Goal: Task Accomplishment & Management: Use online tool/utility

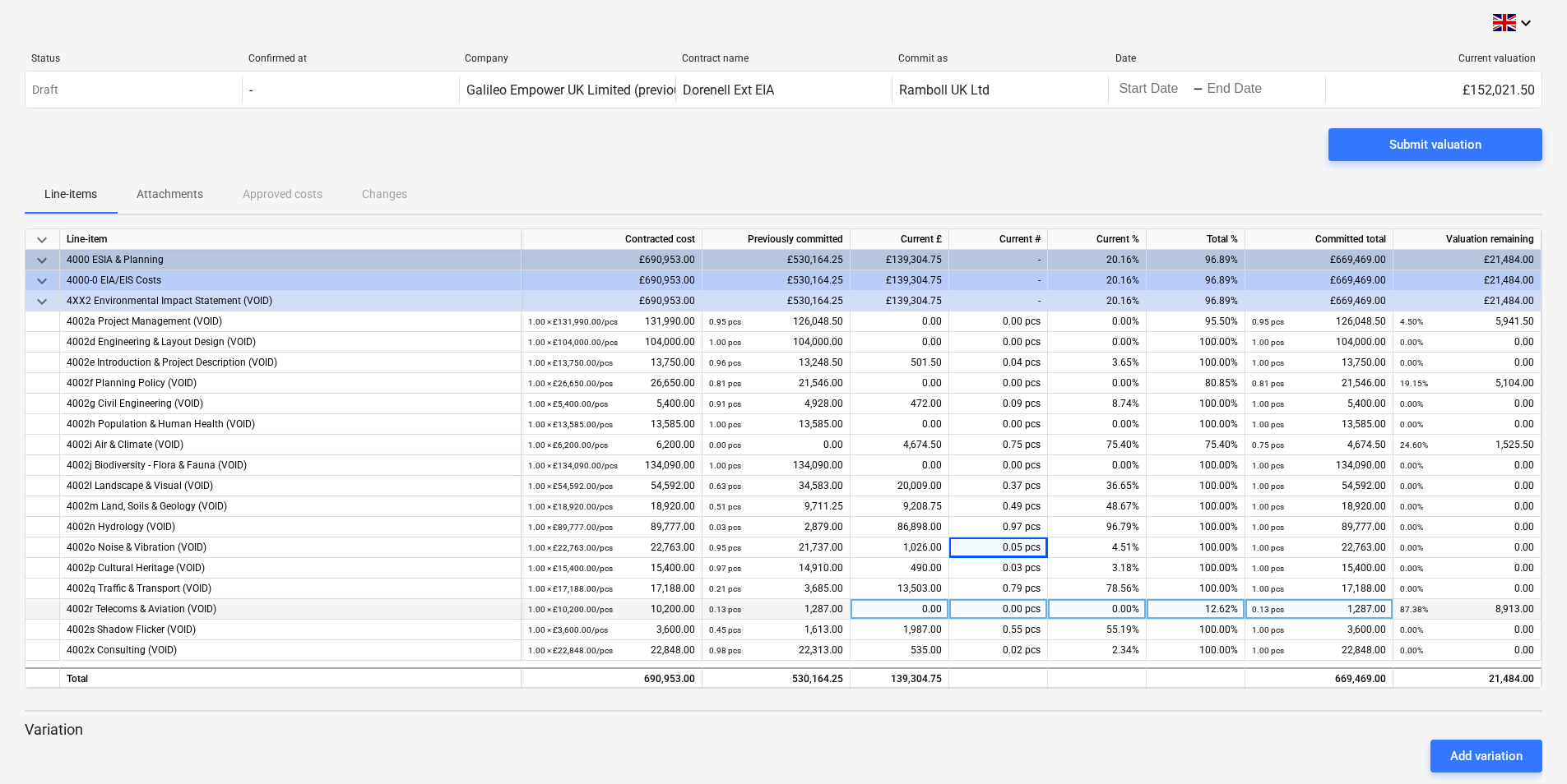
click at [135, 608] on div "4002r Telecoms & Aviation (VOID)" at bounding box center [290, 610] width 447 height 20
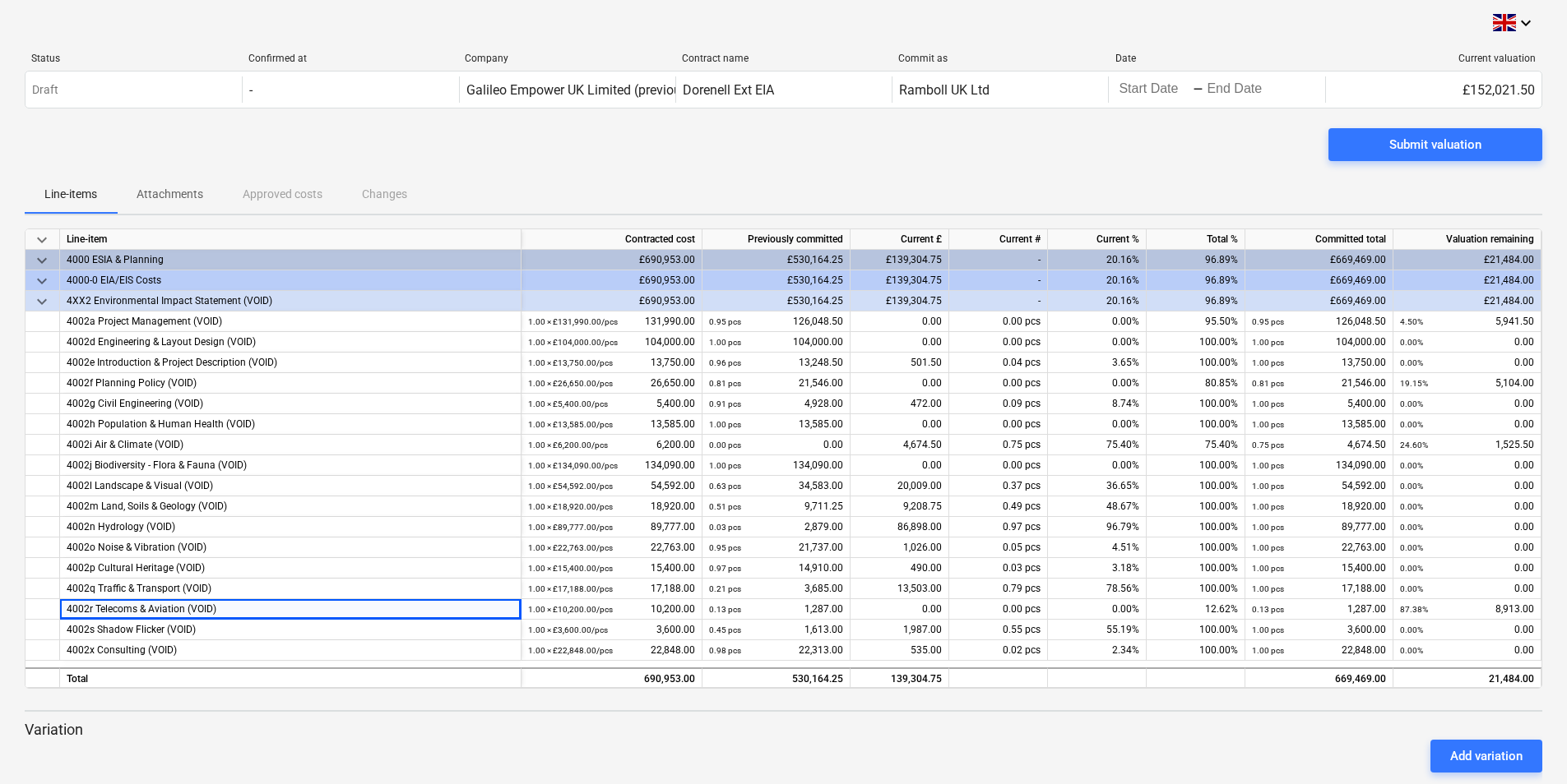
click at [971, 765] on div "Add variation" at bounding box center [784, 756] width 1531 height 46
click at [938, 610] on div "0.00" at bounding box center [899, 610] width 99 height 20
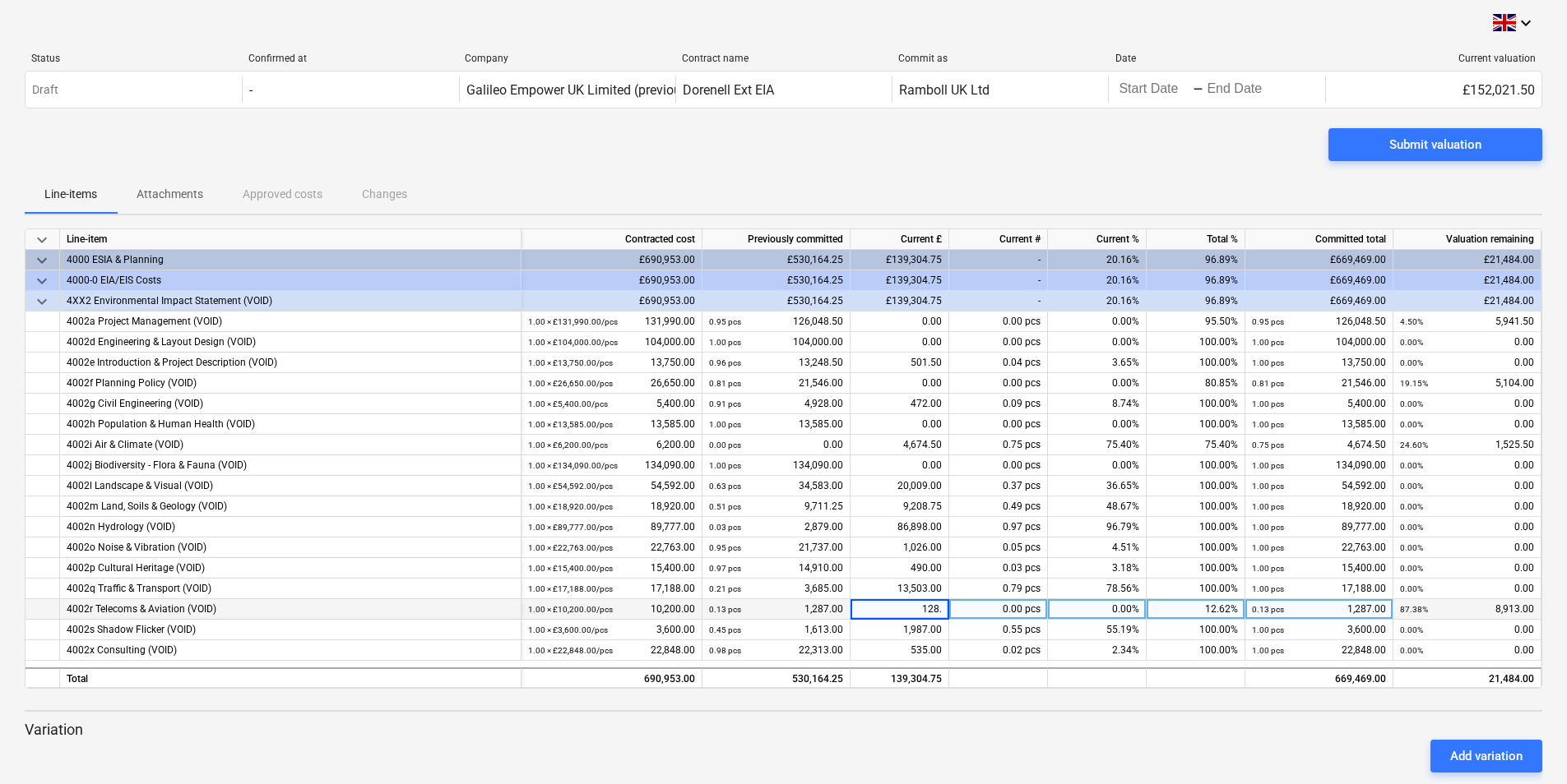
type input "128.7"
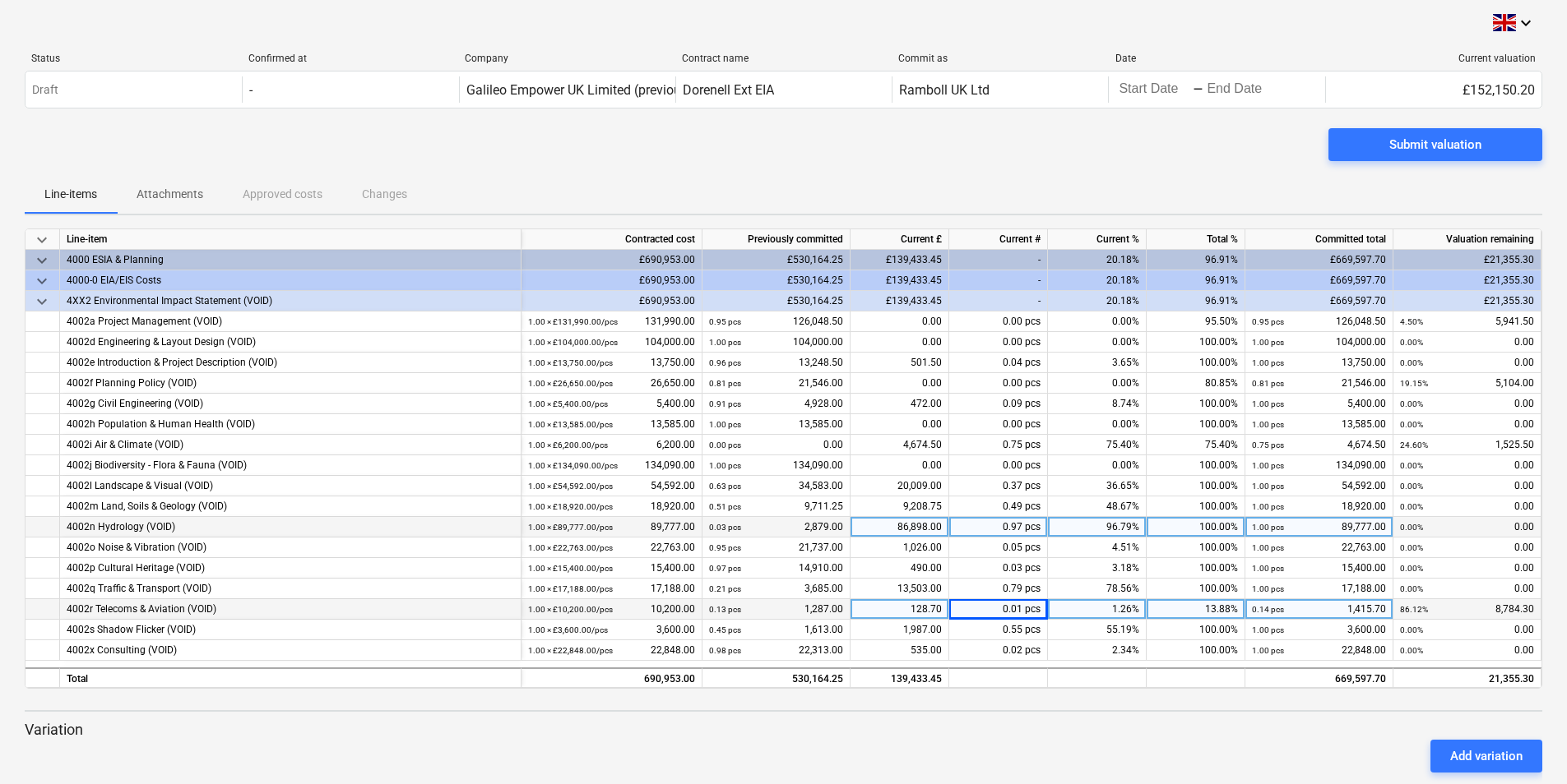
click at [38, 528] on div at bounding box center [43, 528] width 34 height 20
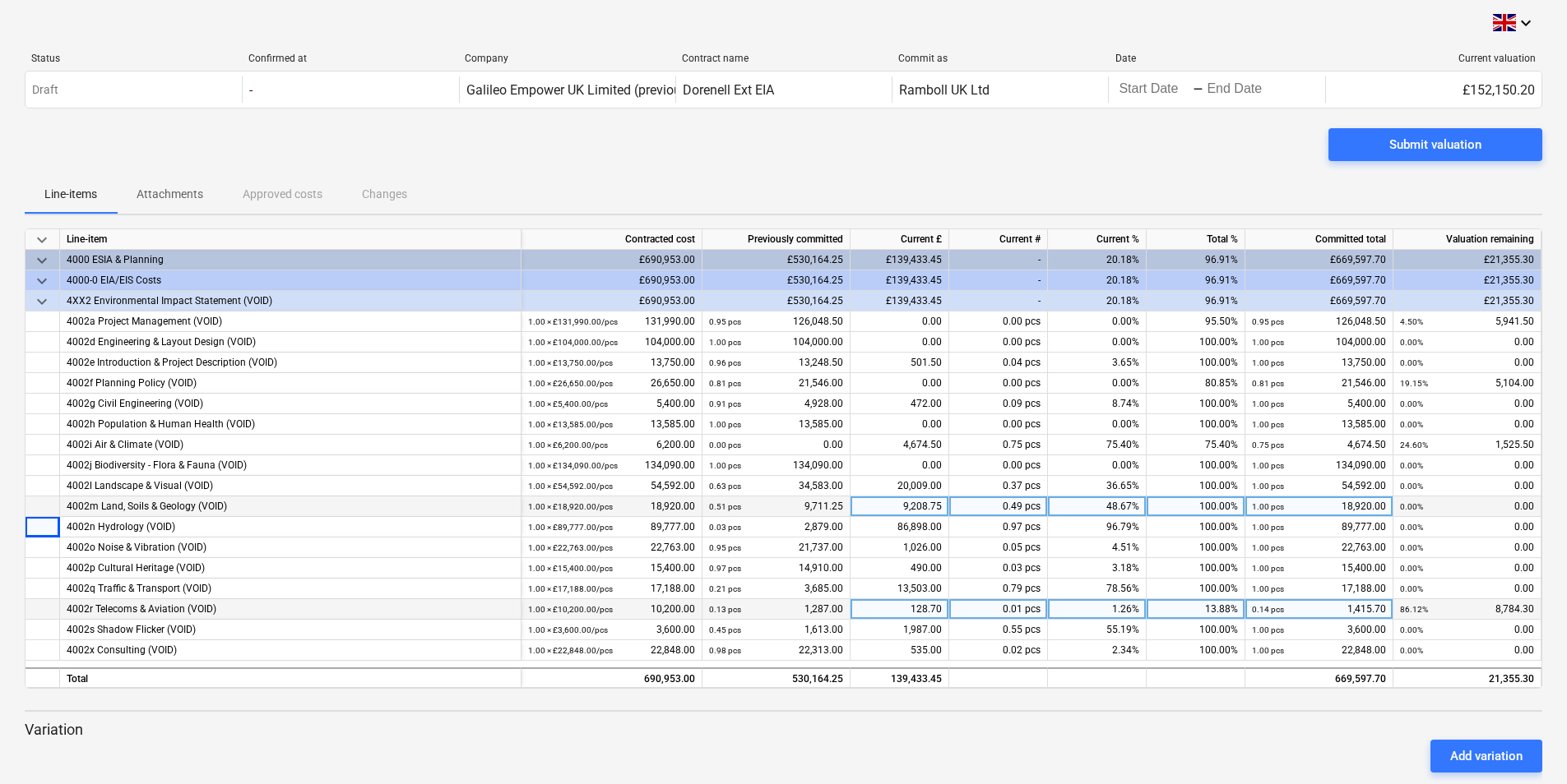
click at [185, 505] on div "4002m Land, Soils & Geology (VOID)" at bounding box center [290, 506] width 447 height 20
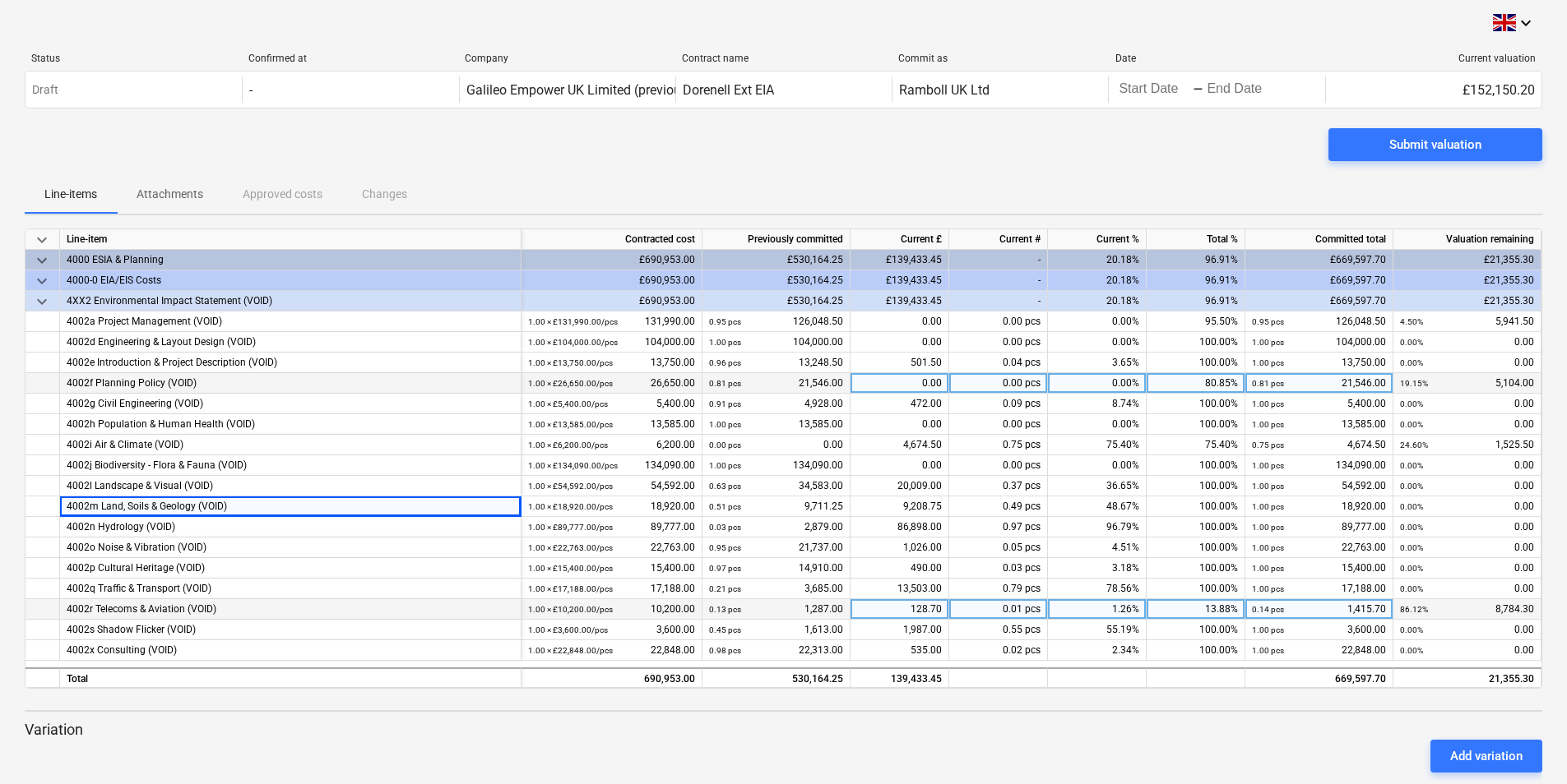
click at [144, 380] on div "4002f Planning Policy (VOID)" at bounding box center [290, 383] width 447 height 20
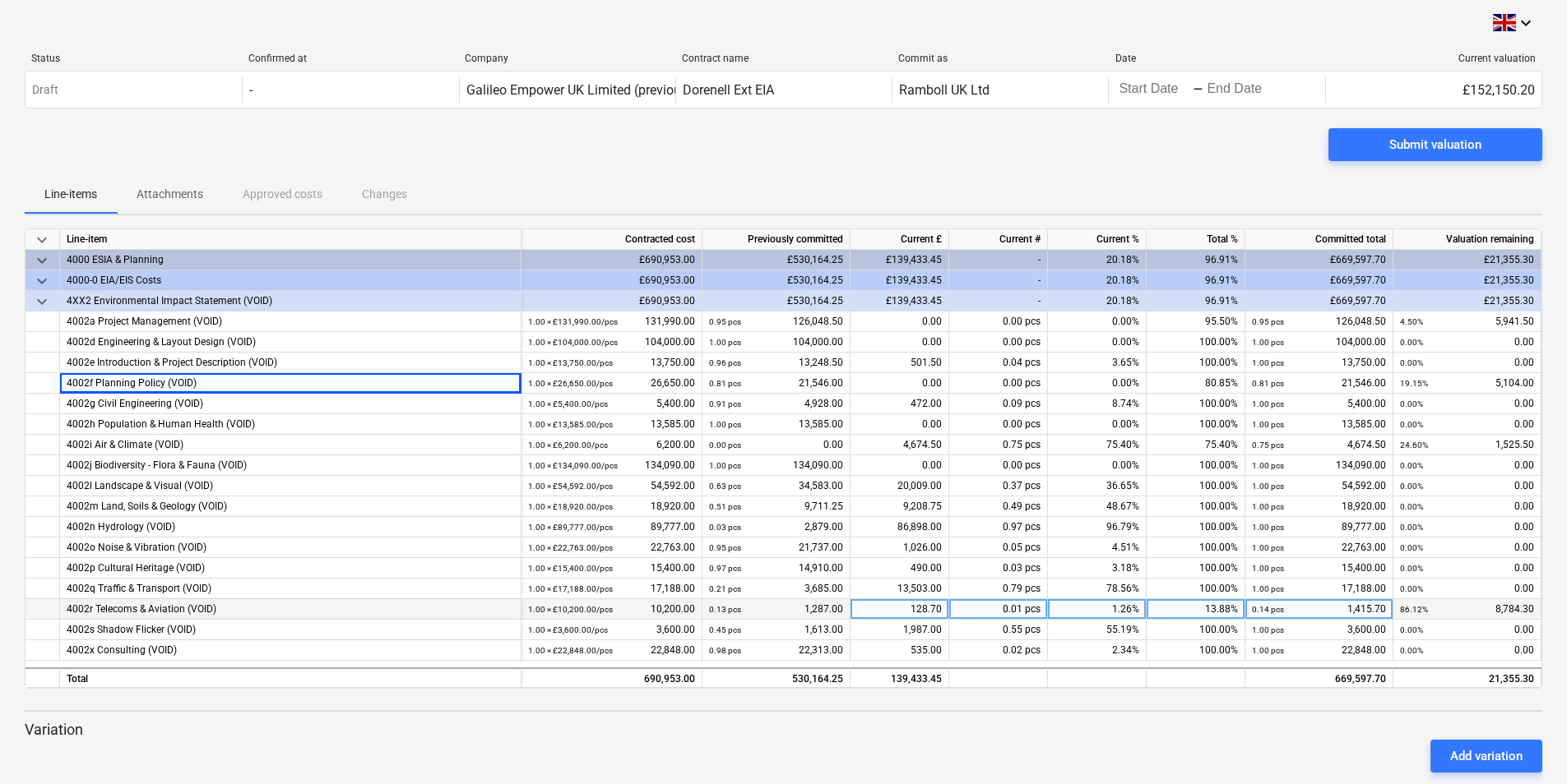
click at [1056, 777] on div at bounding box center [784, 779] width 1518 height 13
click at [357, 756] on div "Add variation" at bounding box center [784, 756] width 1531 height 46
click at [38, 485] on div at bounding box center [43, 486] width 34 height 20
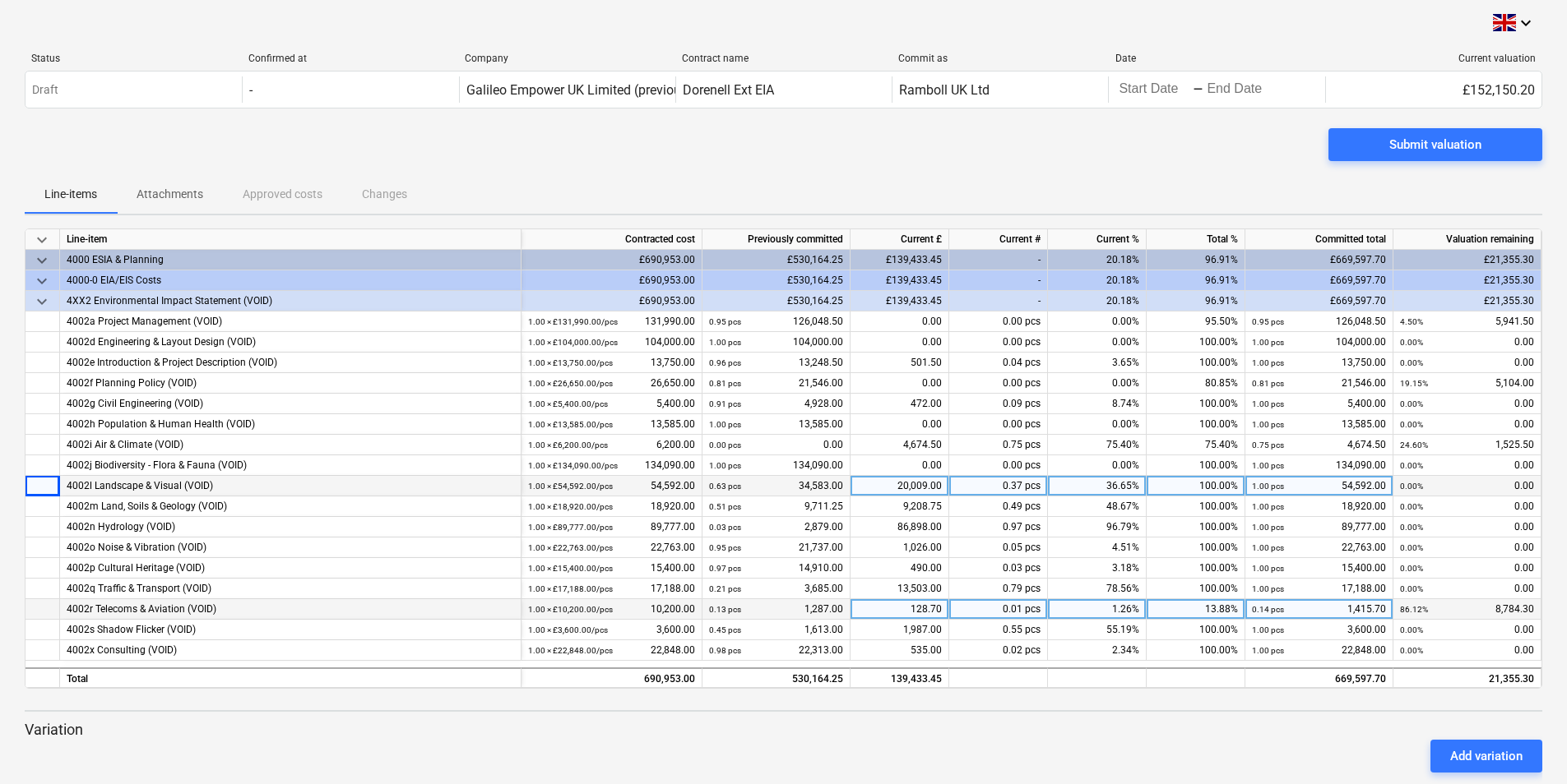
click at [616, 485] on div "1.00 × £54,592.00 / pcs 54,592.00" at bounding box center [611, 486] width 167 height 20
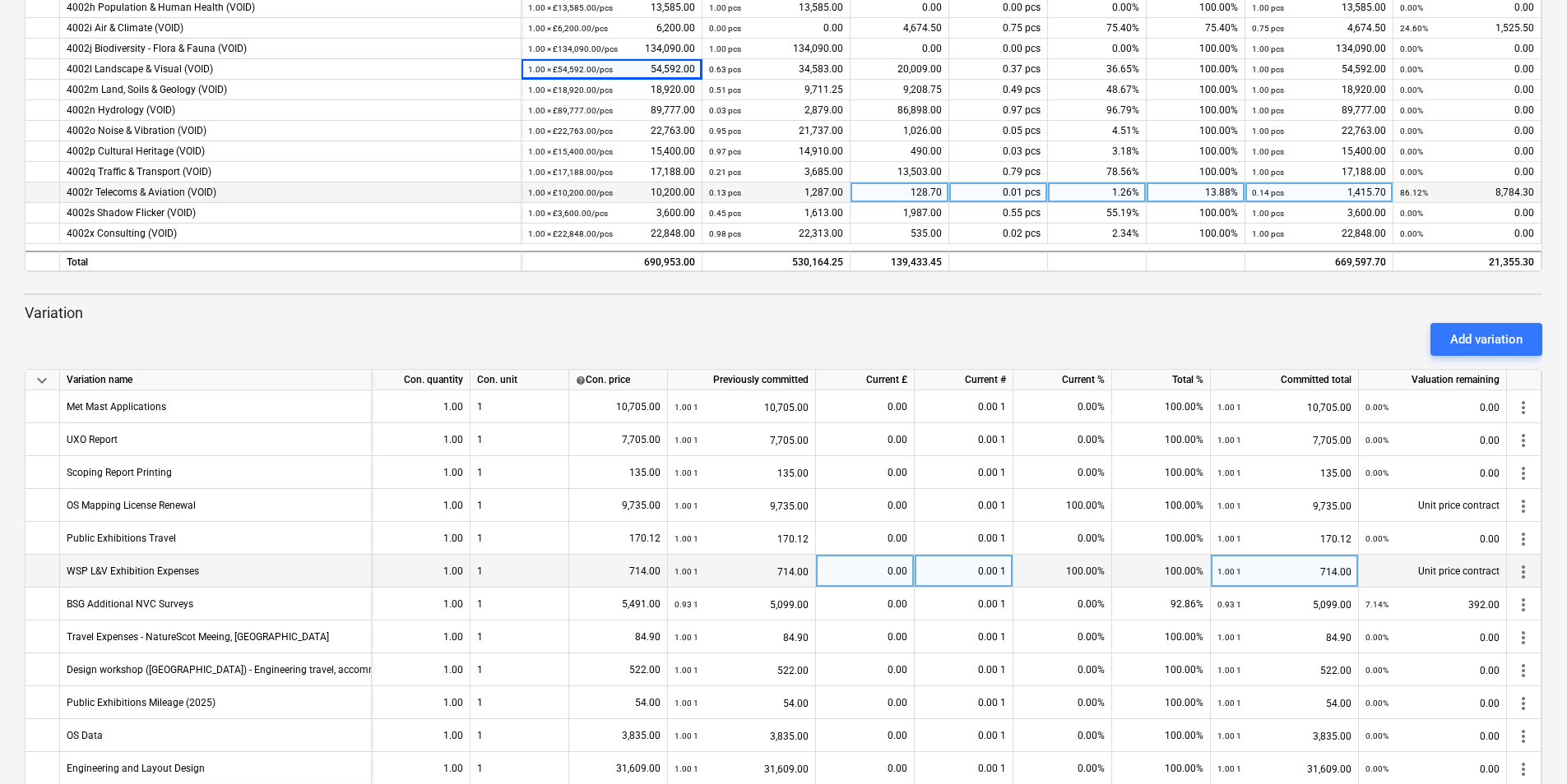
scroll to position [578, 0]
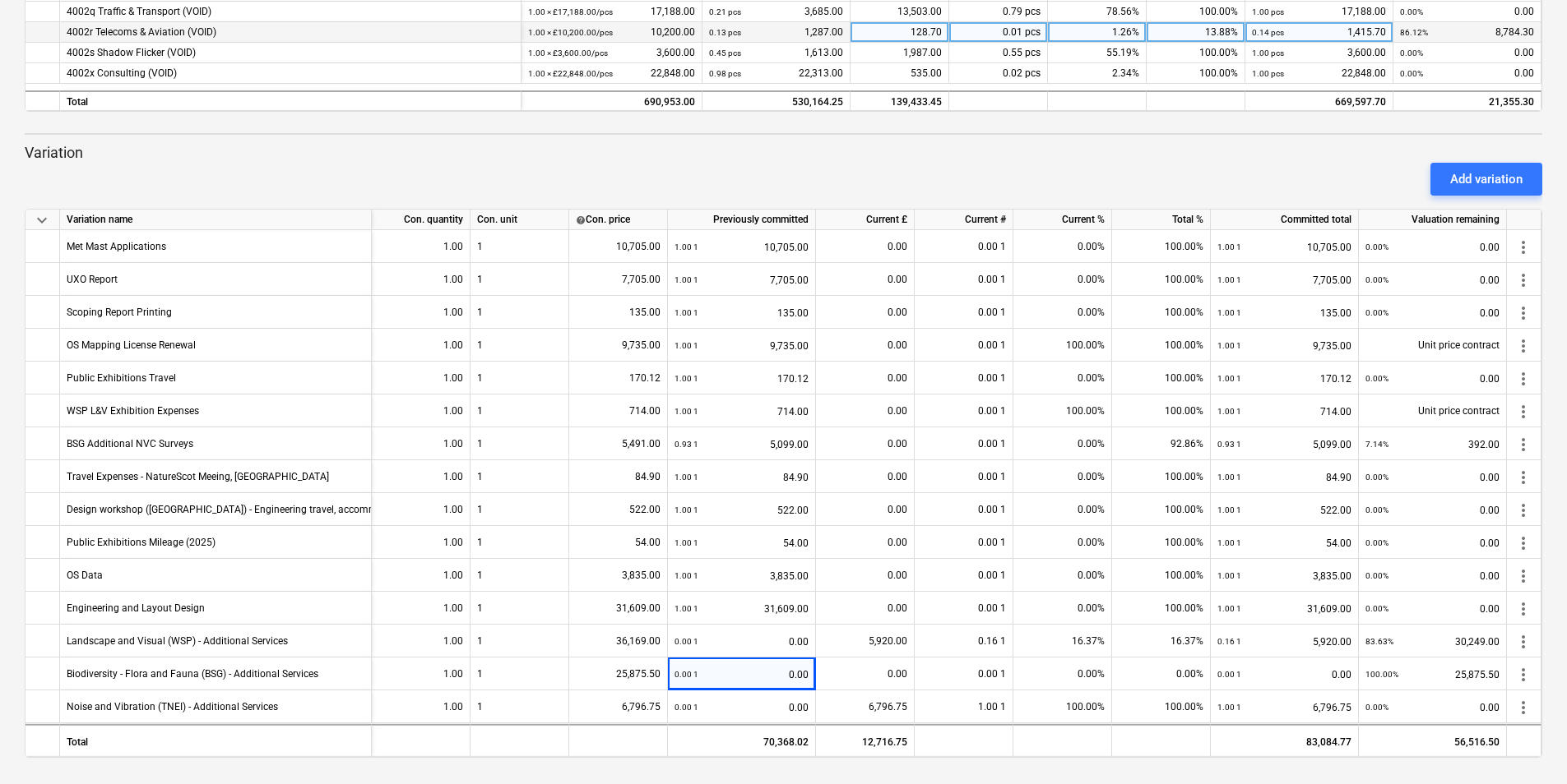
click at [270, 146] on p "Variation" at bounding box center [784, 153] width 1518 height 19
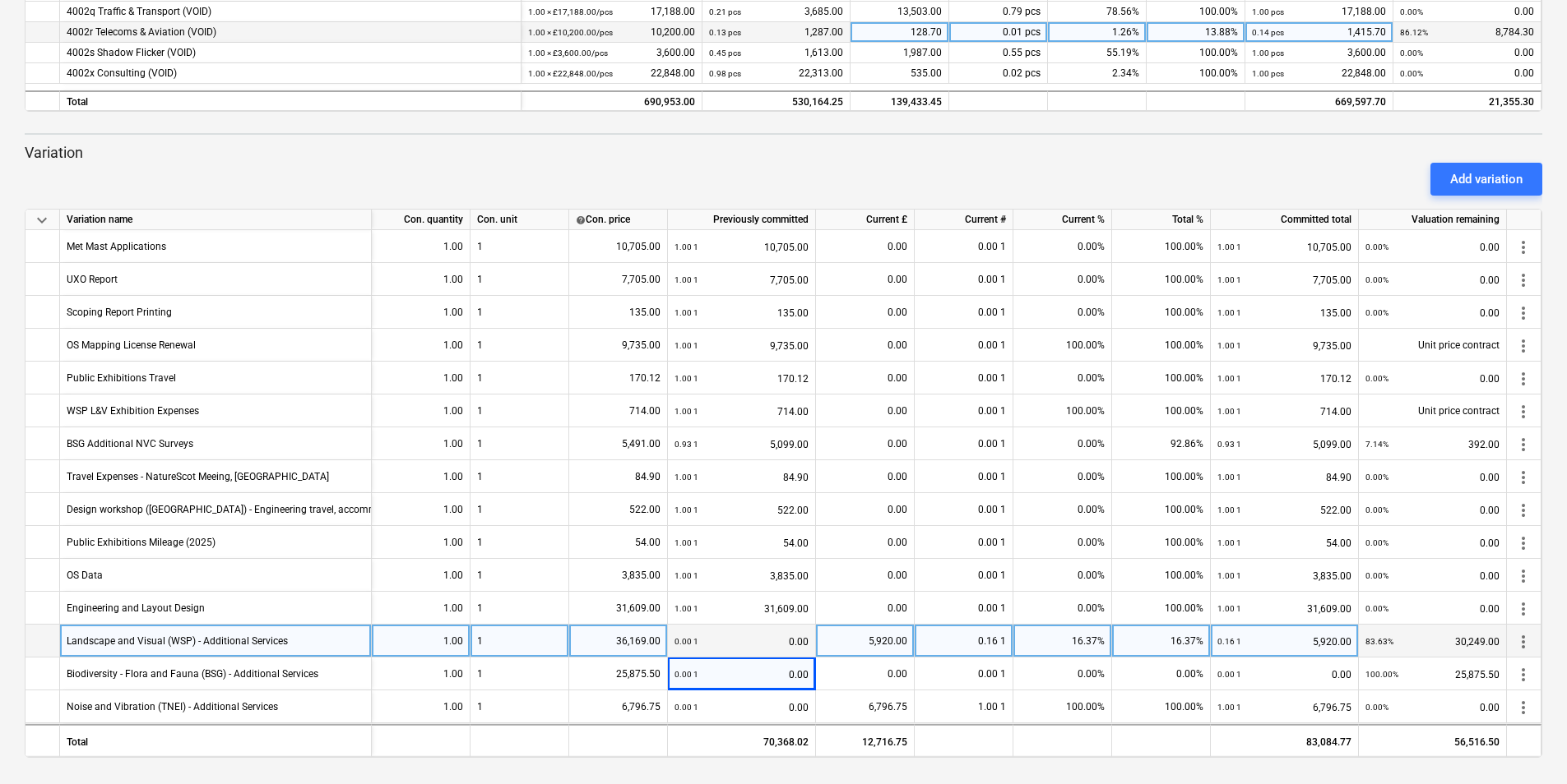
click at [886, 640] on div "5,920.00" at bounding box center [864, 641] width 84 height 33
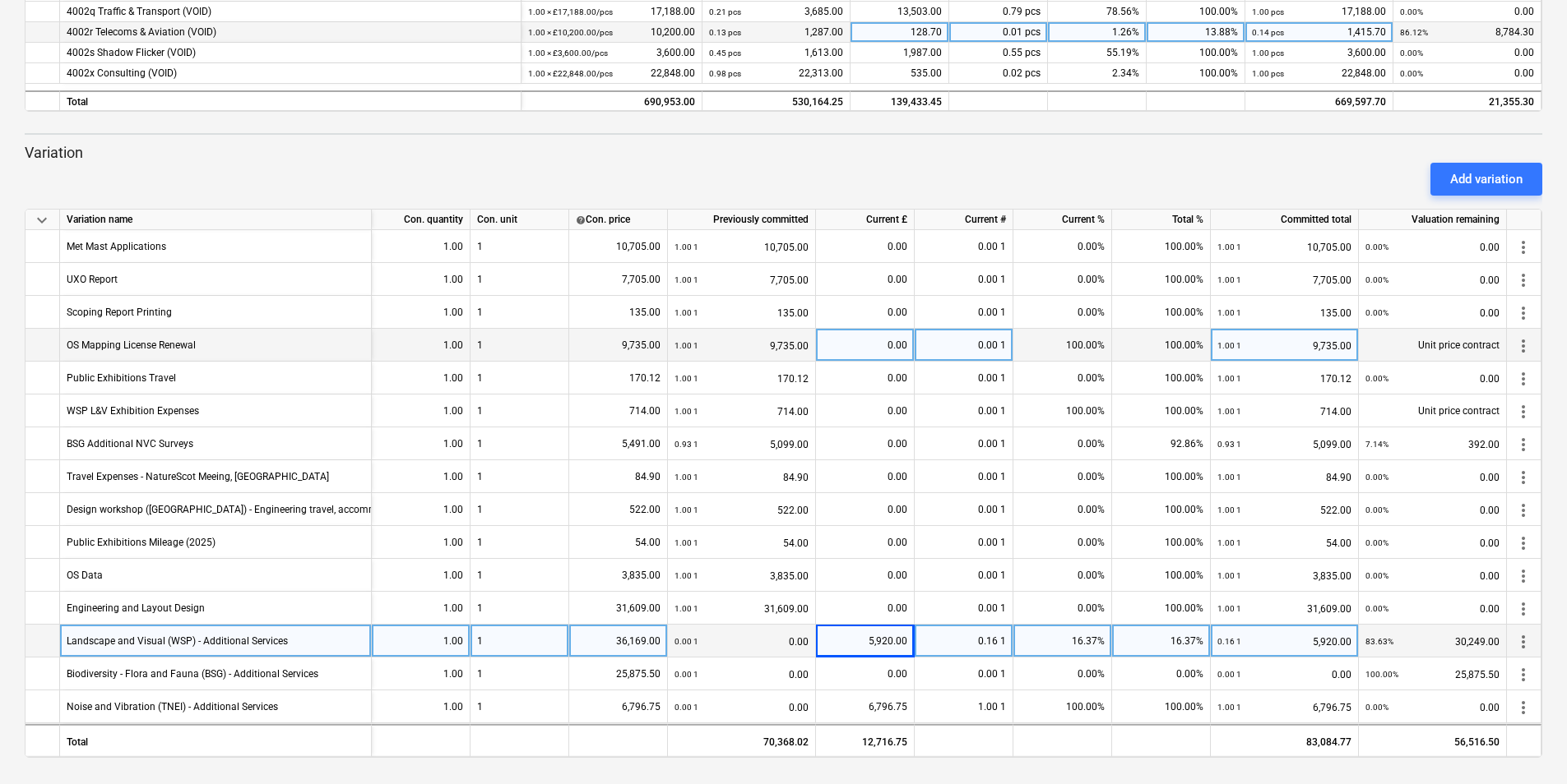
drag, startPoint x: 594, startPoint y: 152, endPoint x: 708, endPoint y: 344, distance: 223.3
click at [594, 152] on p "Variation" at bounding box center [784, 153] width 1518 height 19
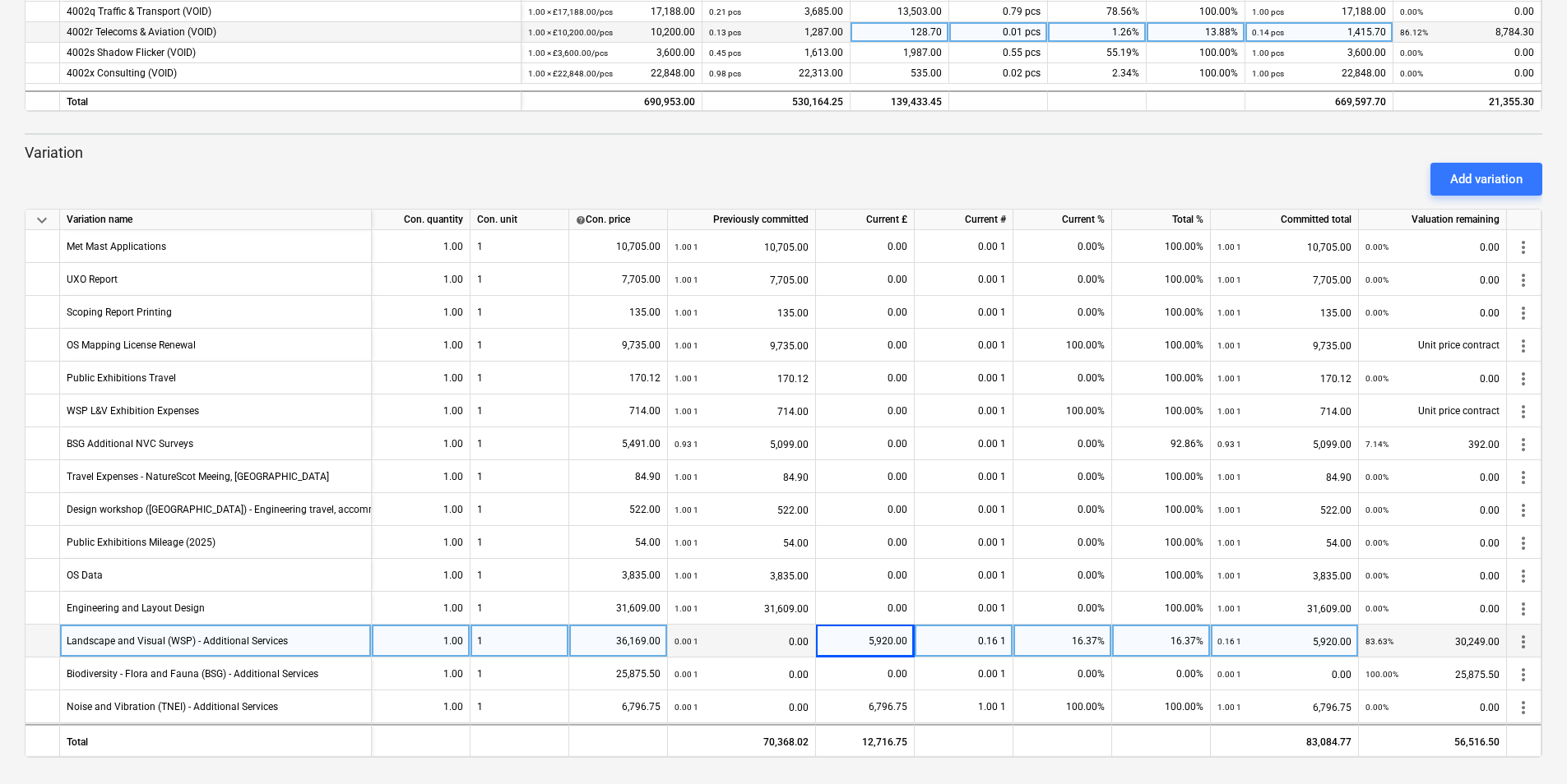
click at [886, 641] on div "5,920.00" at bounding box center [864, 641] width 84 height 33
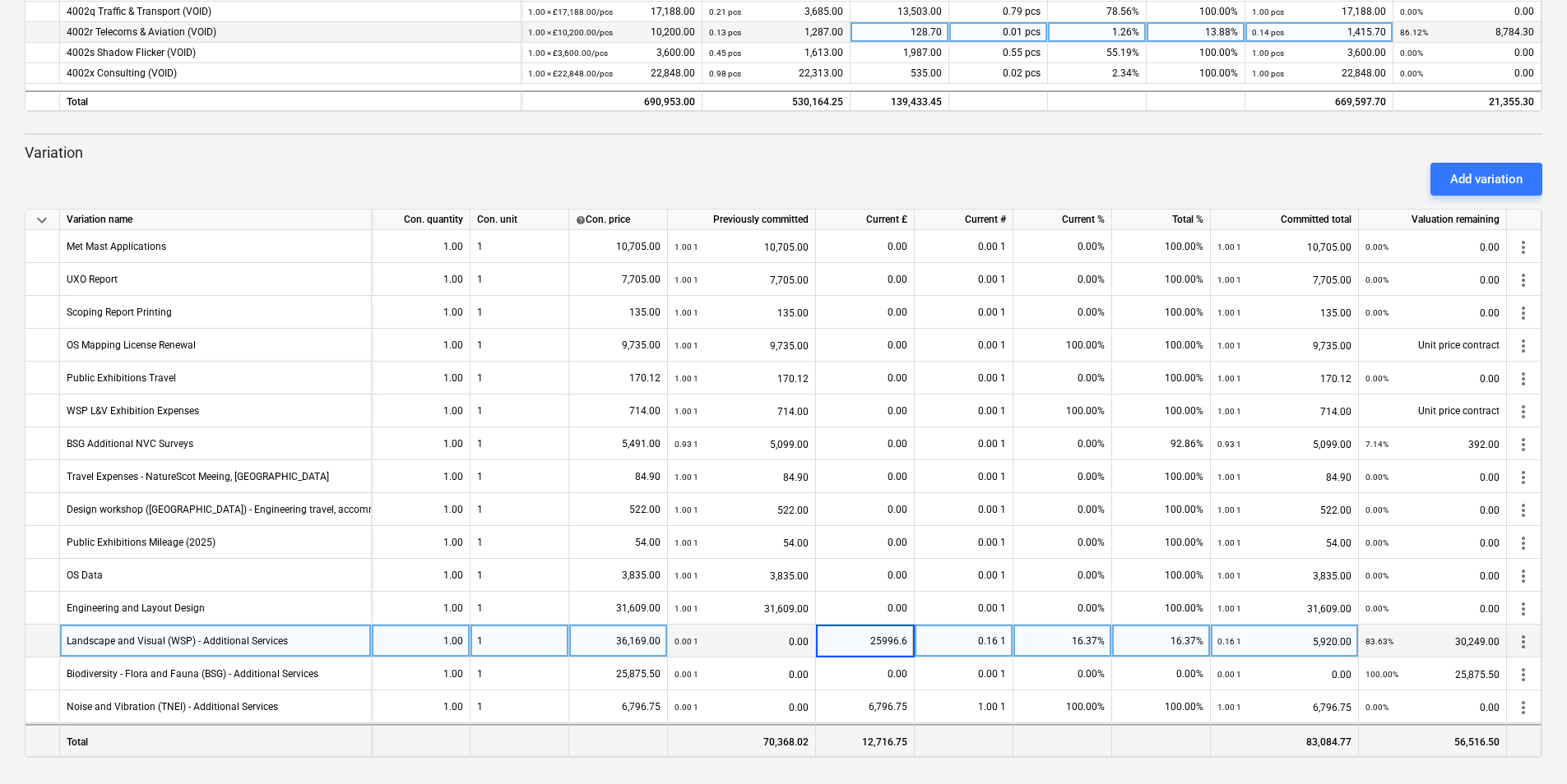
type input "25996.61"
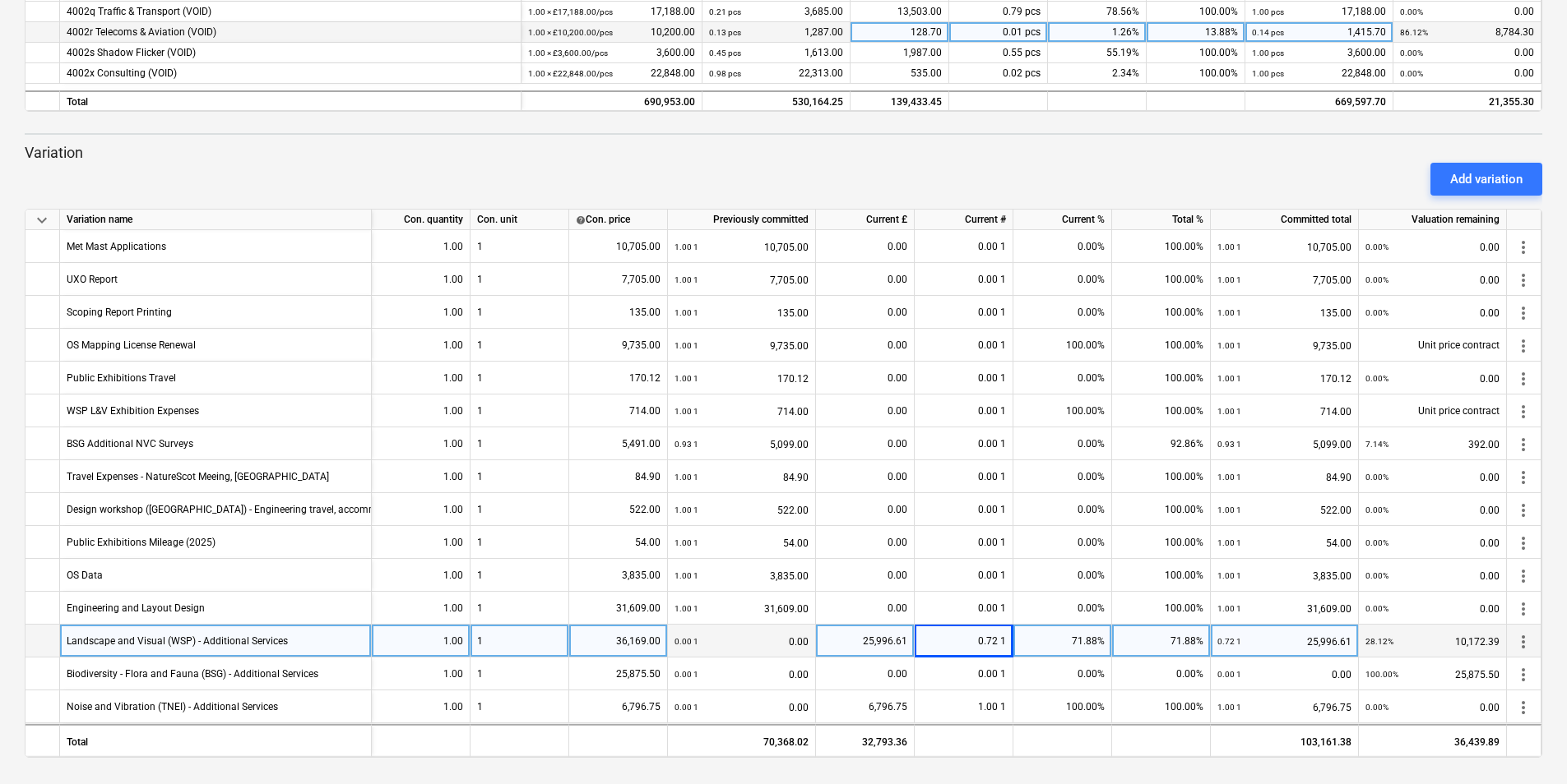
click at [892, 647] on div "25,996.61" at bounding box center [864, 641] width 84 height 33
click at [891, 639] on input "25996.61" at bounding box center [865, 641] width 98 height 32
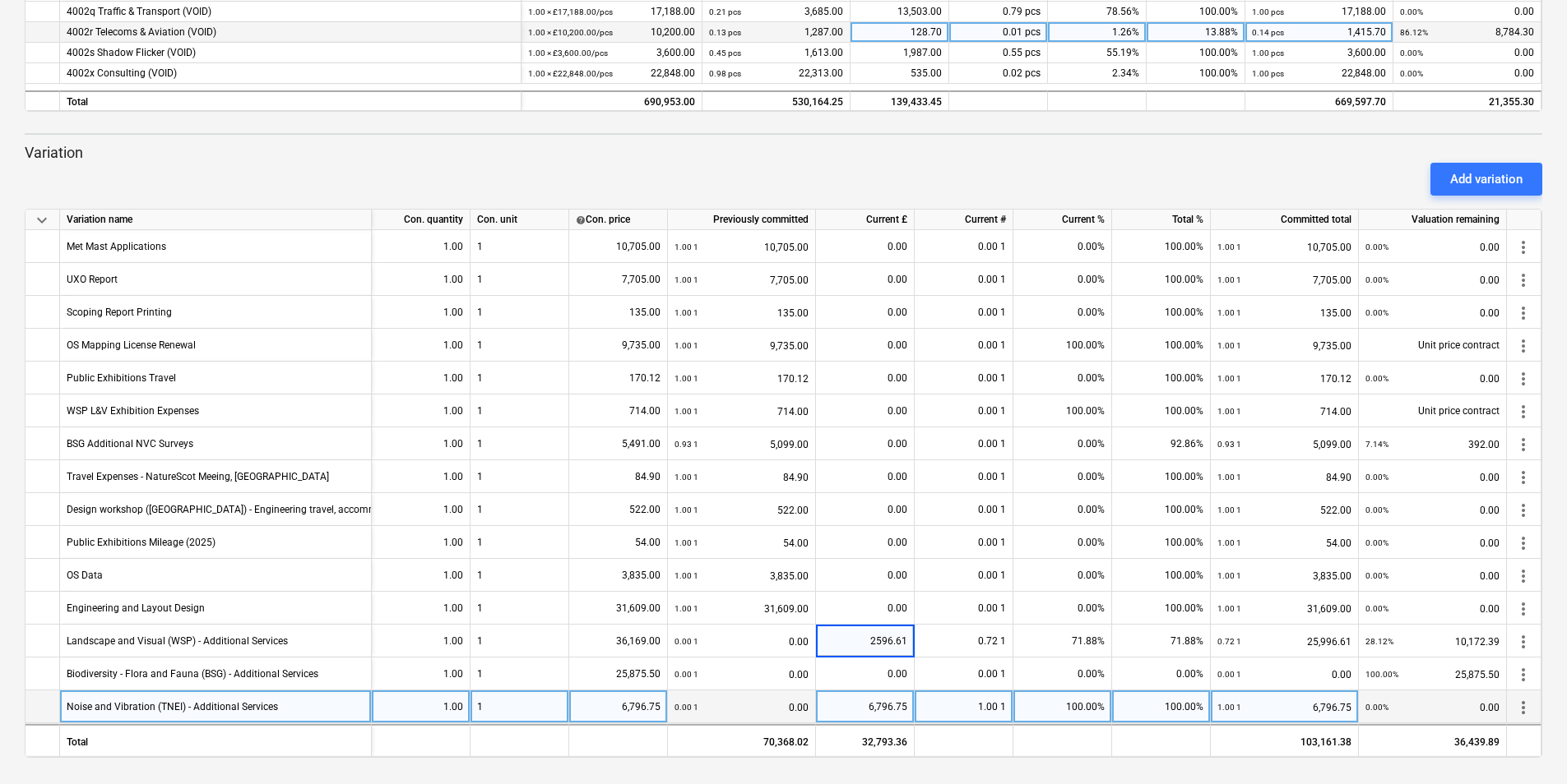
type input "25966.61"
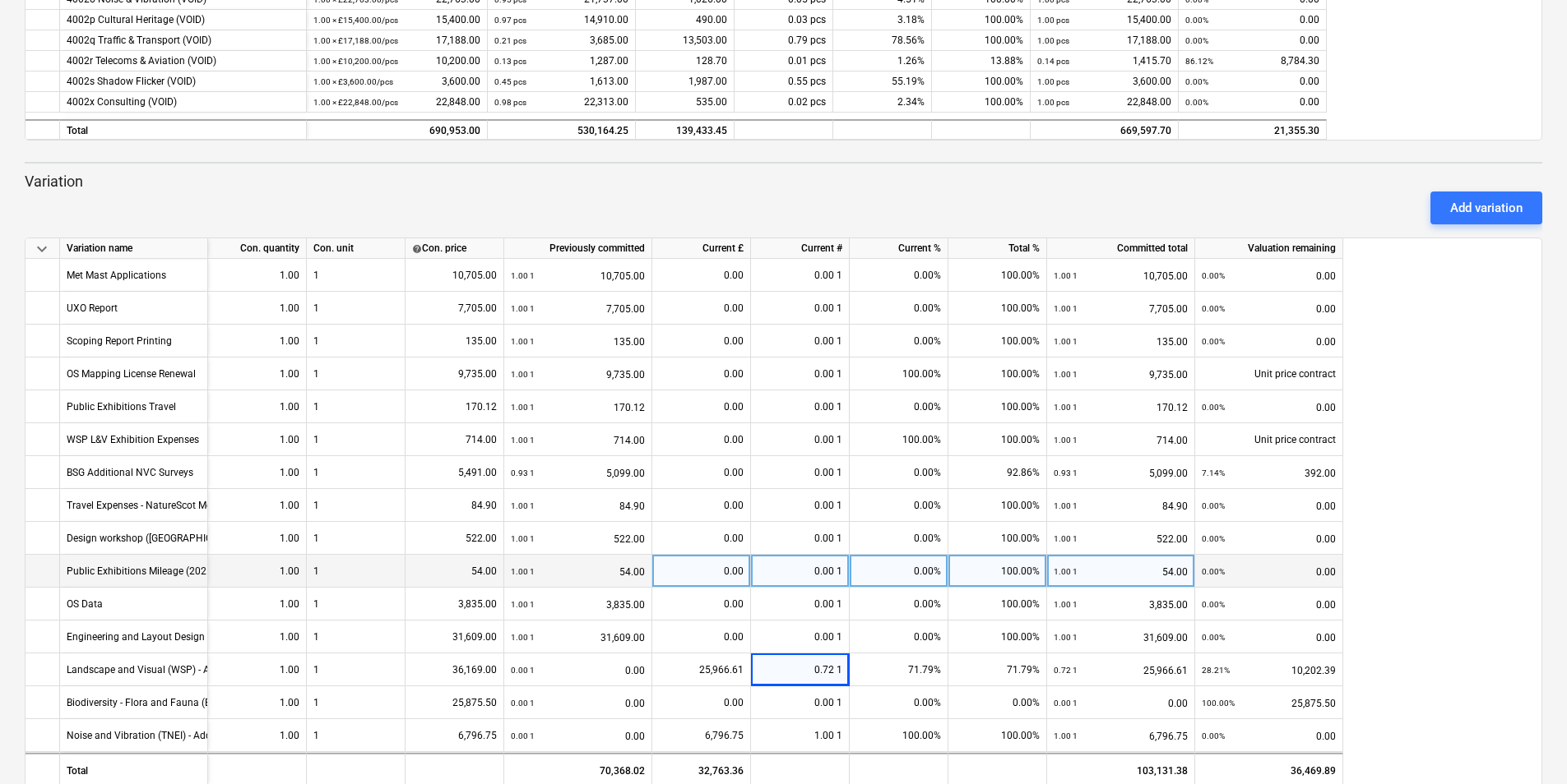
scroll to position [576, 0]
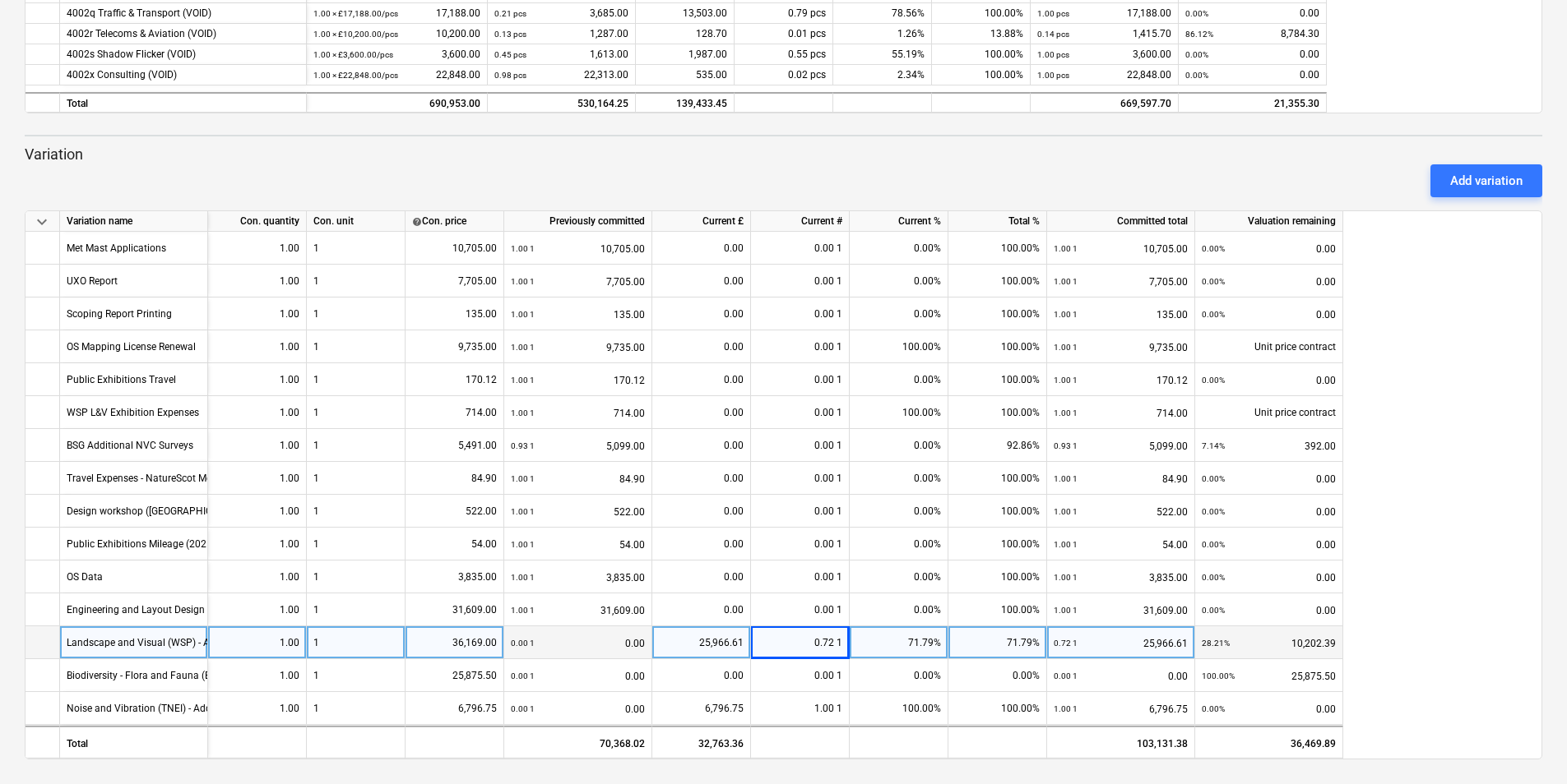
click at [457, 644] on div "36,169.00" at bounding box center [454, 643] width 84 height 33
type input "35455"
click at [1436, 615] on div "keyboard_arrow_down Variation name Con. quantity Con. unit help Con. price Prev…" at bounding box center [784, 484] width 1518 height 549
click at [298, 156] on p "Variation" at bounding box center [784, 154] width 1518 height 19
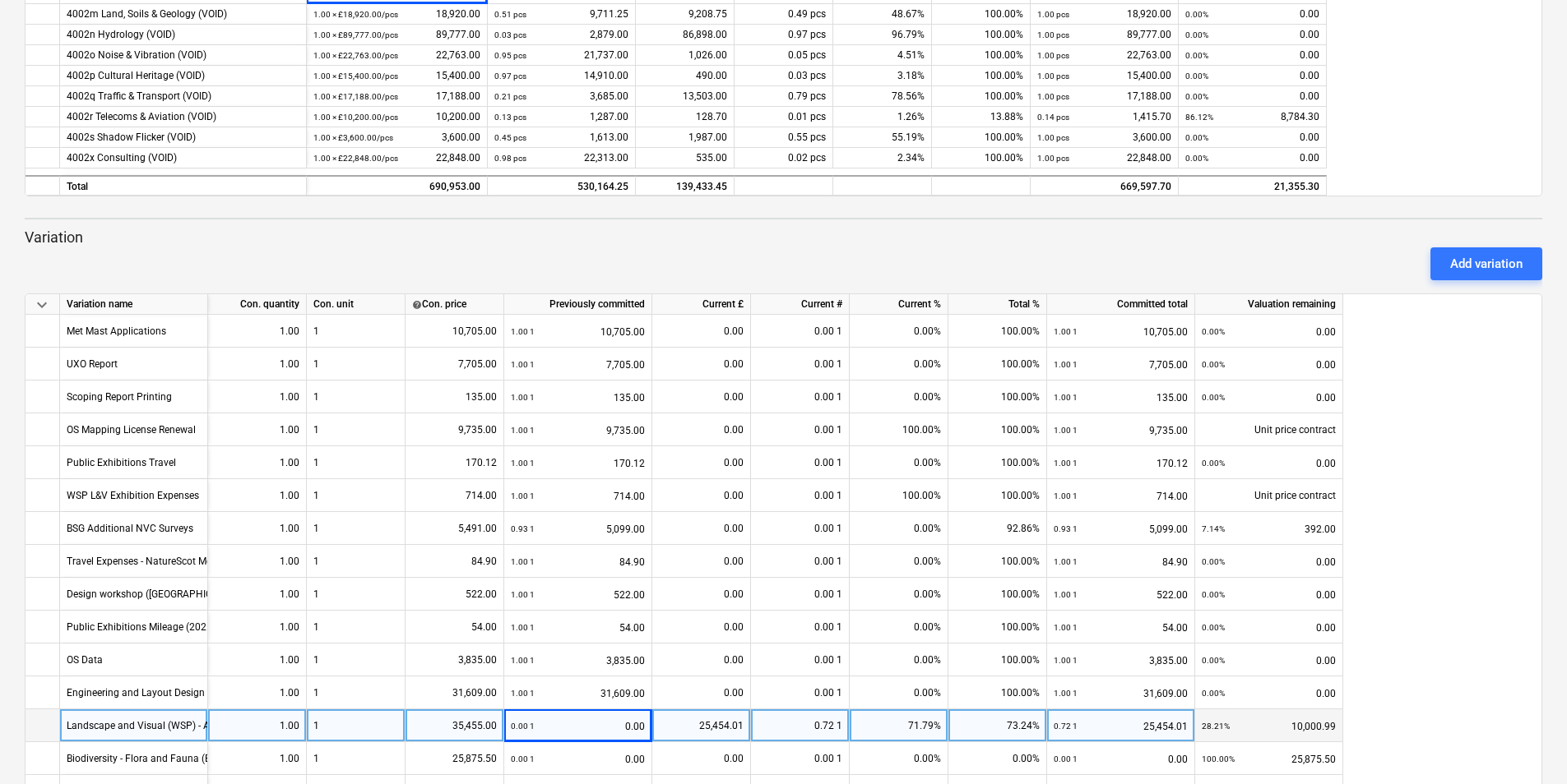
scroll to position [165, 0]
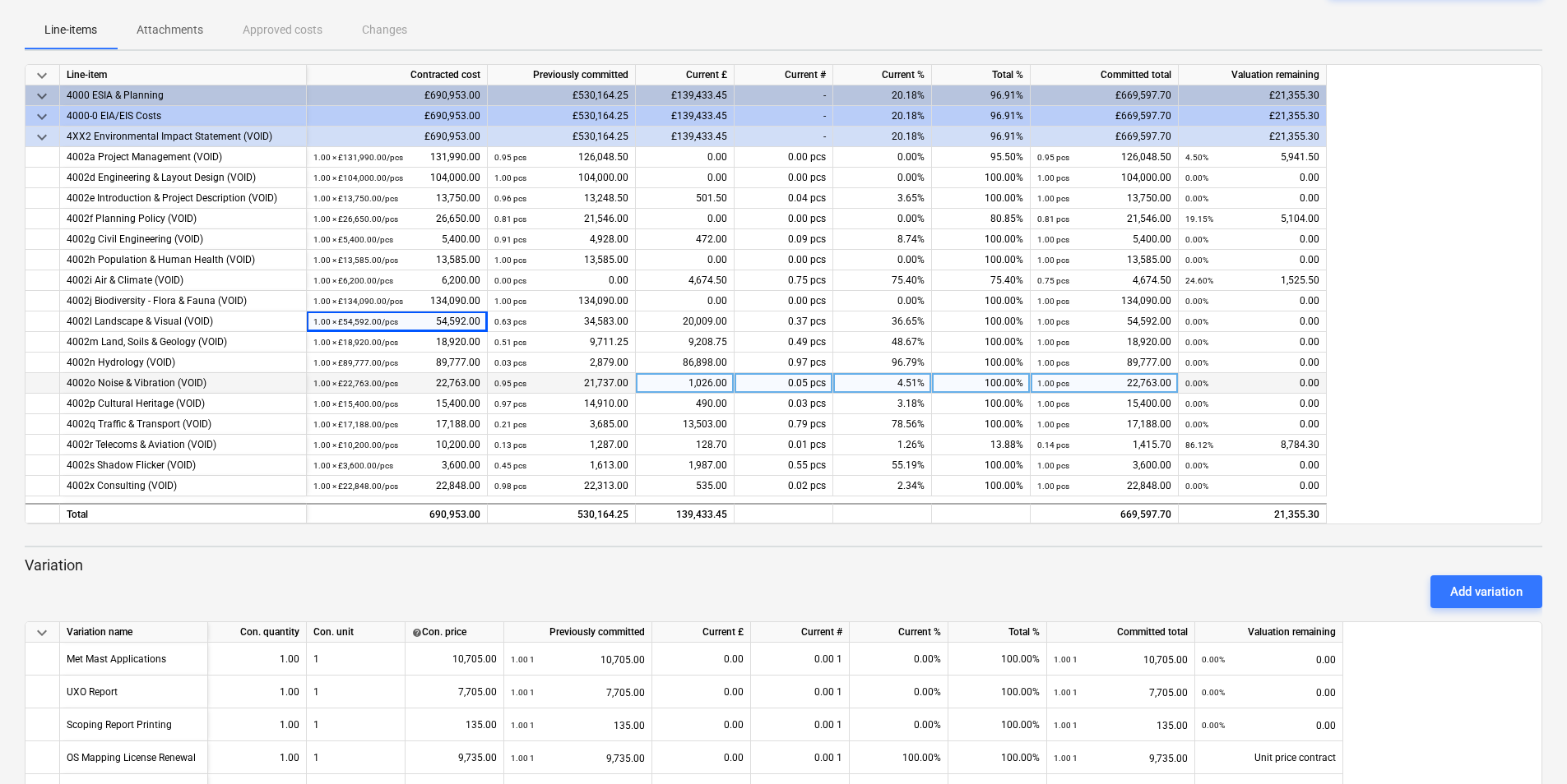
click at [467, 378] on div "1.00 × £22,763.00 / pcs 22,763.00" at bounding box center [396, 383] width 167 height 20
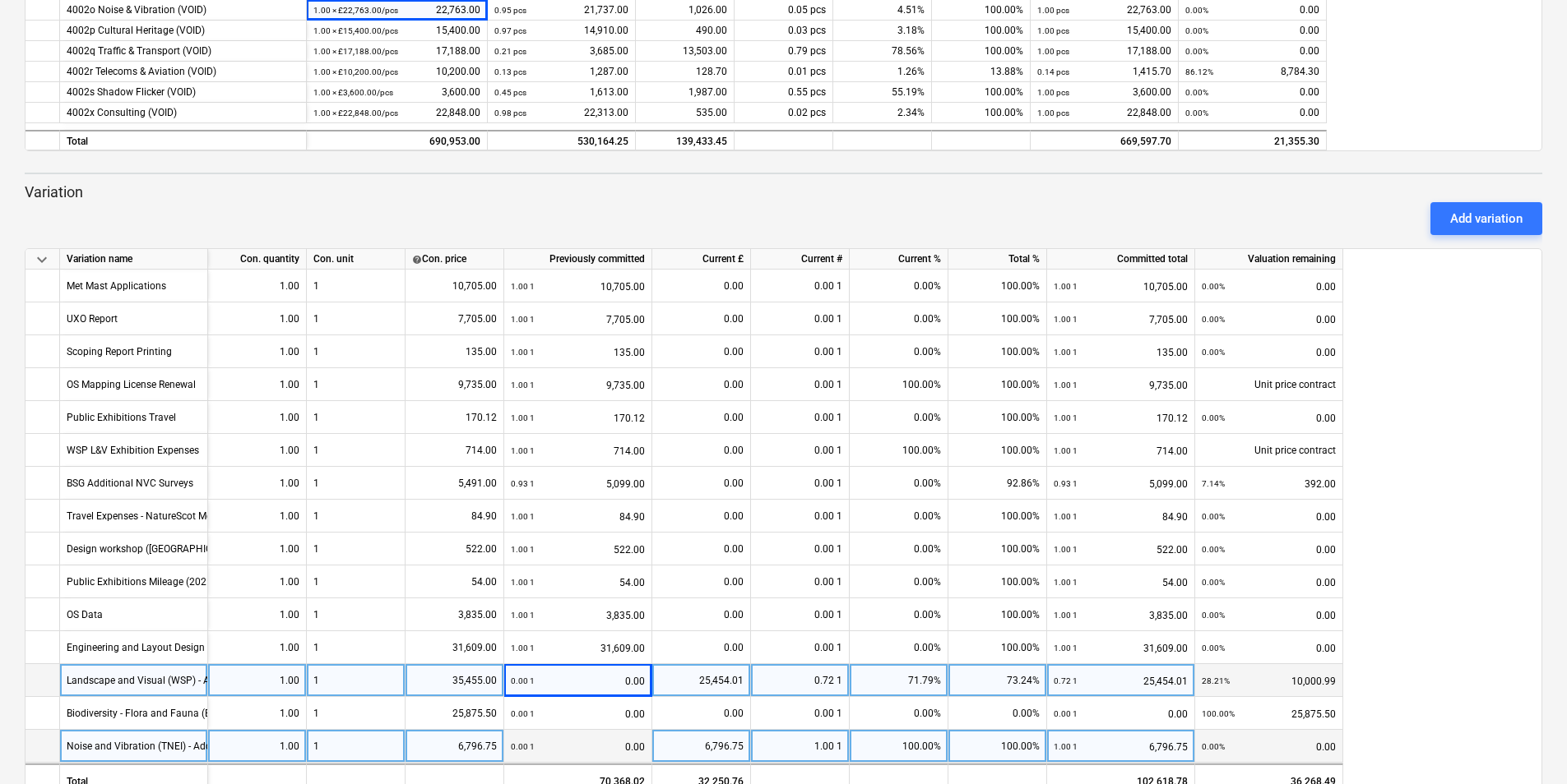
scroll to position [578, 0]
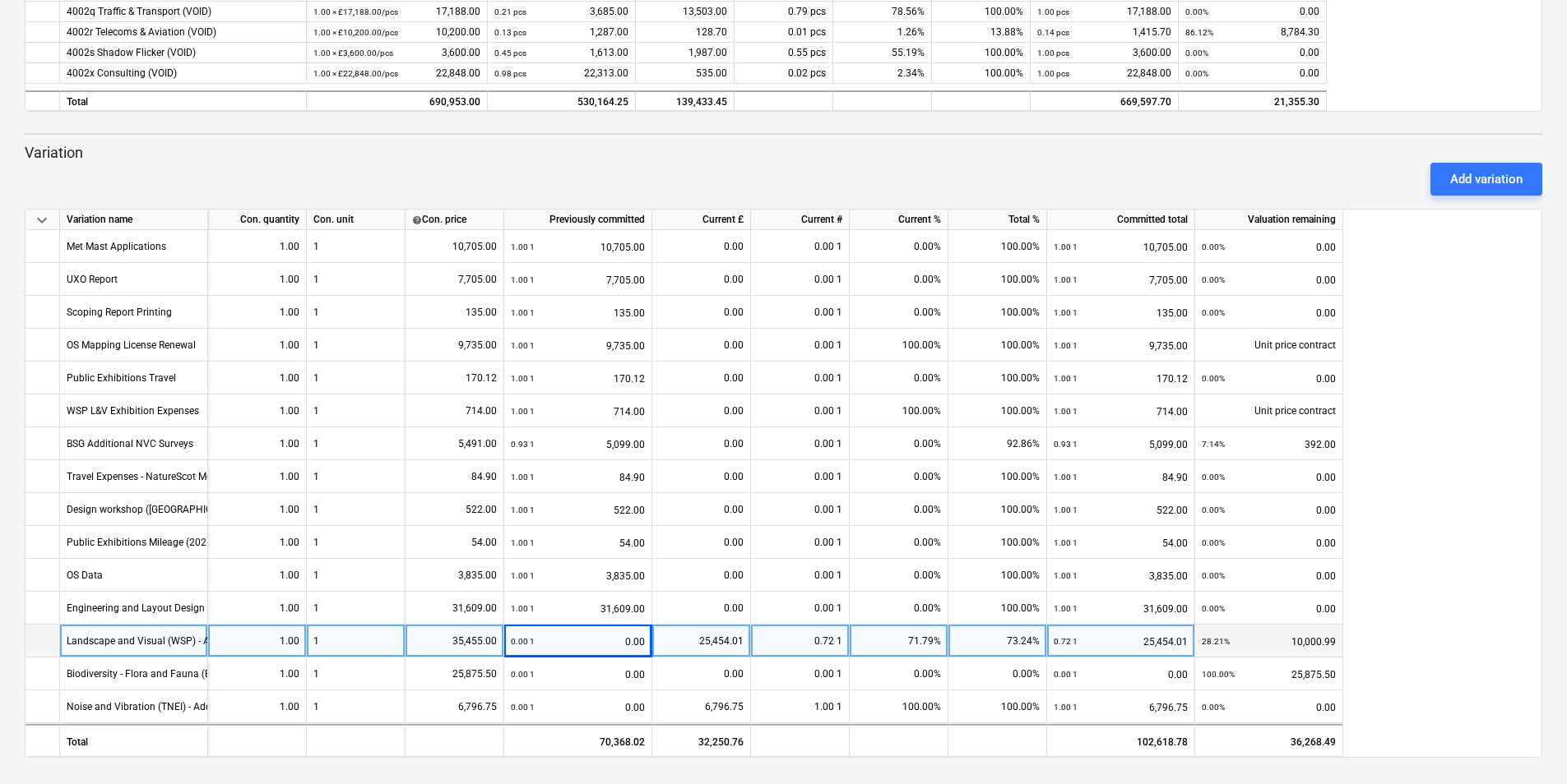
click at [1435, 570] on div "keyboard_arrow_down Variation name Con. quantity Con. unit help Con. price Prev…" at bounding box center [784, 483] width 1518 height 549
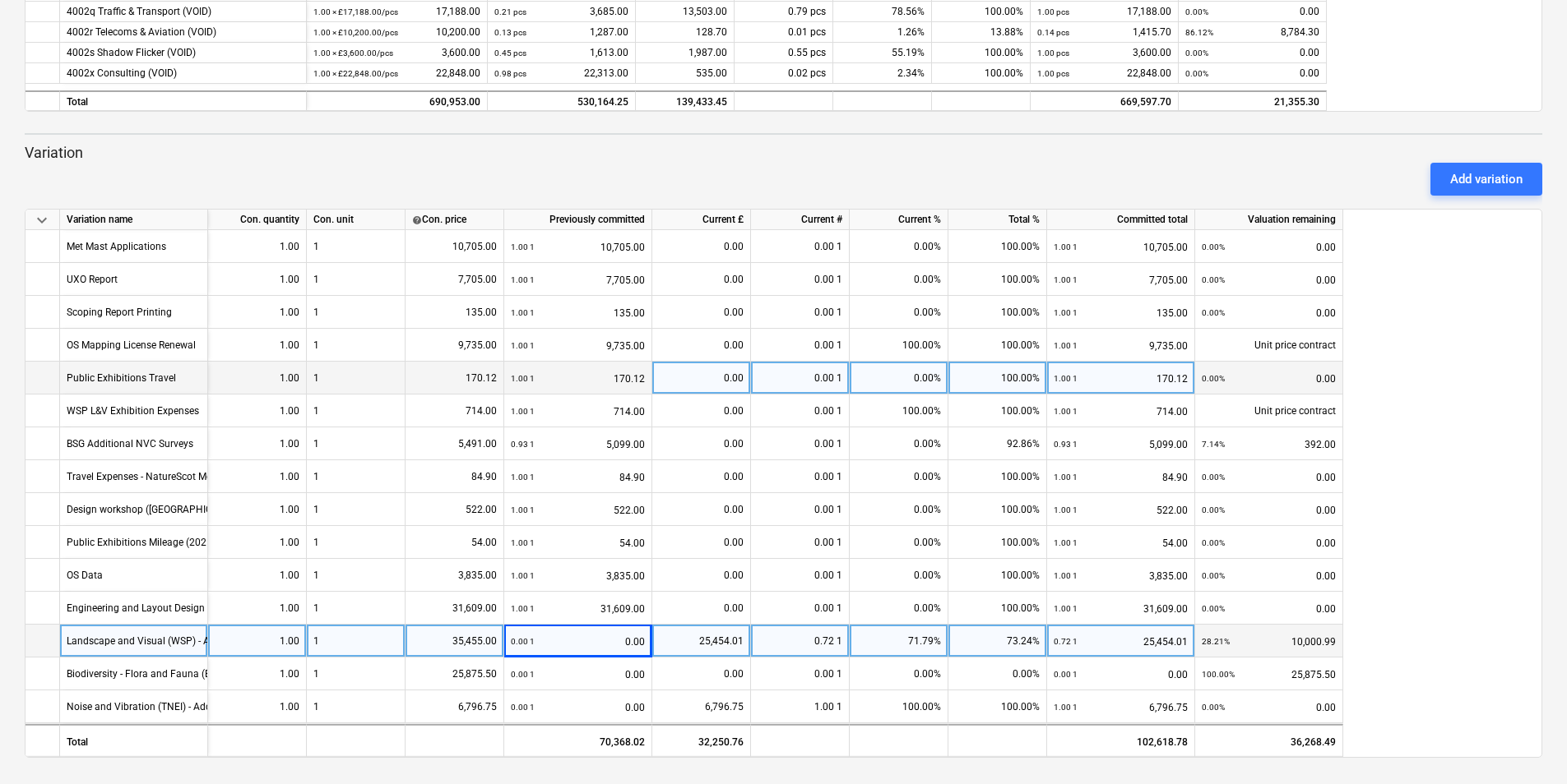
drag, startPoint x: 1530, startPoint y: 459, endPoint x: 1261, endPoint y: 393, distance: 277.0
click at [1530, 459] on div "keyboard_arrow_down Variation name Con. quantity Con. unit help Con. price Prev…" at bounding box center [784, 483] width 1518 height 549
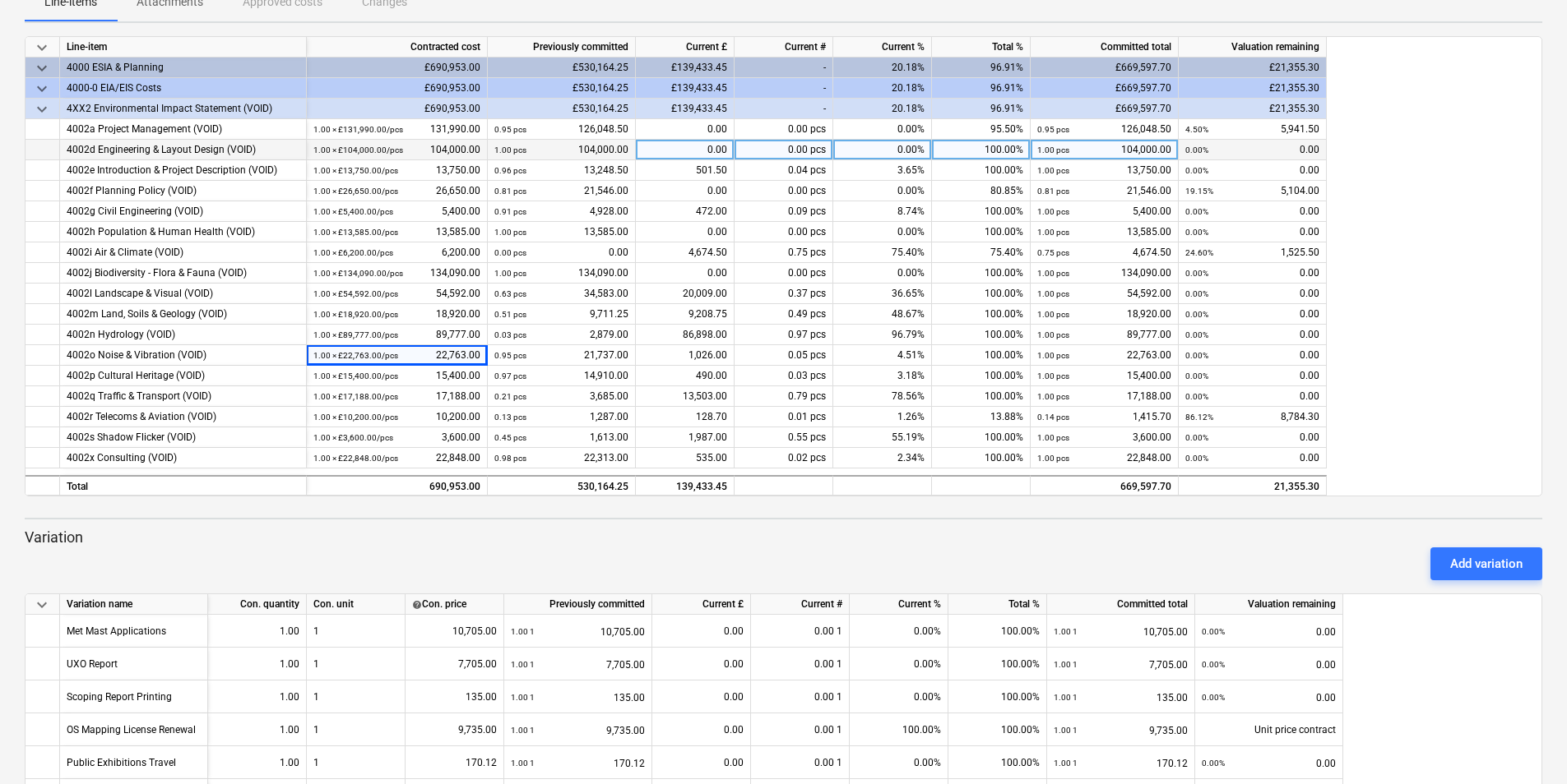
scroll to position [0, 0]
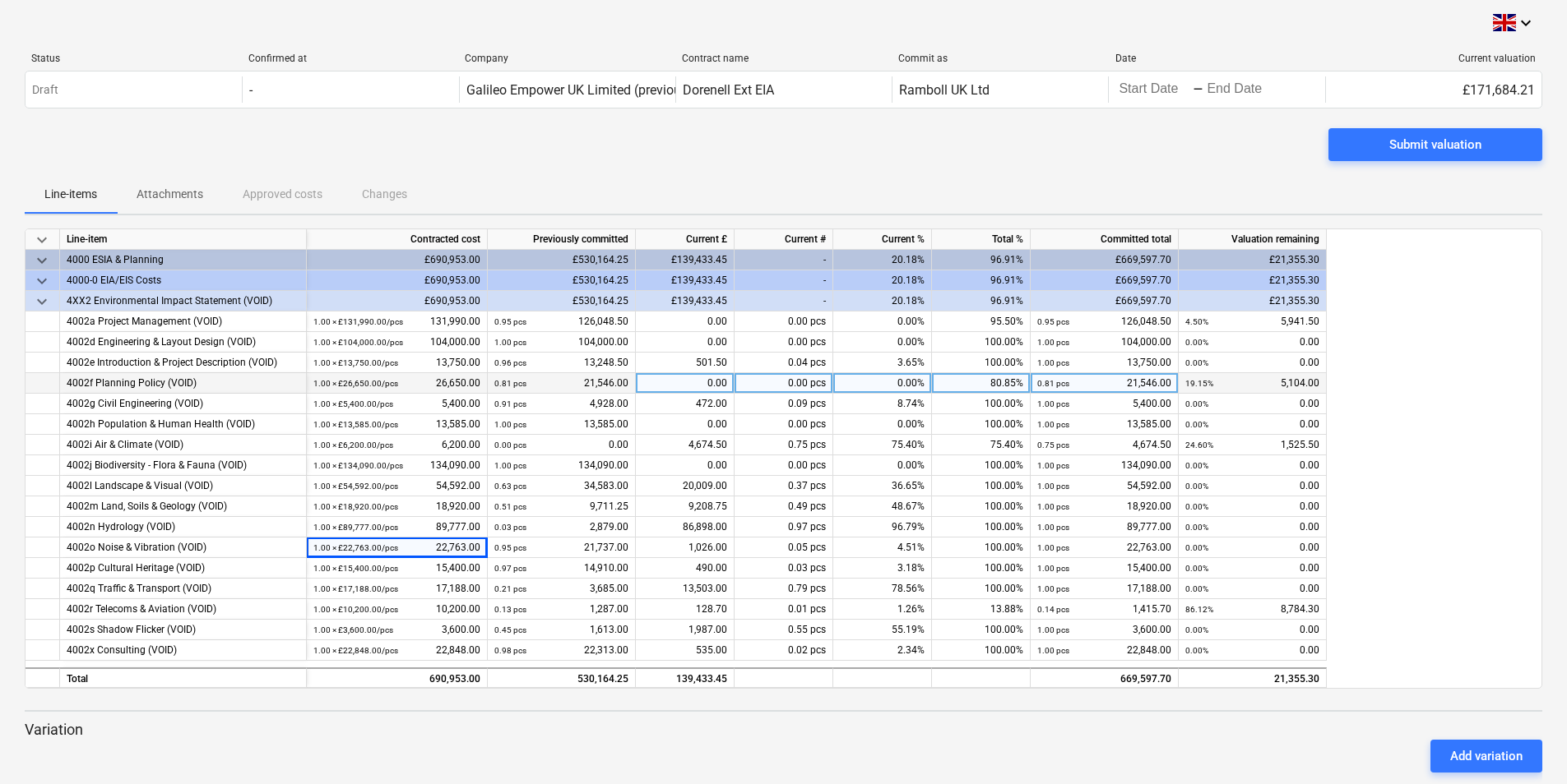
click at [707, 381] on div "0.00" at bounding box center [685, 383] width 99 height 20
type input "4947"
click at [174, 27] on div "keyboard_arrow_down" at bounding box center [784, 22] width 1518 height 19
click at [1494, 411] on div "keyboard_arrow_down Line-item Contracted cost Previously committed Current £ Cu…" at bounding box center [784, 458] width 1518 height 460
drag, startPoint x: 1472, startPoint y: 577, endPoint x: 1453, endPoint y: 575, distance: 19.1
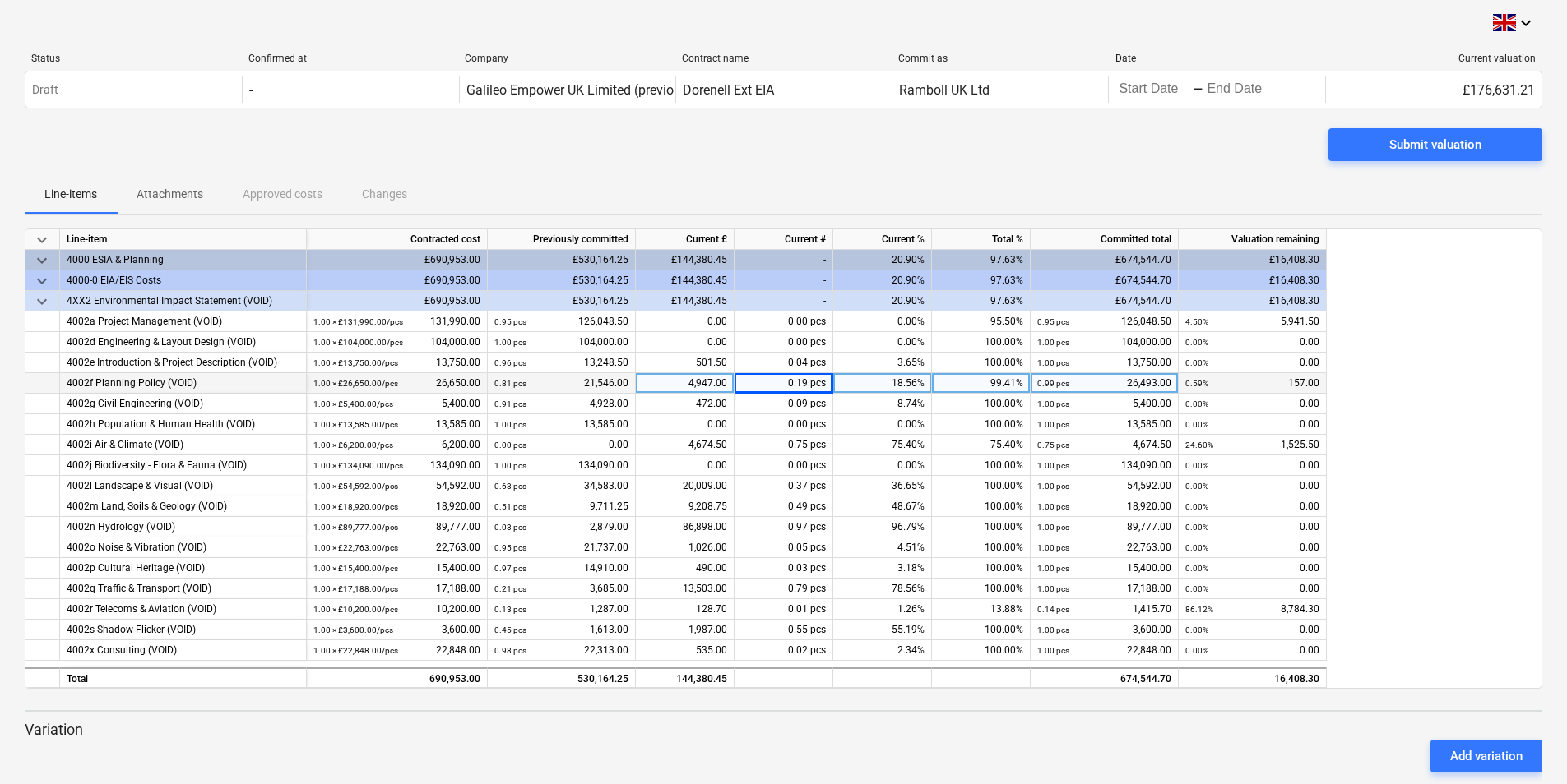
click at [1473, 575] on div "keyboard_arrow_down Line-item Contracted cost Previously committed Current £ Cu…" at bounding box center [784, 458] width 1518 height 460
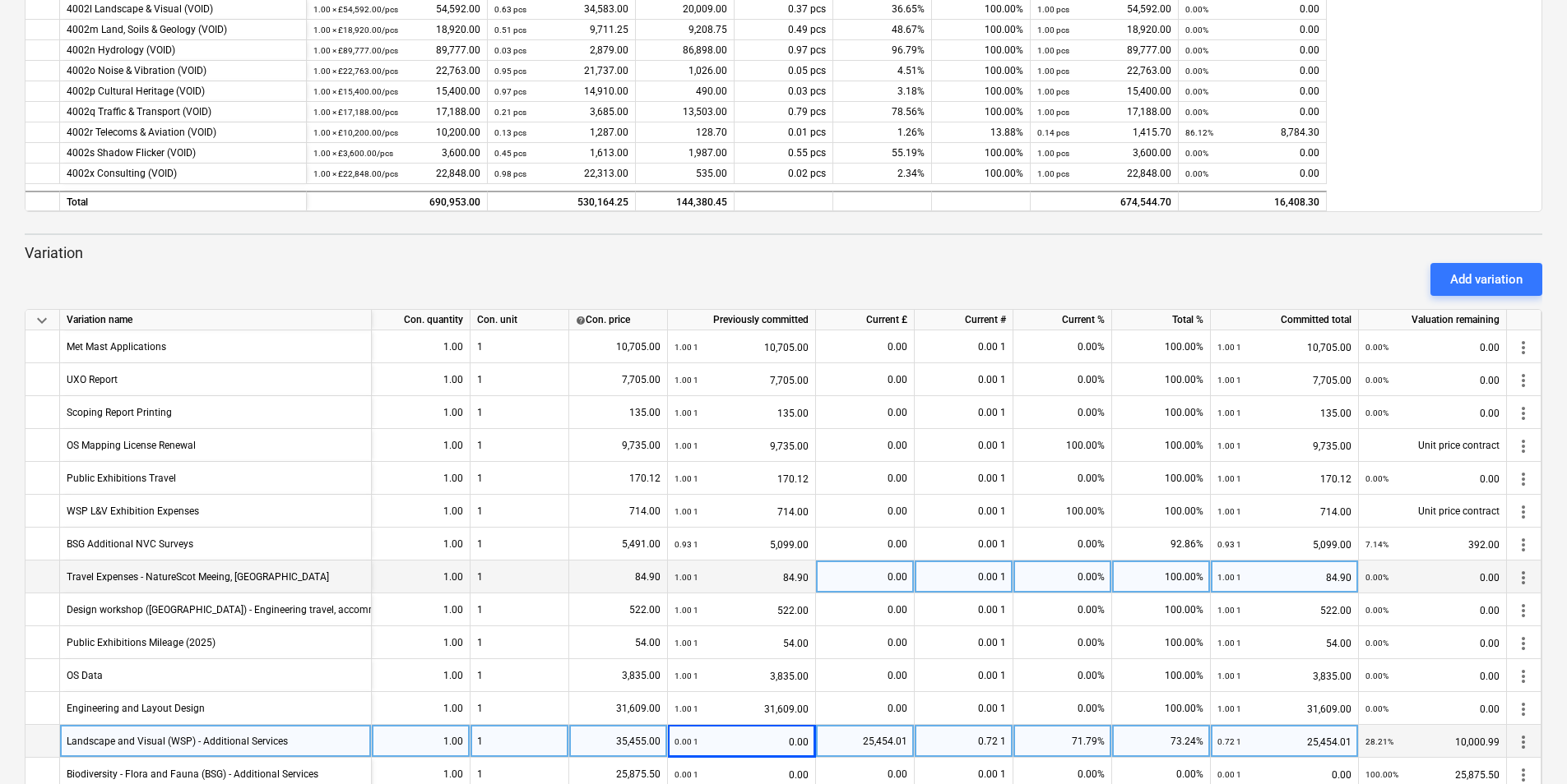
scroll to position [576, 0]
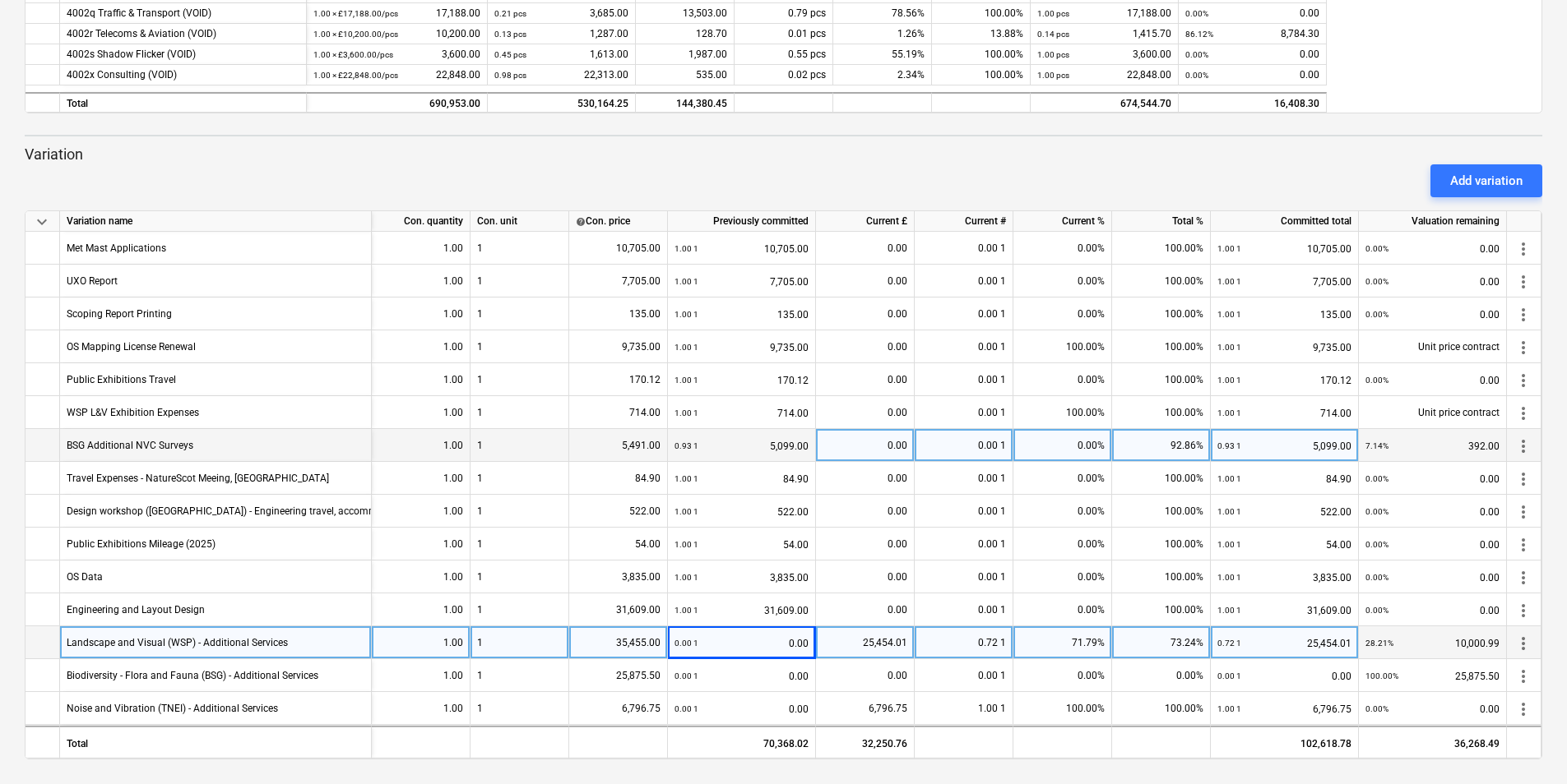
click at [901, 445] on div "0.00" at bounding box center [864, 446] width 84 height 33
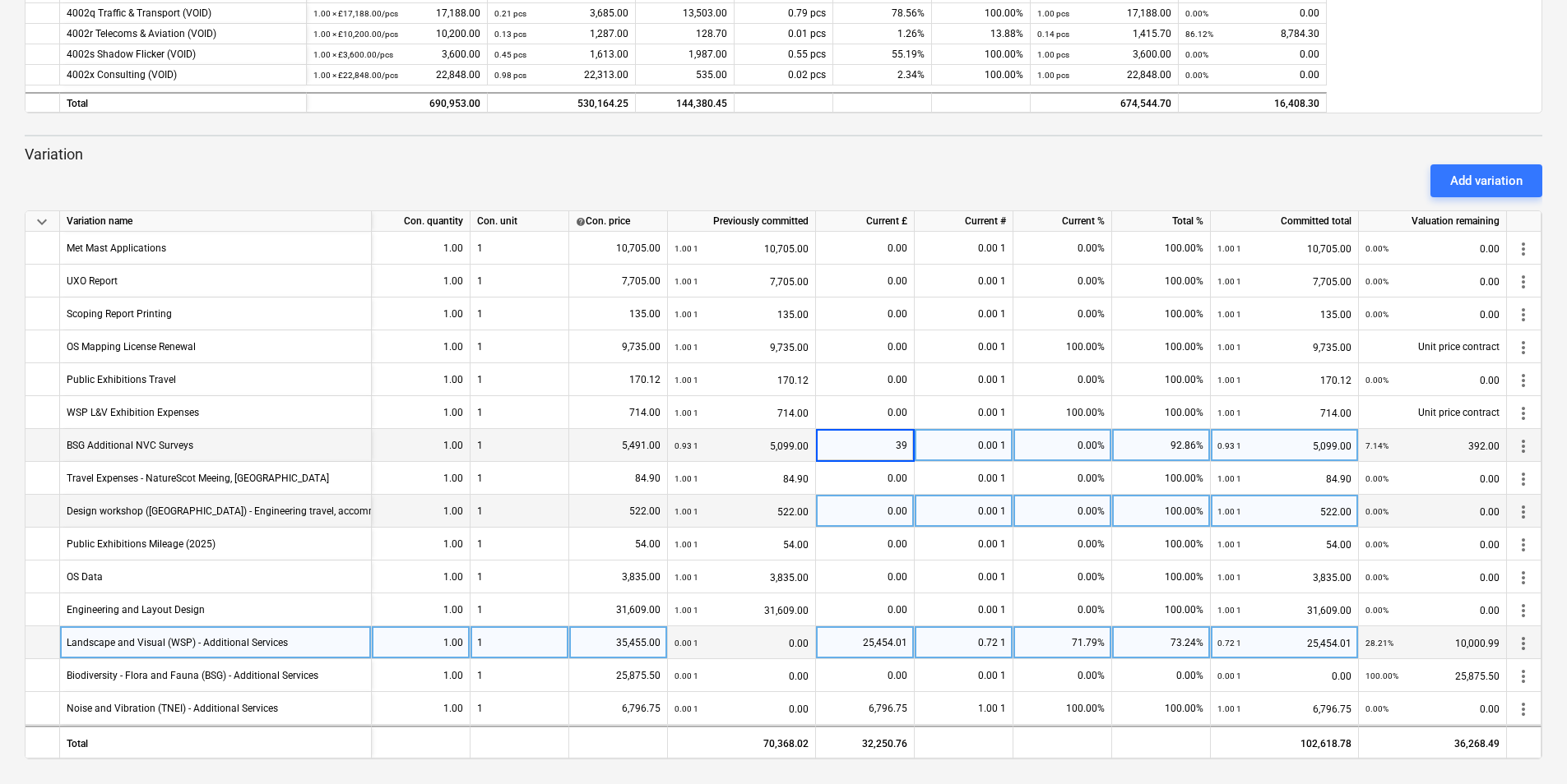
type input "392"
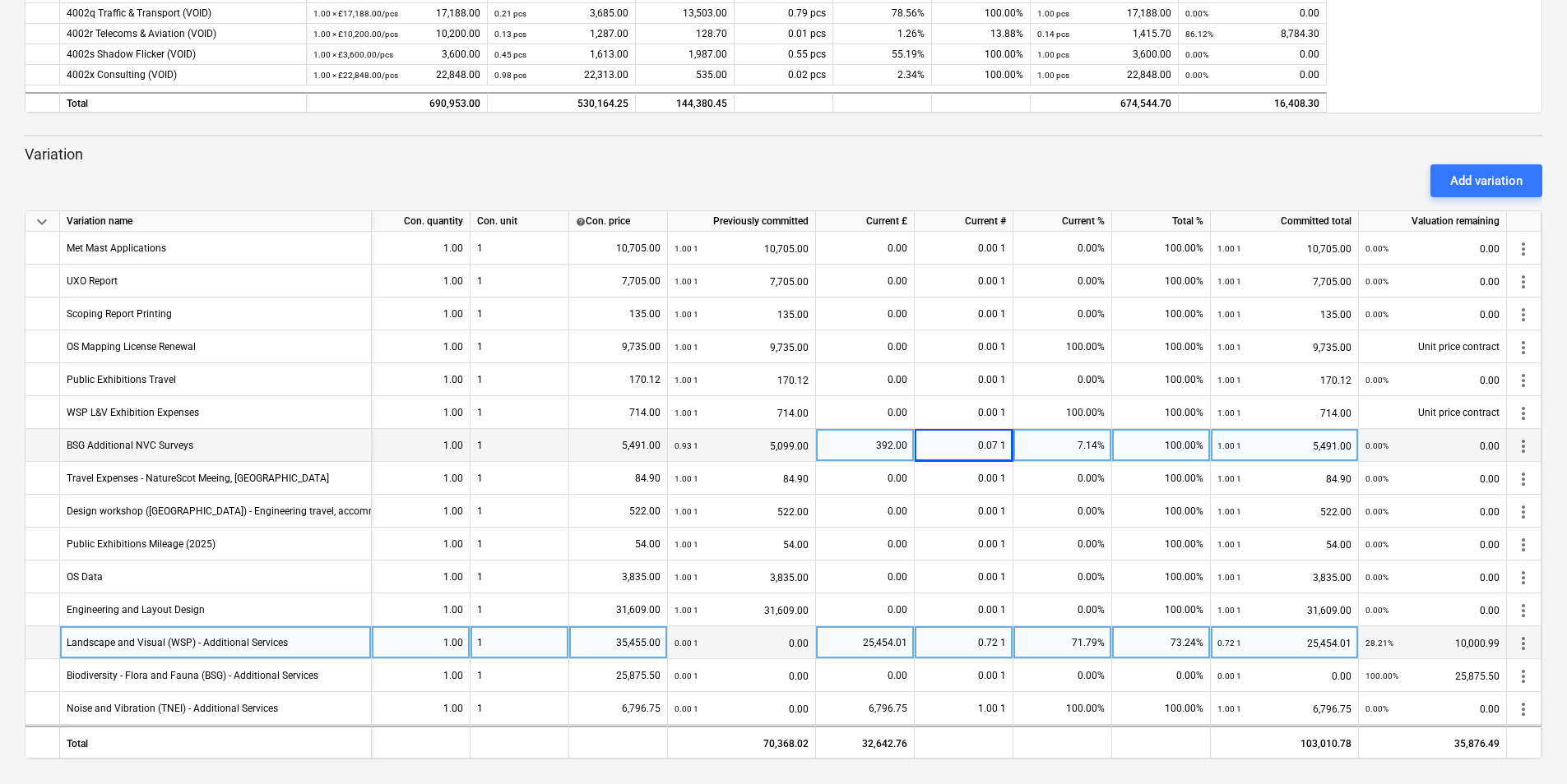
click at [872, 642] on div "25,454.01" at bounding box center [864, 643] width 84 height 33
type input "22659"
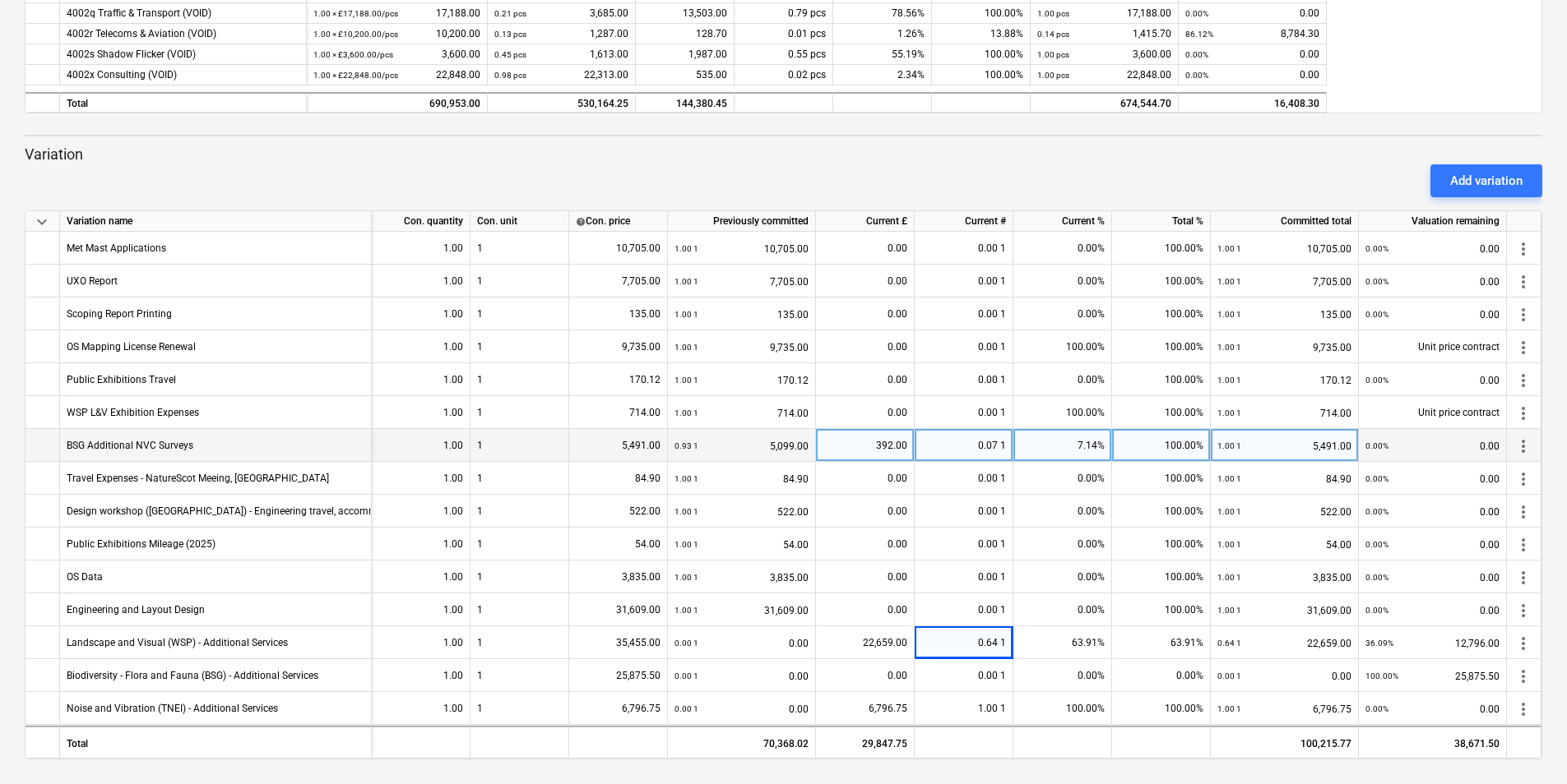
click at [1026, 160] on div "Add variation" at bounding box center [784, 181] width 1531 height 46
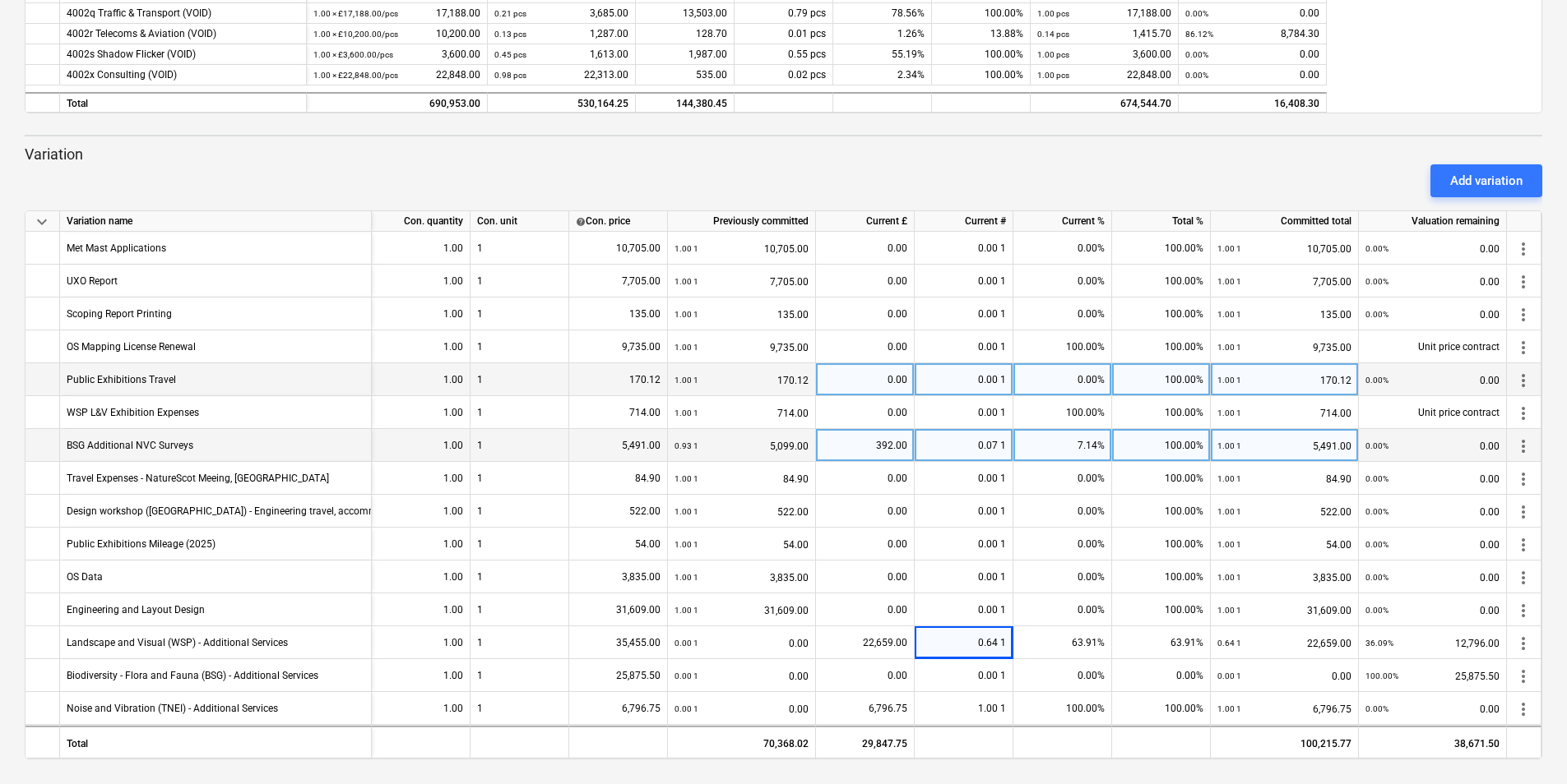
scroll to position [578, 0]
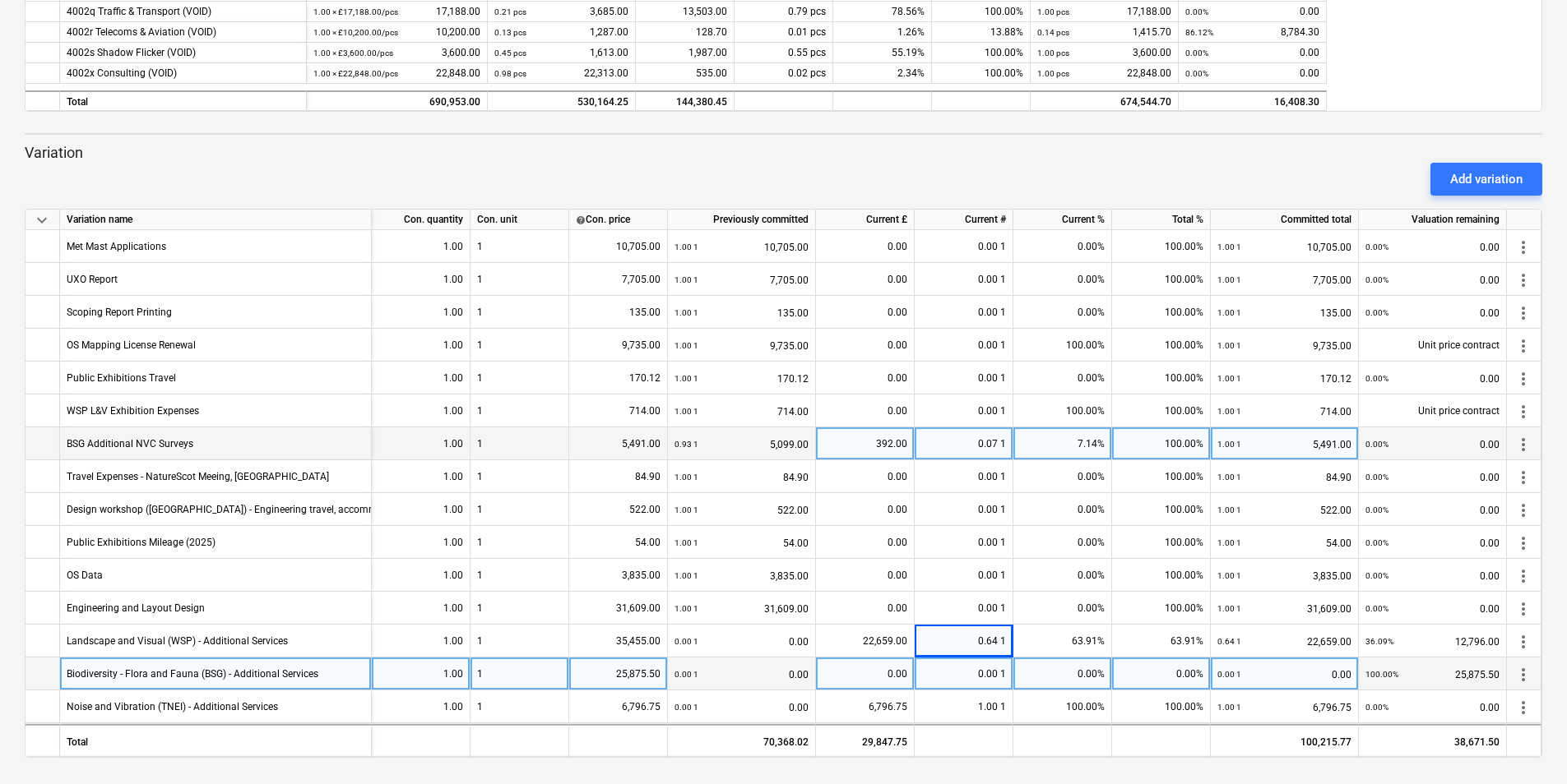
click at [900, 673] on div "0.00" at bounding box center [864, 675] width 84 height 33
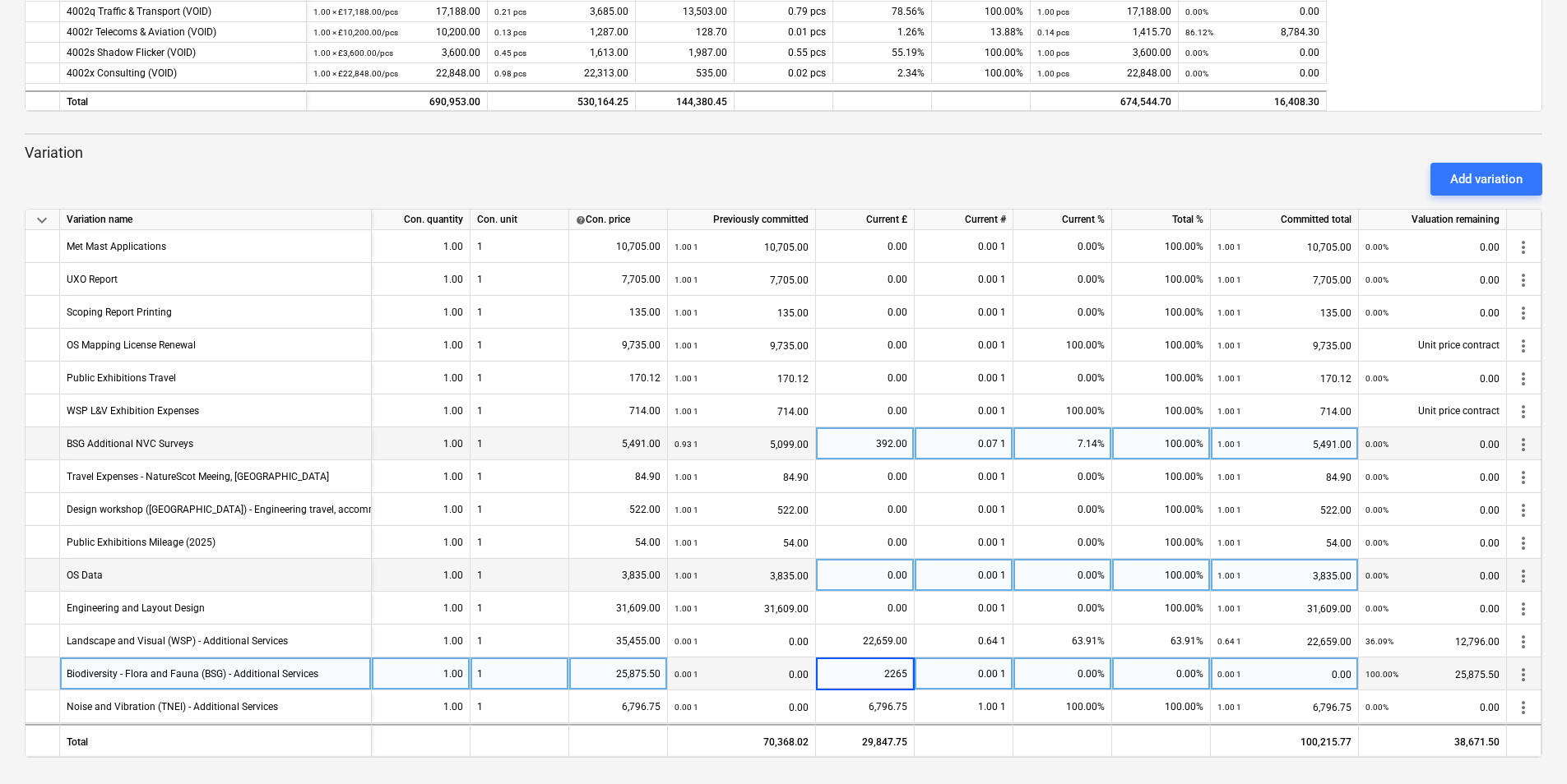
type input "22659"
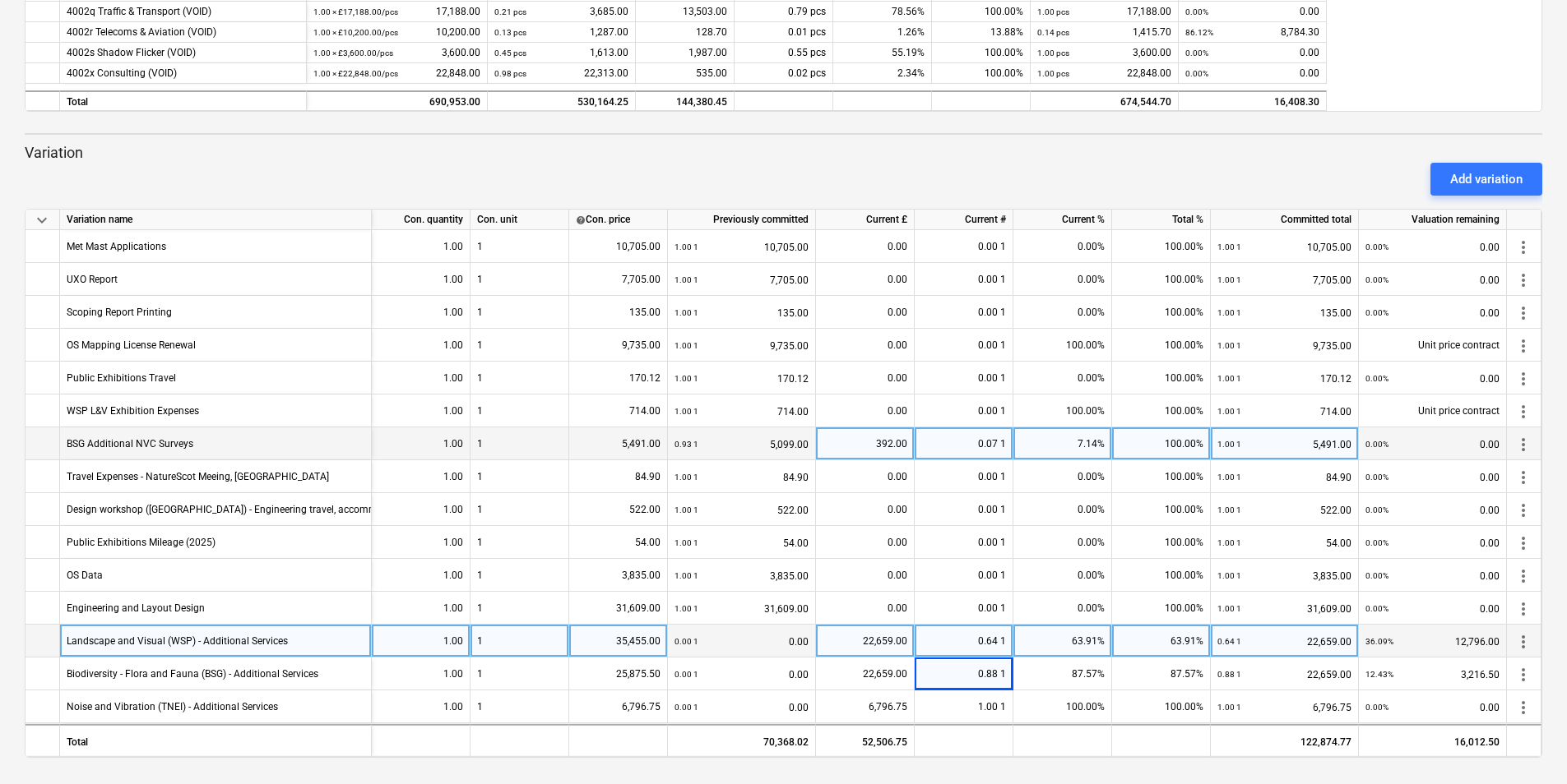
click at [871, 641] on div "22,659.00" at bounding box center [864, 641] width 84 height 33
type input "25966.61"
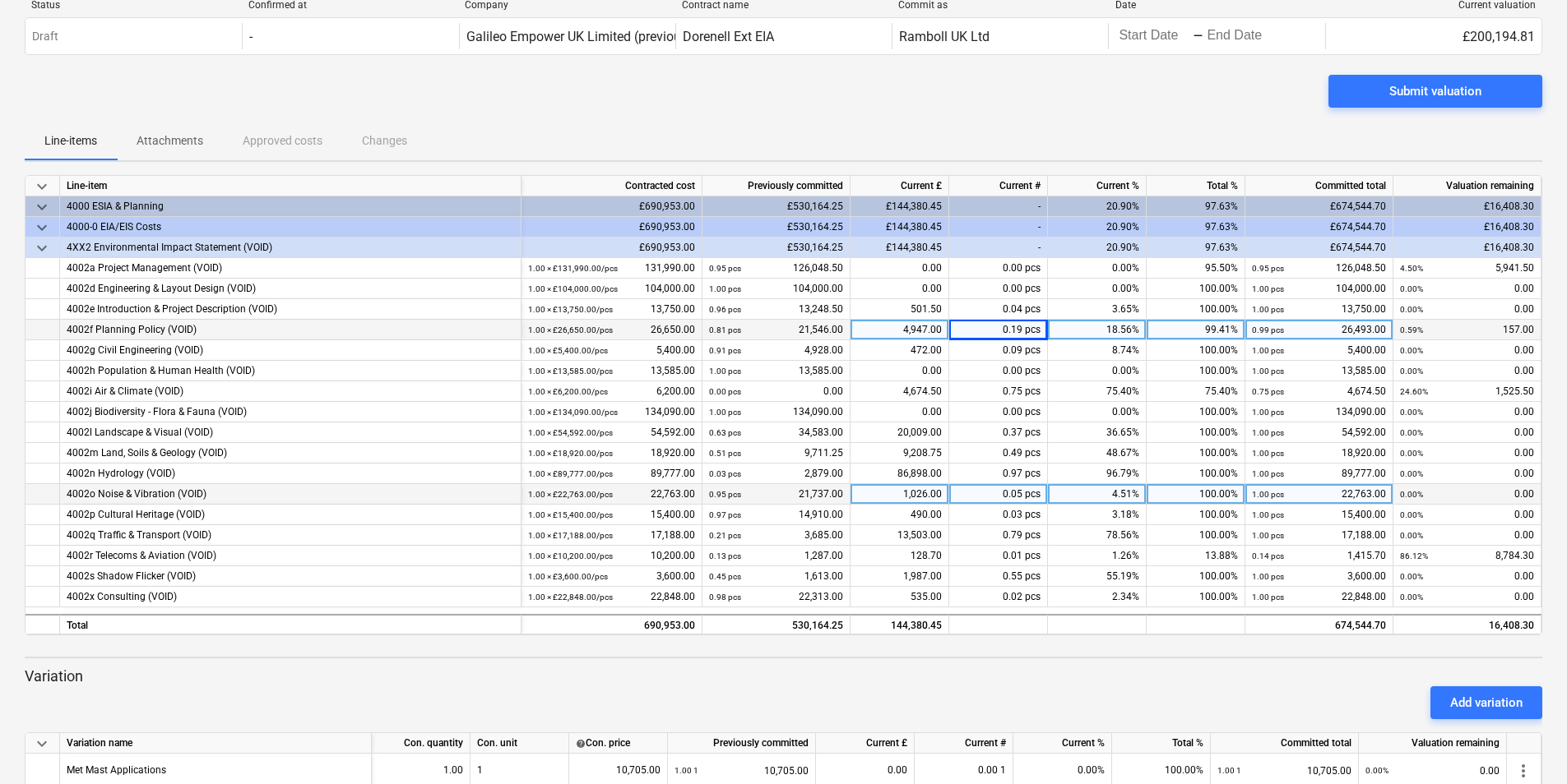
scroll to position [82, 0]
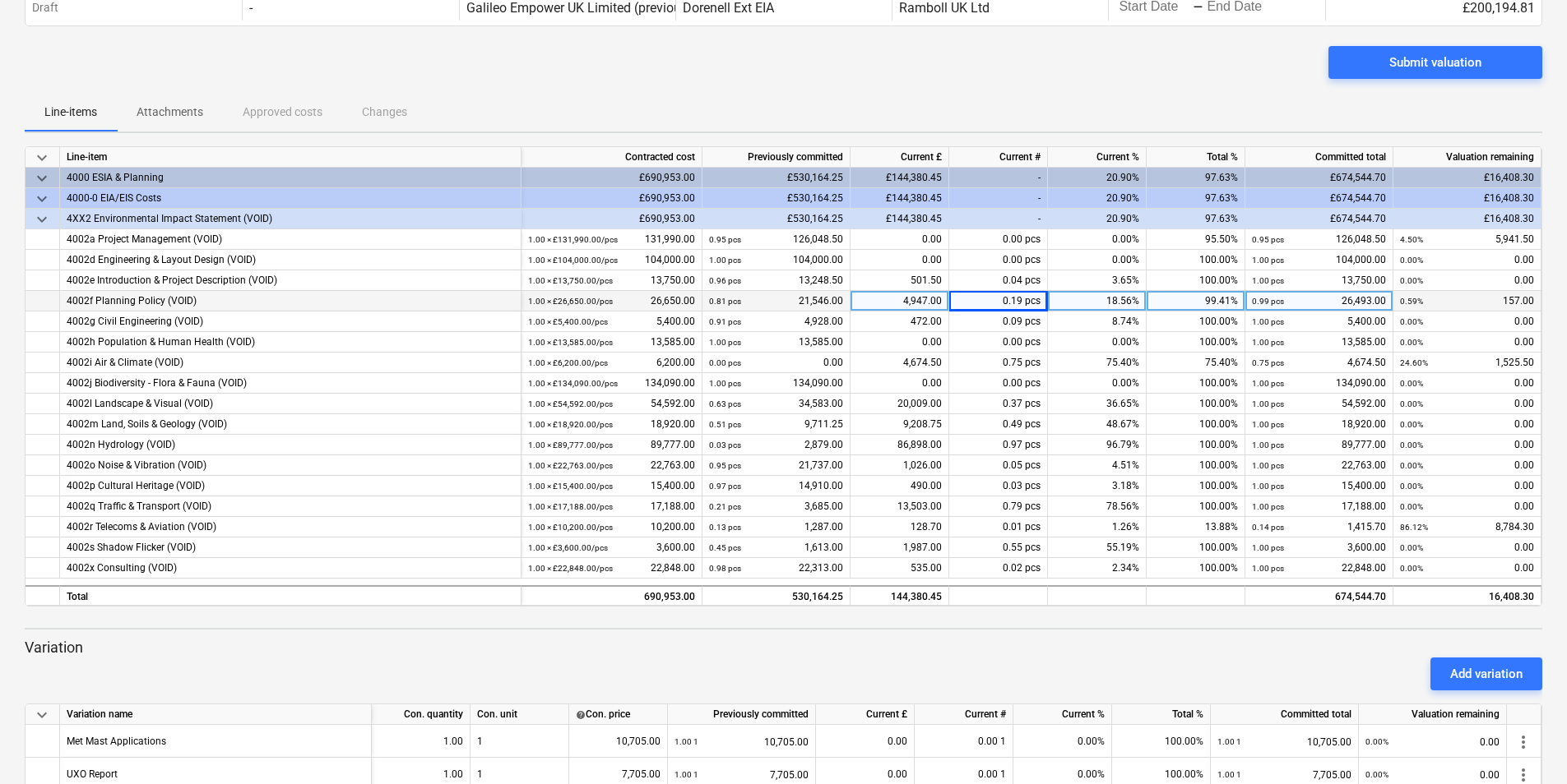
click at [599, 60] on div "Submit valuation" at bounding box center [784, 69] width 1518 height 46
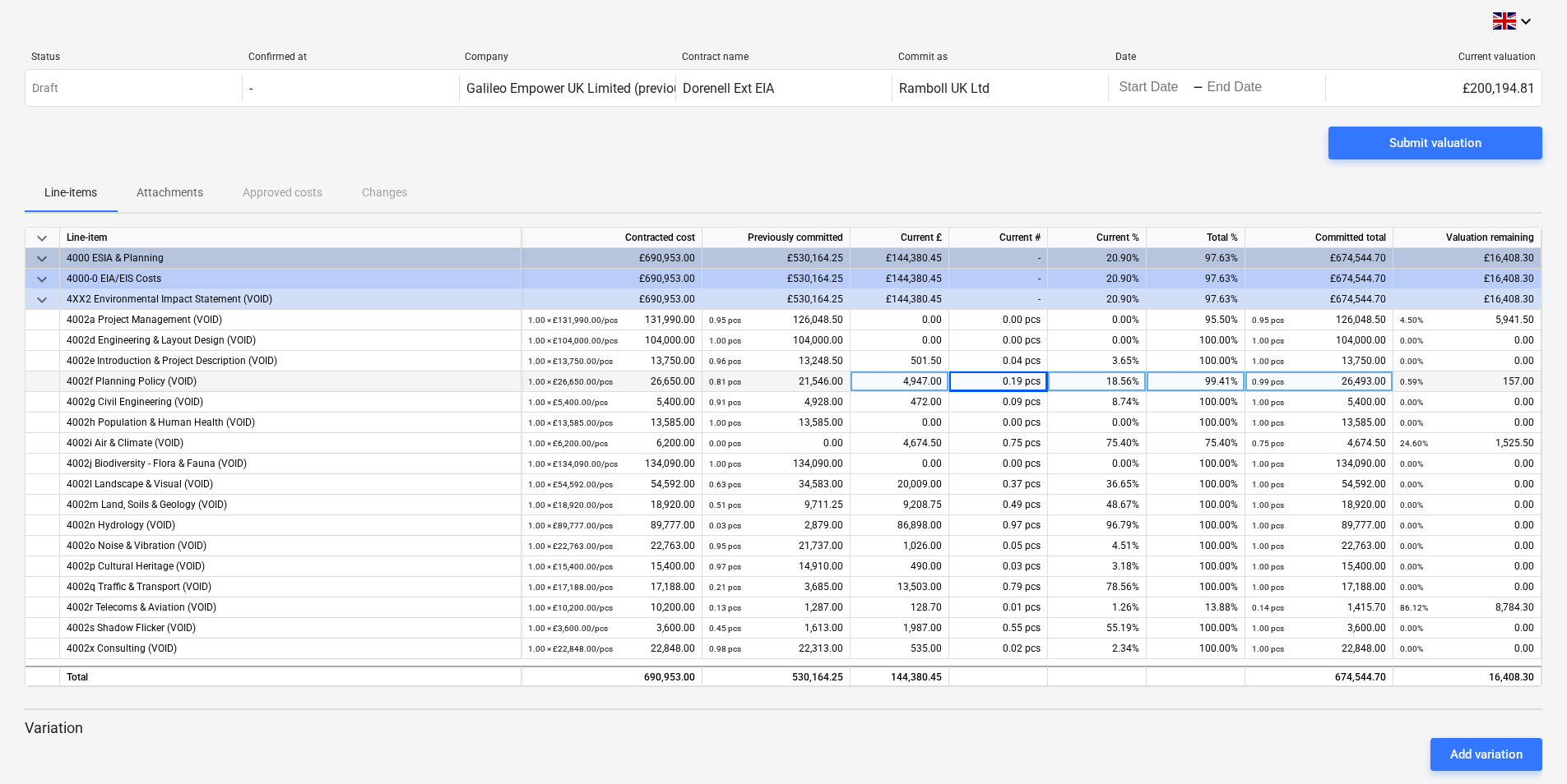
scroll to position [0, 0]
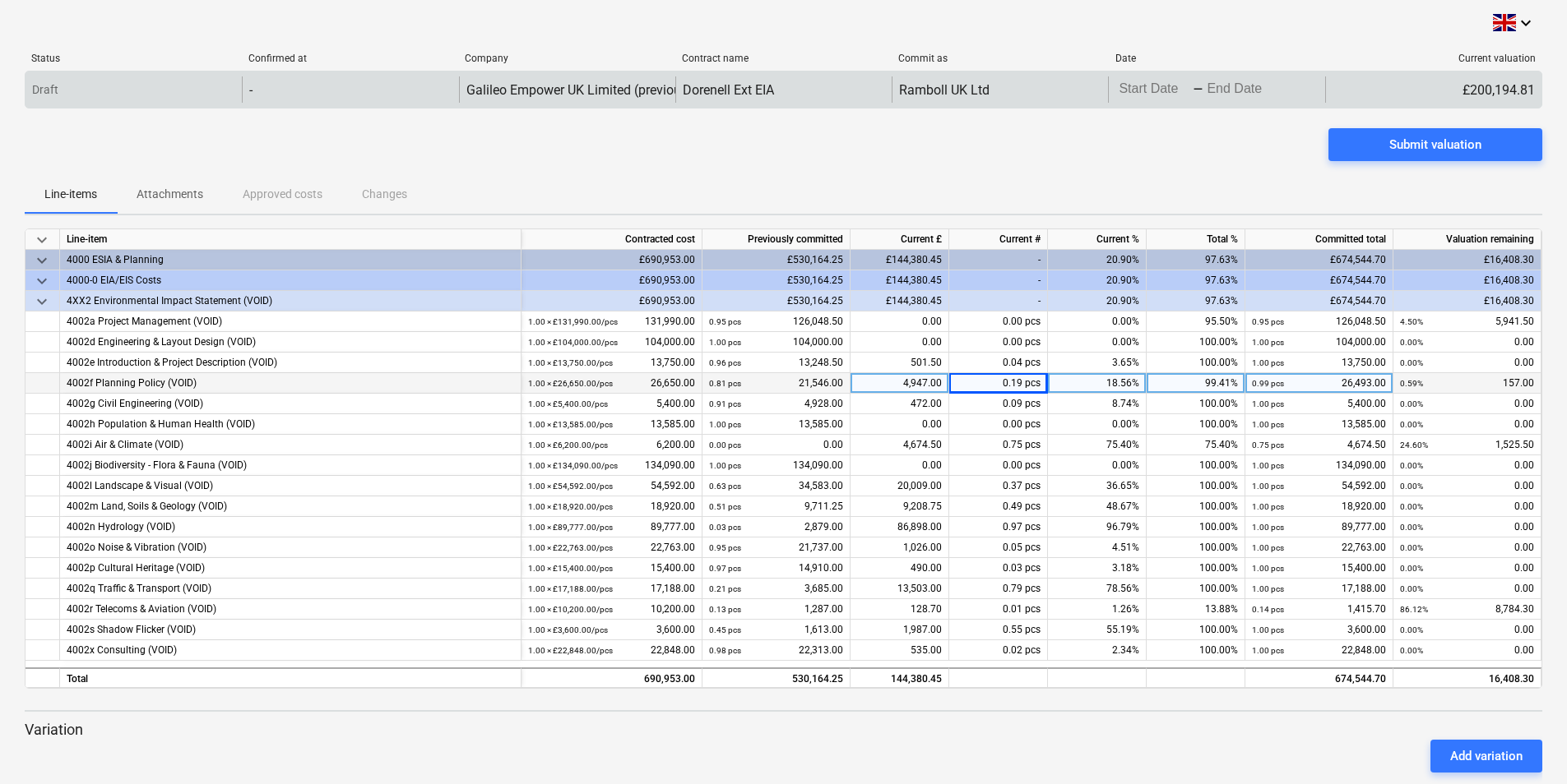
click at [1130, 97] on body "keyboard_arrow_down Status Confirmed at Company Contract name Commit as Date Cu…" at bounding box center [784, 392] width 1567 height 784
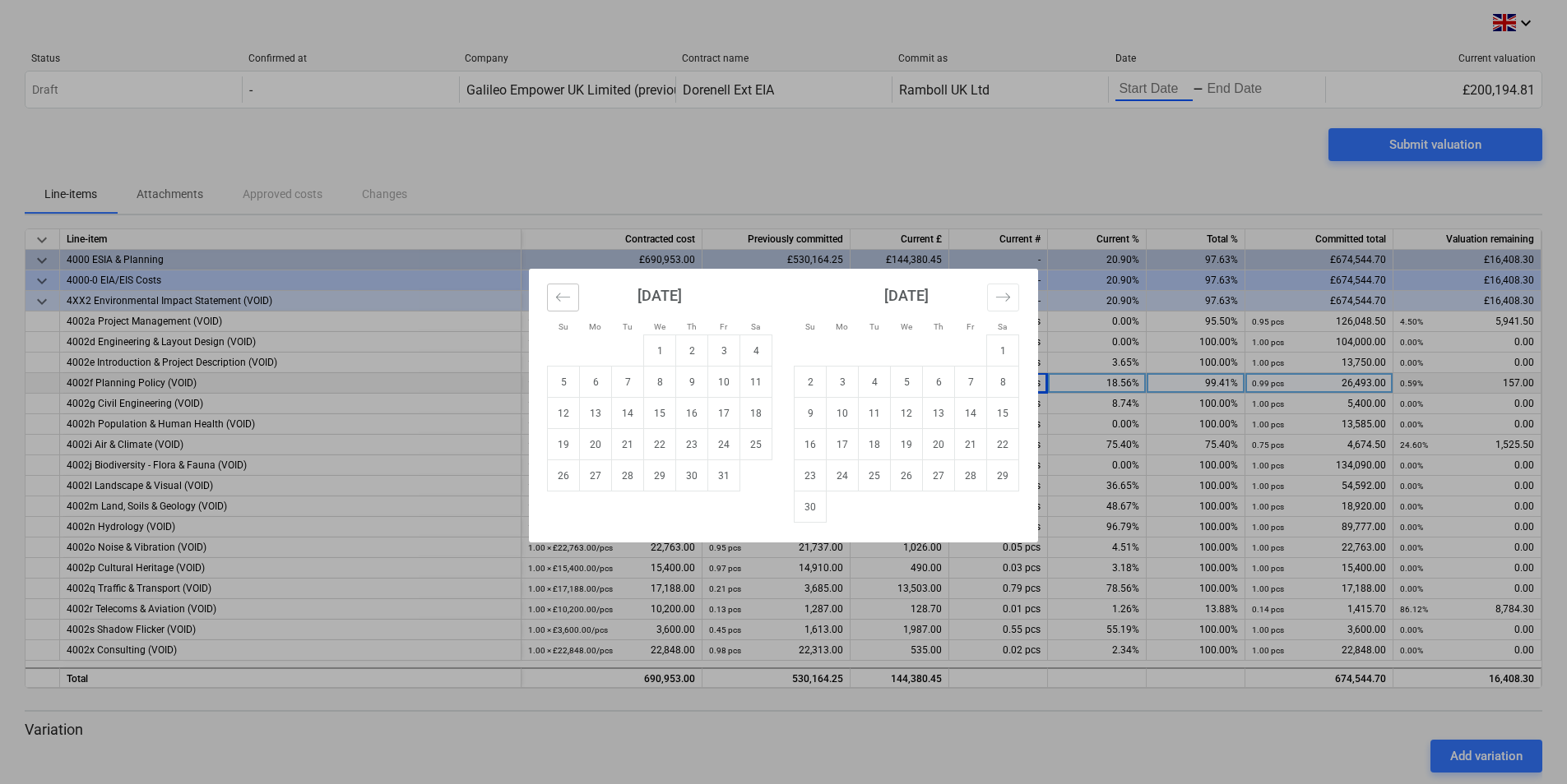
click at [564, 299] on icon "Move backward to switch to the previous month." at bounding box center [563, 297] width 16 height 16
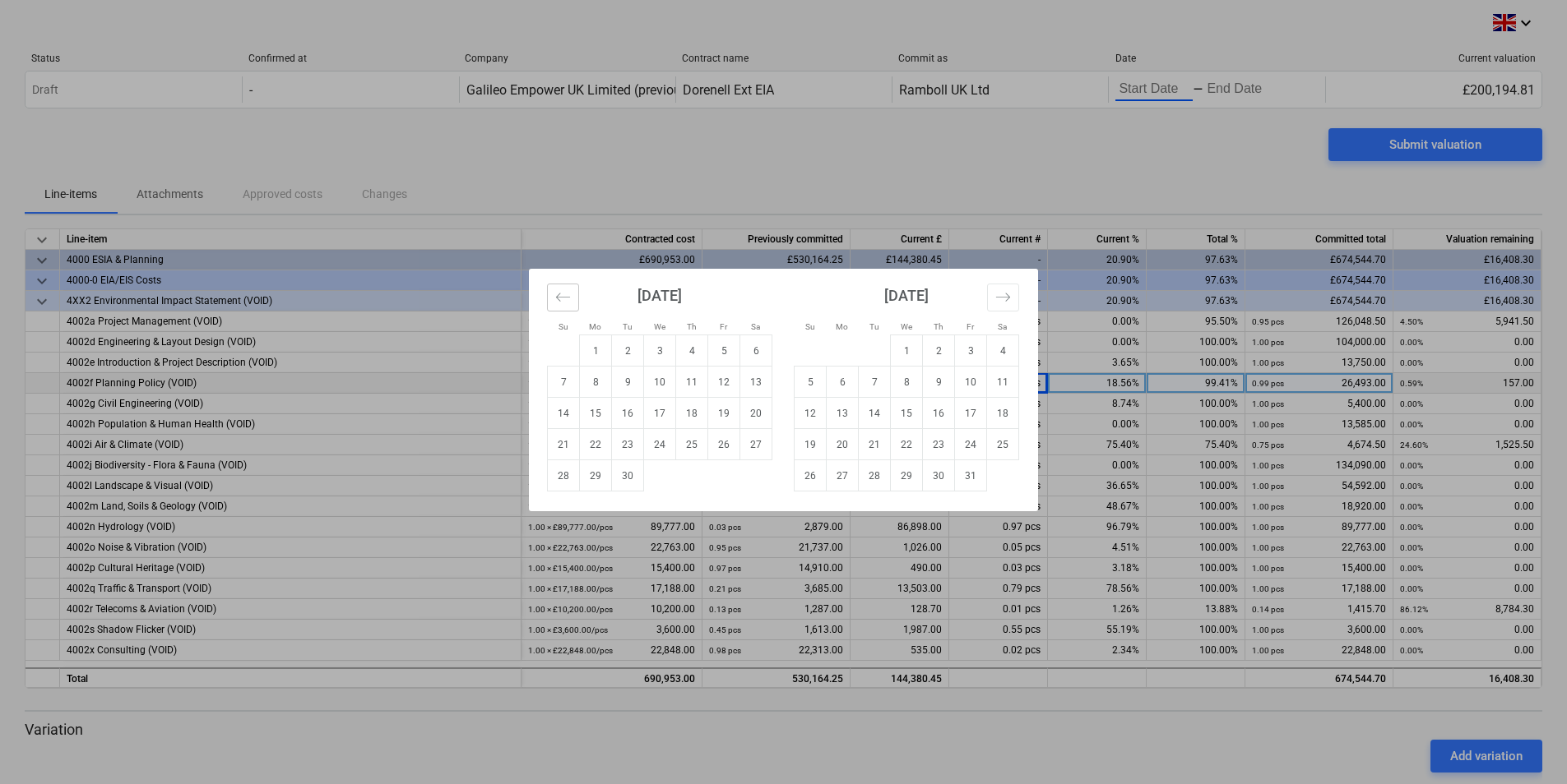
click at [564, 300] on icon "Move backward to switch to the previous month." at bounding box center [563, 297] width 16 height 16
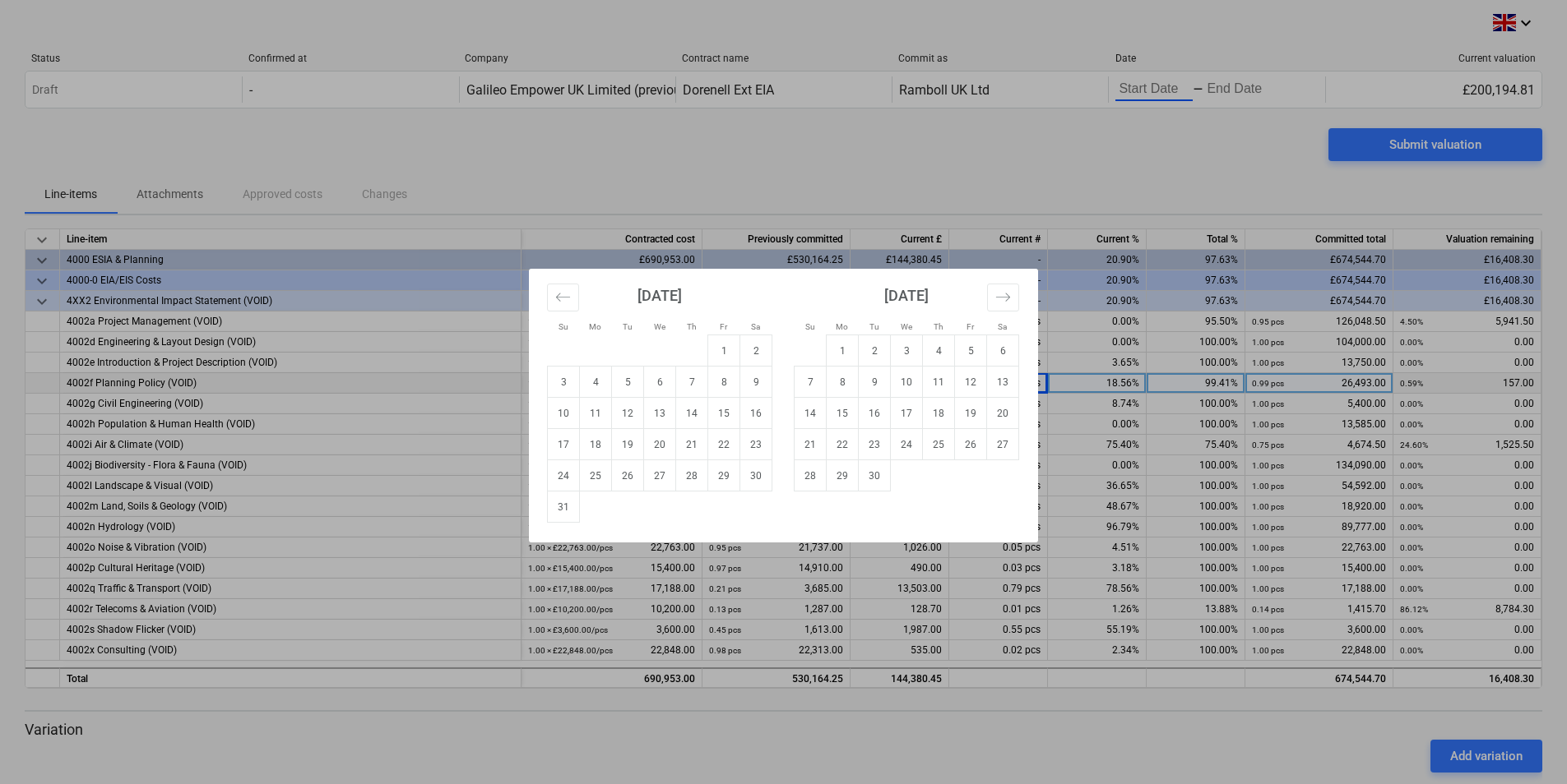
click at [731, 155] on div "Su Mo Tu We Th Fr Sa Su Mo Tu We Th Fr Sa [DATE] 1 2 3 4 5 6 7 8 9 10 11 12 13 …" at bounding box center [784, 392] width 1567 height 784
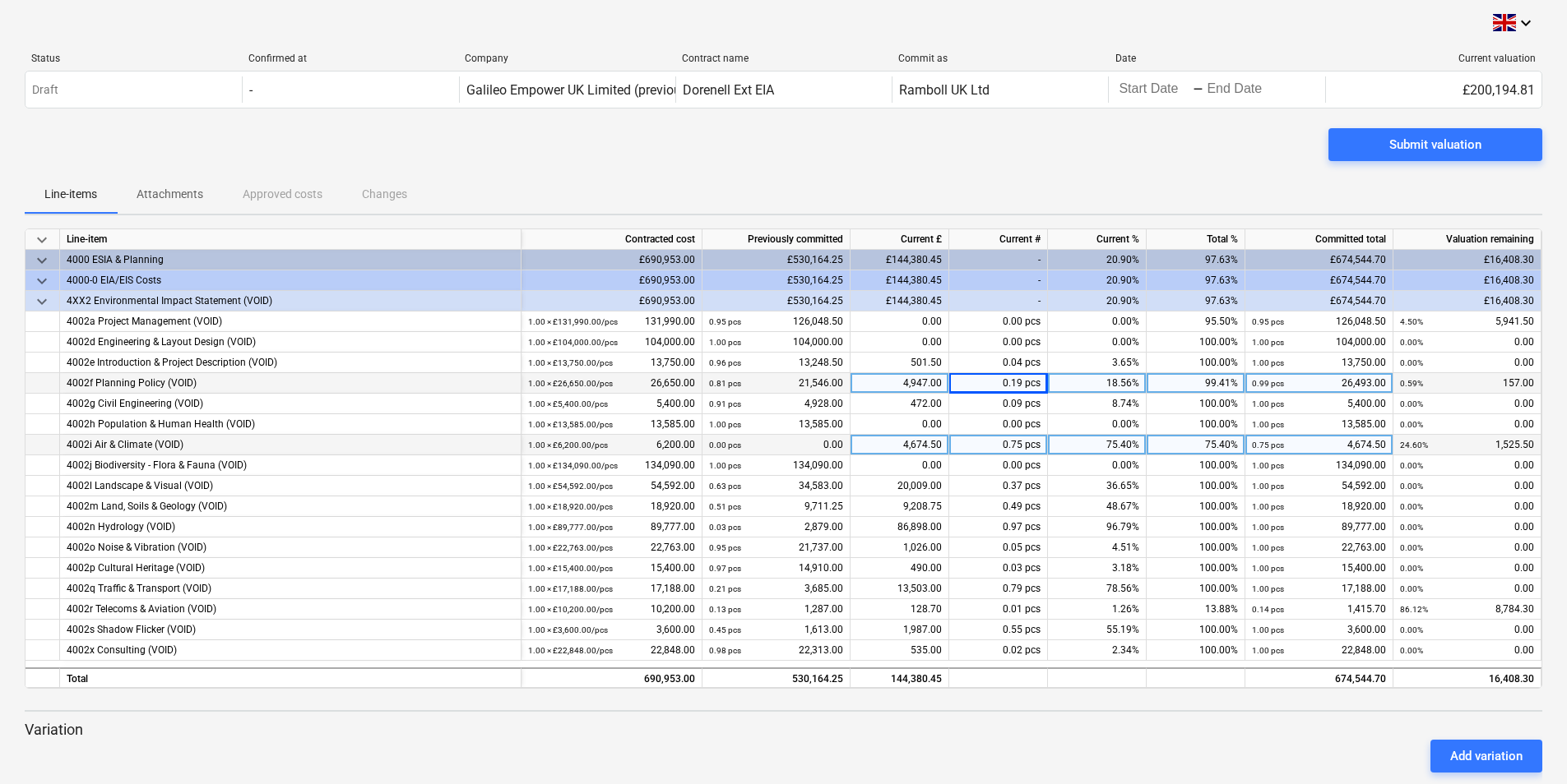
click at [923, 443] on div "4,674.50" at bounding box center [899, 445] width 99 height 20
type input "3067"
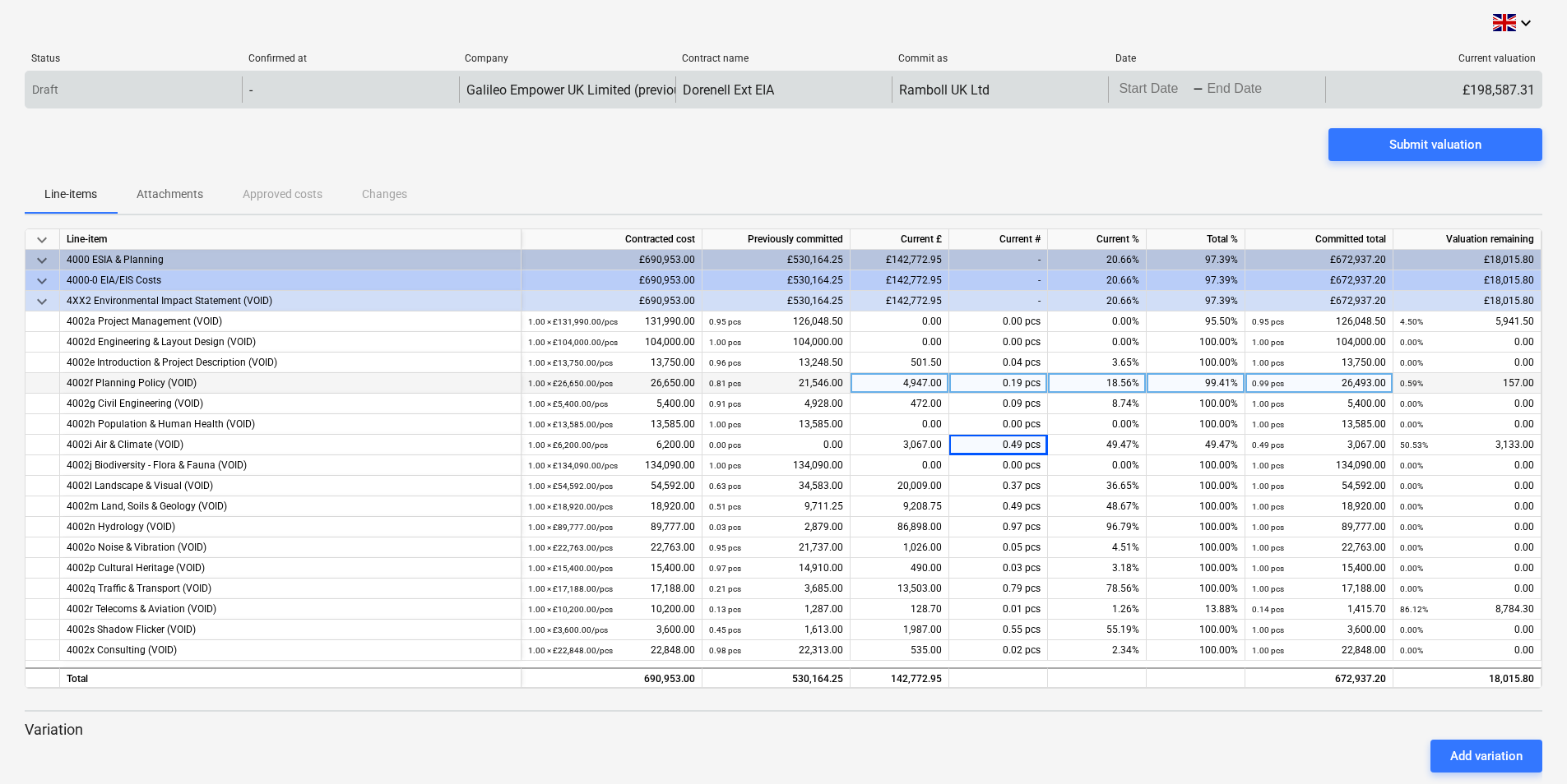
click at [1151, 88] on body "keyboard_arrow_down Status Confirmed at Company Contract name Commit as Date Cu…" at bounding box center [784, 392] width 1567 height 784
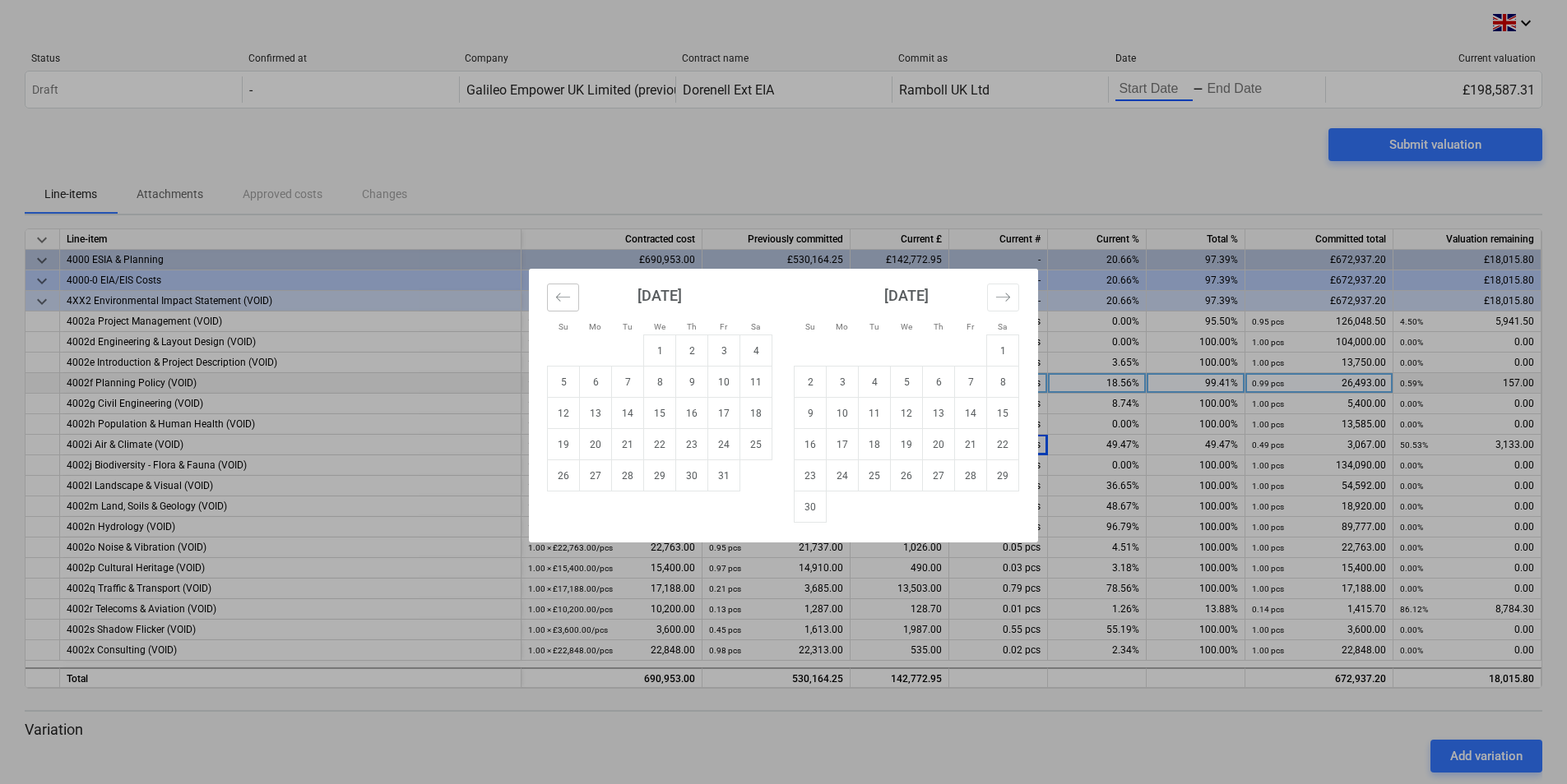
click at [555, 301] on button "Move backward to switch to the previous month." at bounding box center [563, 297] width 32 height 28
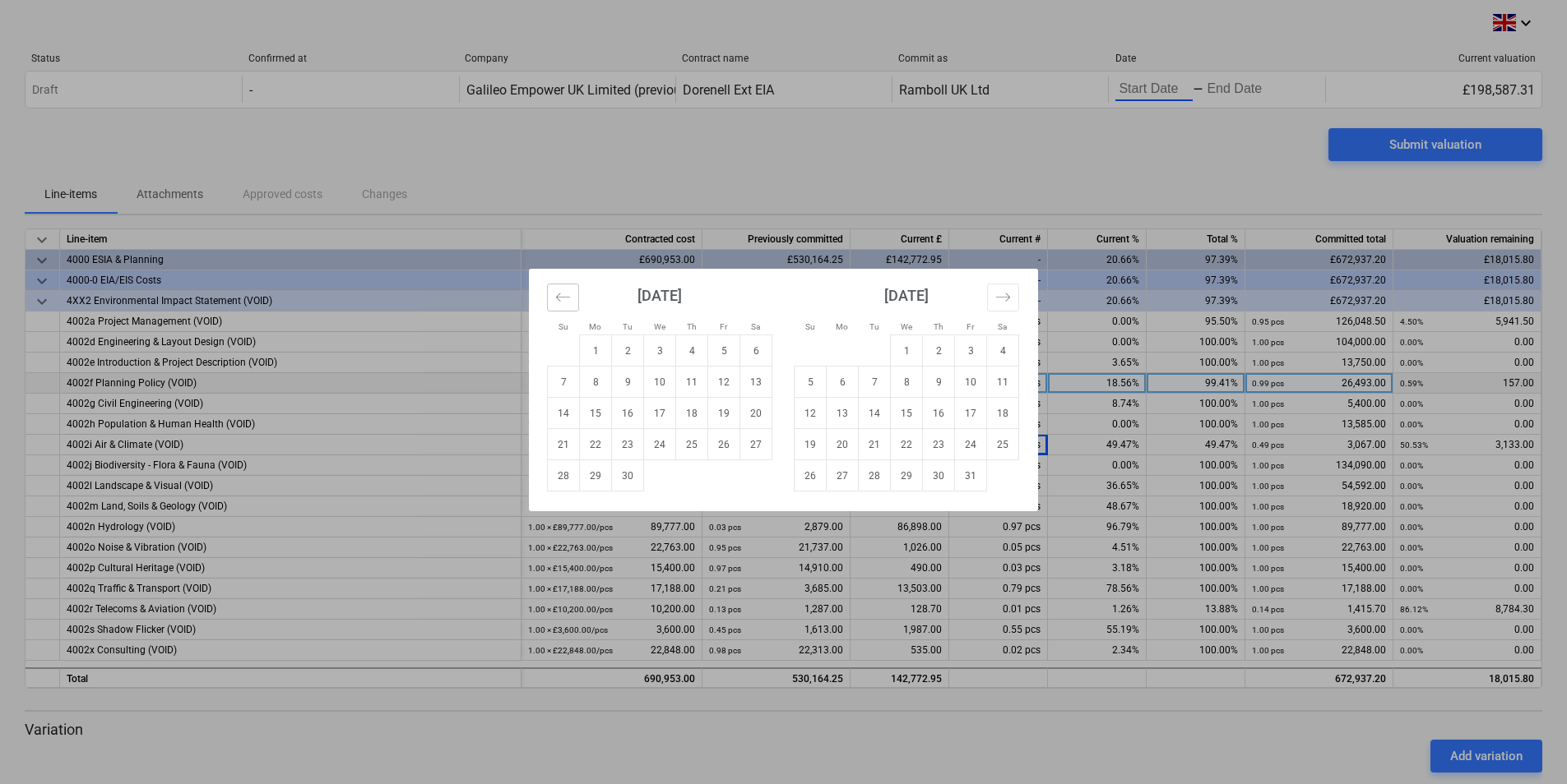
click at [557, 301] on icon "Move backward to switch to the previous month." at bounding box center [563, 297] width 16 height 16
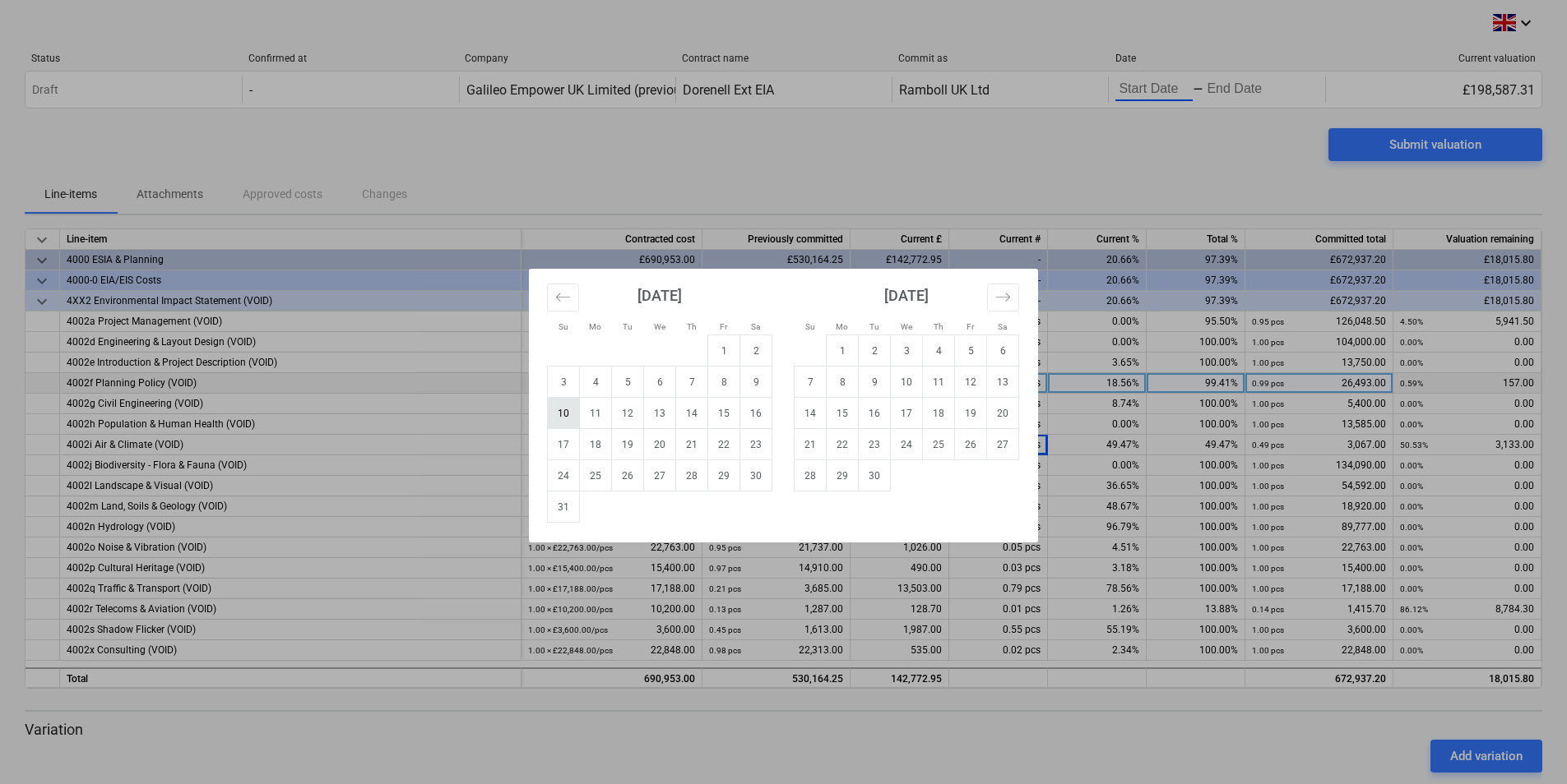
click at [563, 410] on td "10" at bounding box center [564, 414] width 32 height 31
type input "[DATE]"
click at [1005, 298] on icon "Move forward to switch to the next month." at bounding box center [1003, 297] width 16 height 16
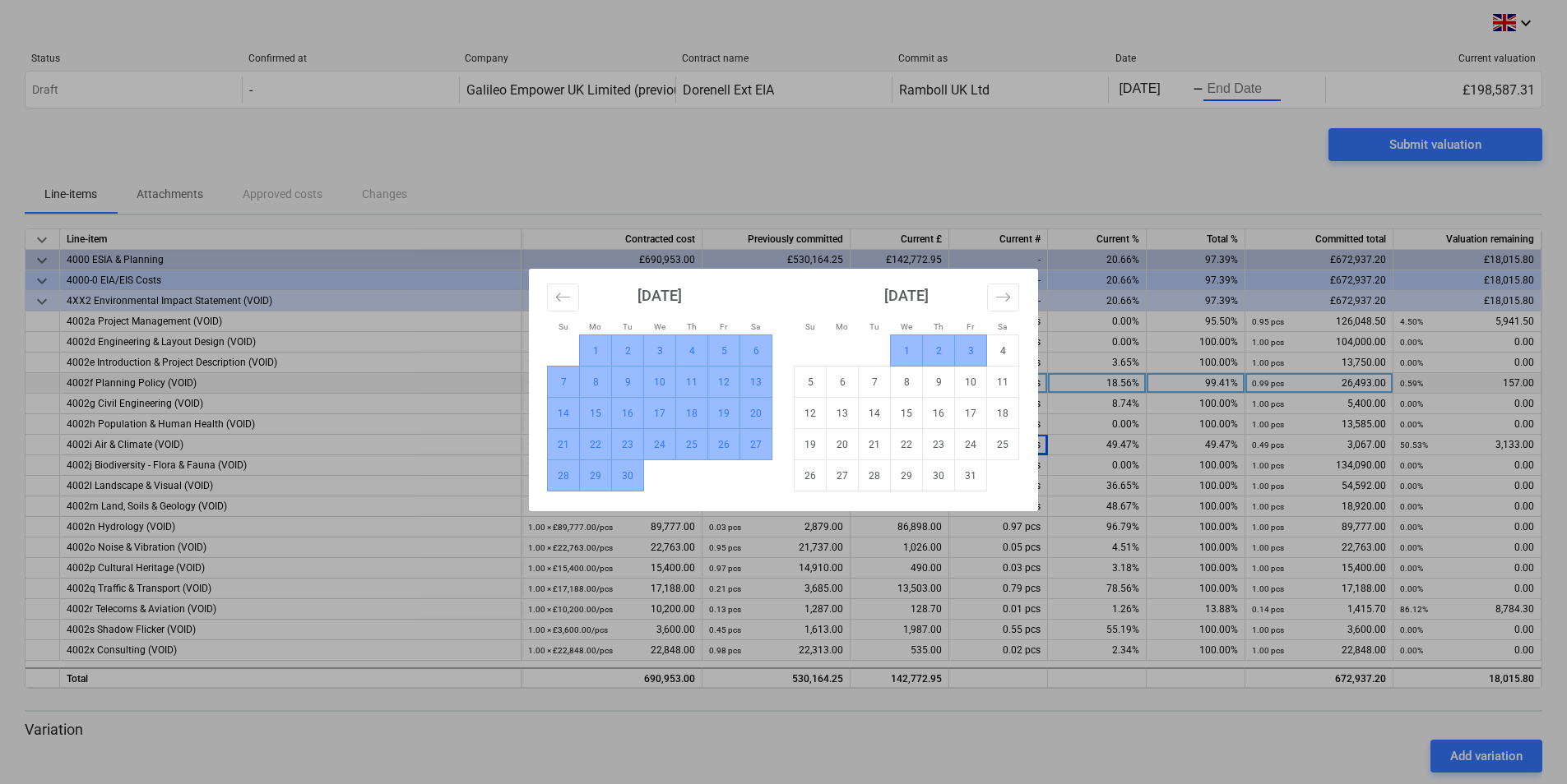
click at [971, 347] on td "3" at bounding box center [971, 351] width 32 height 31
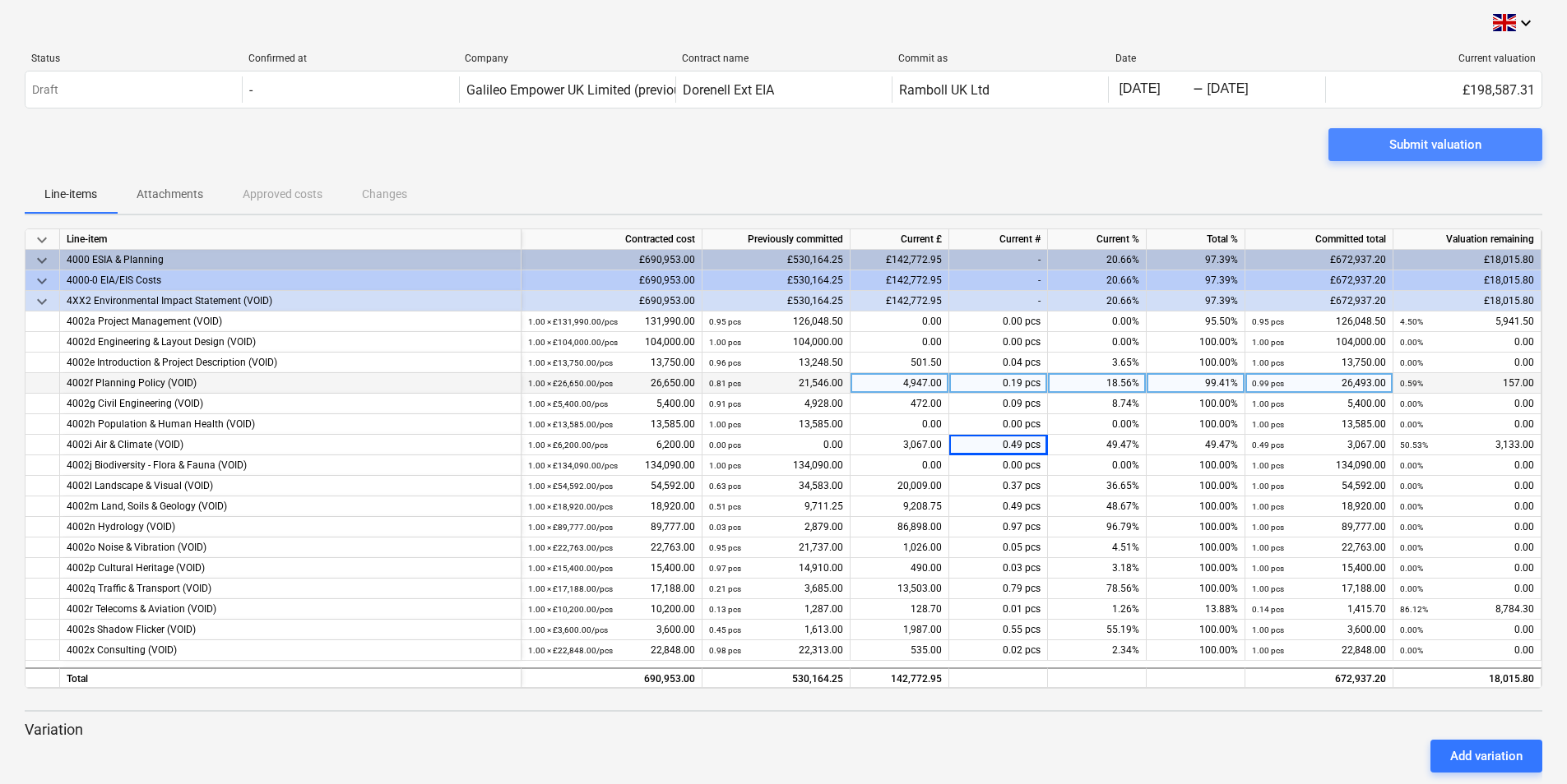
click at [1410, 145] on div "Submit valuation" at bounding box center [1435, 144] width 92 height 21
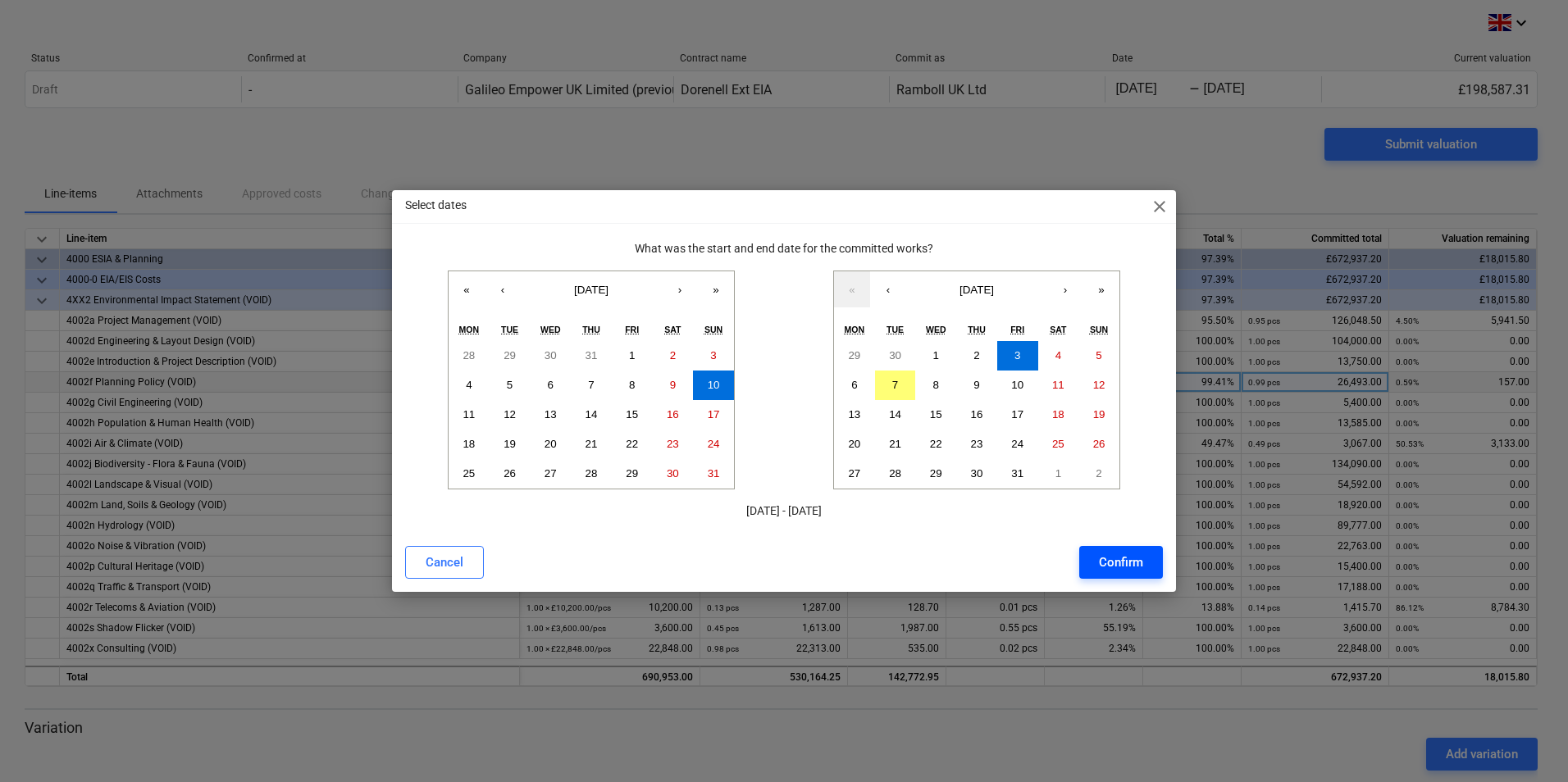
click at [1145, 560] on button "Confirm" at bounding box center [1121, 563] width 84 height 33
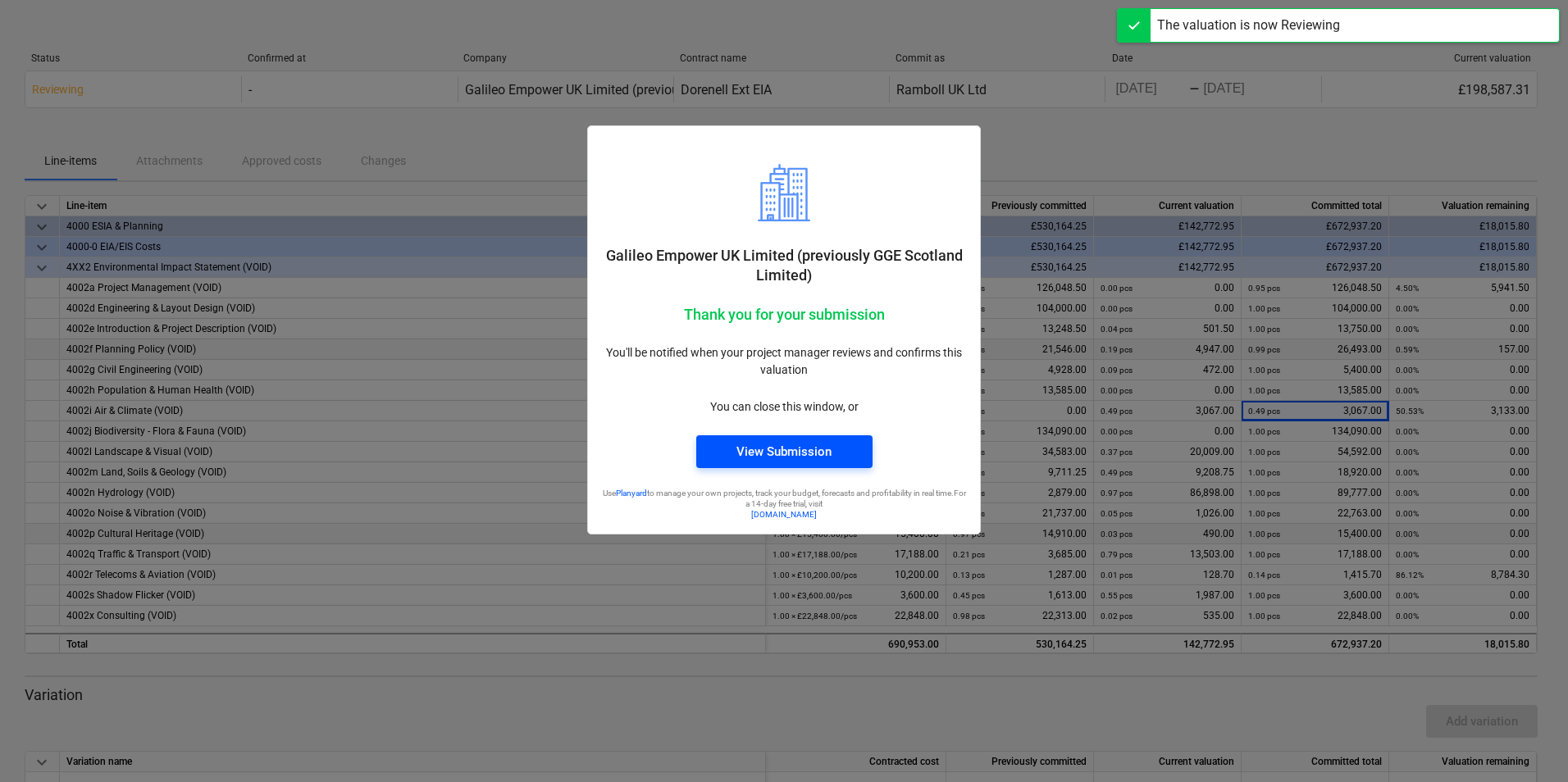
click at [814, 449] on div "View Submission" at bounding box center [784, 451] width 95 height 21
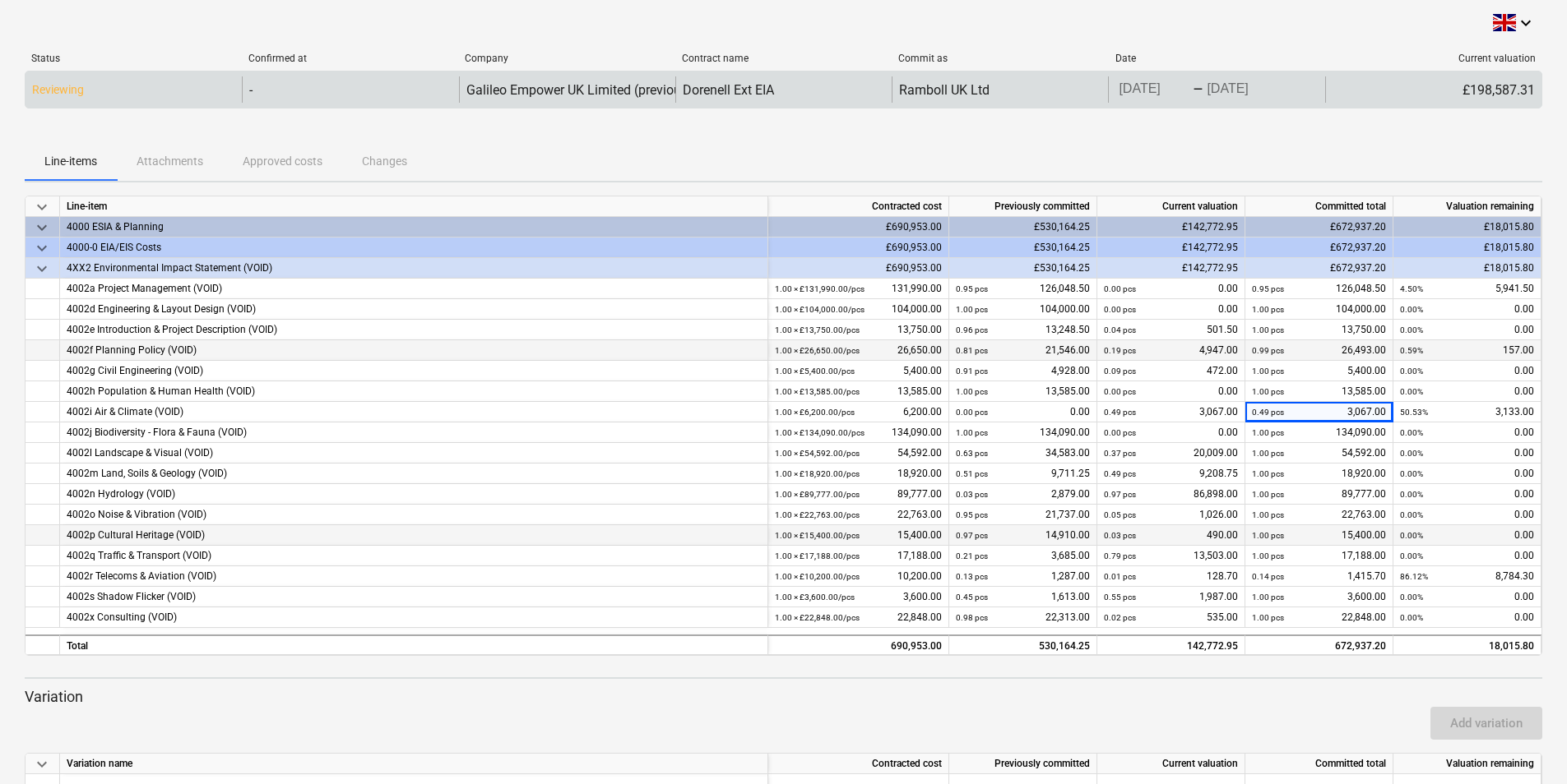
click at [1484, 91] on div "£198,587.31" at bounding box center [1434, 90] width 217 height 26
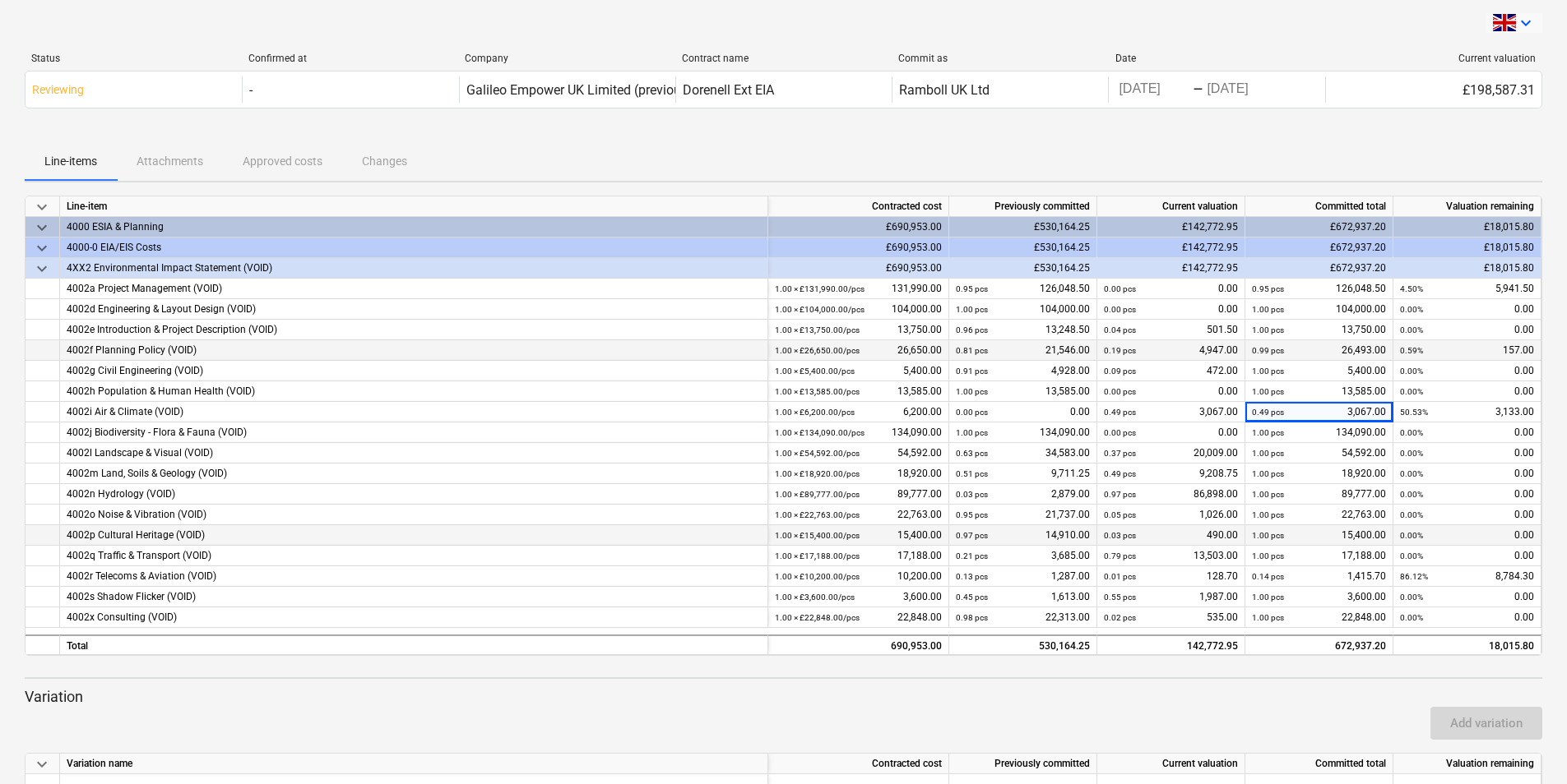
click at [1523, 24] on icon "keyboard_arrow_down" at bounding box center [1525, 22] width 19 height 19
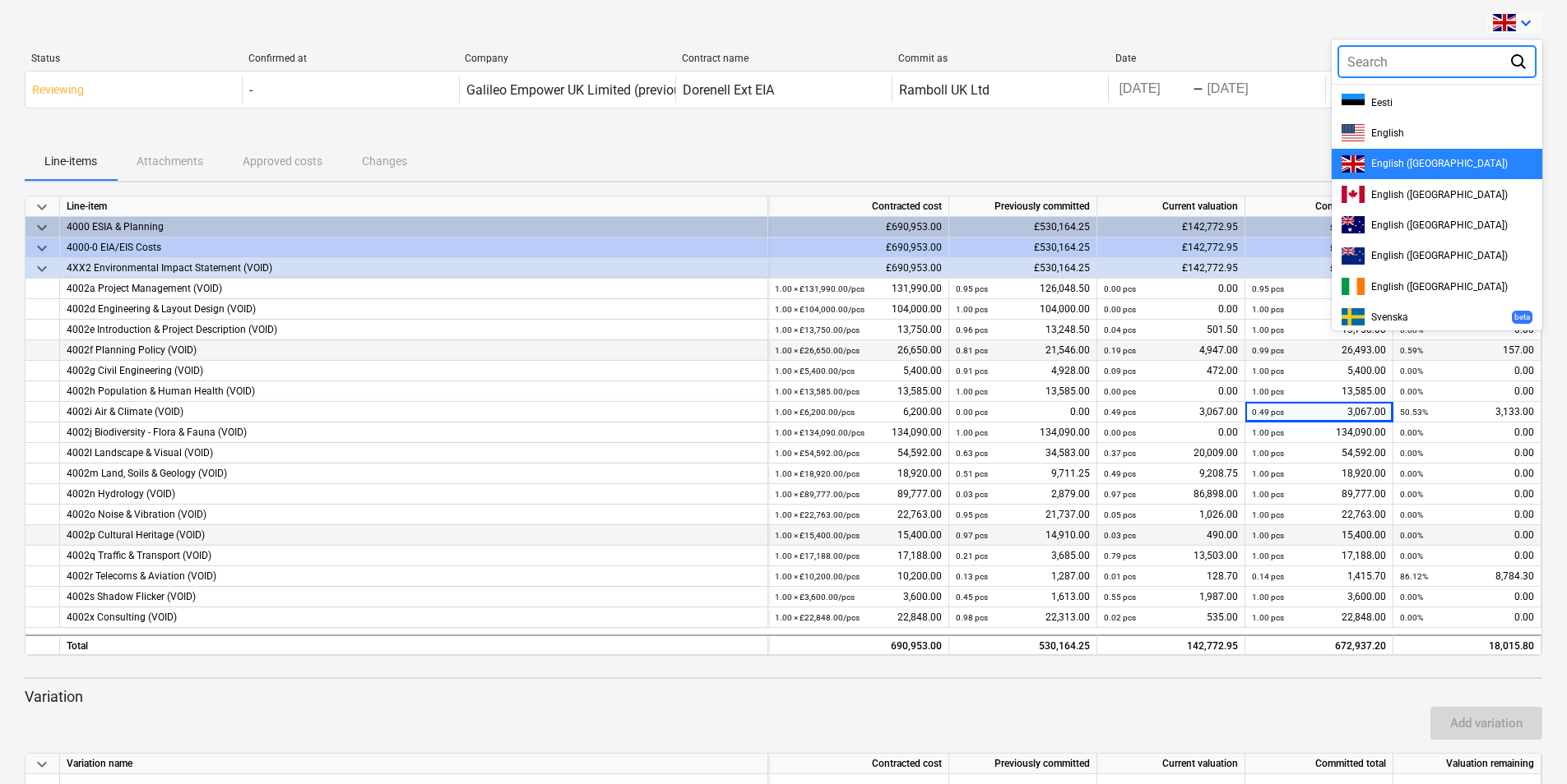
click at [1151, 144] on div at bounding box center [784, 392] width 1567 height 784
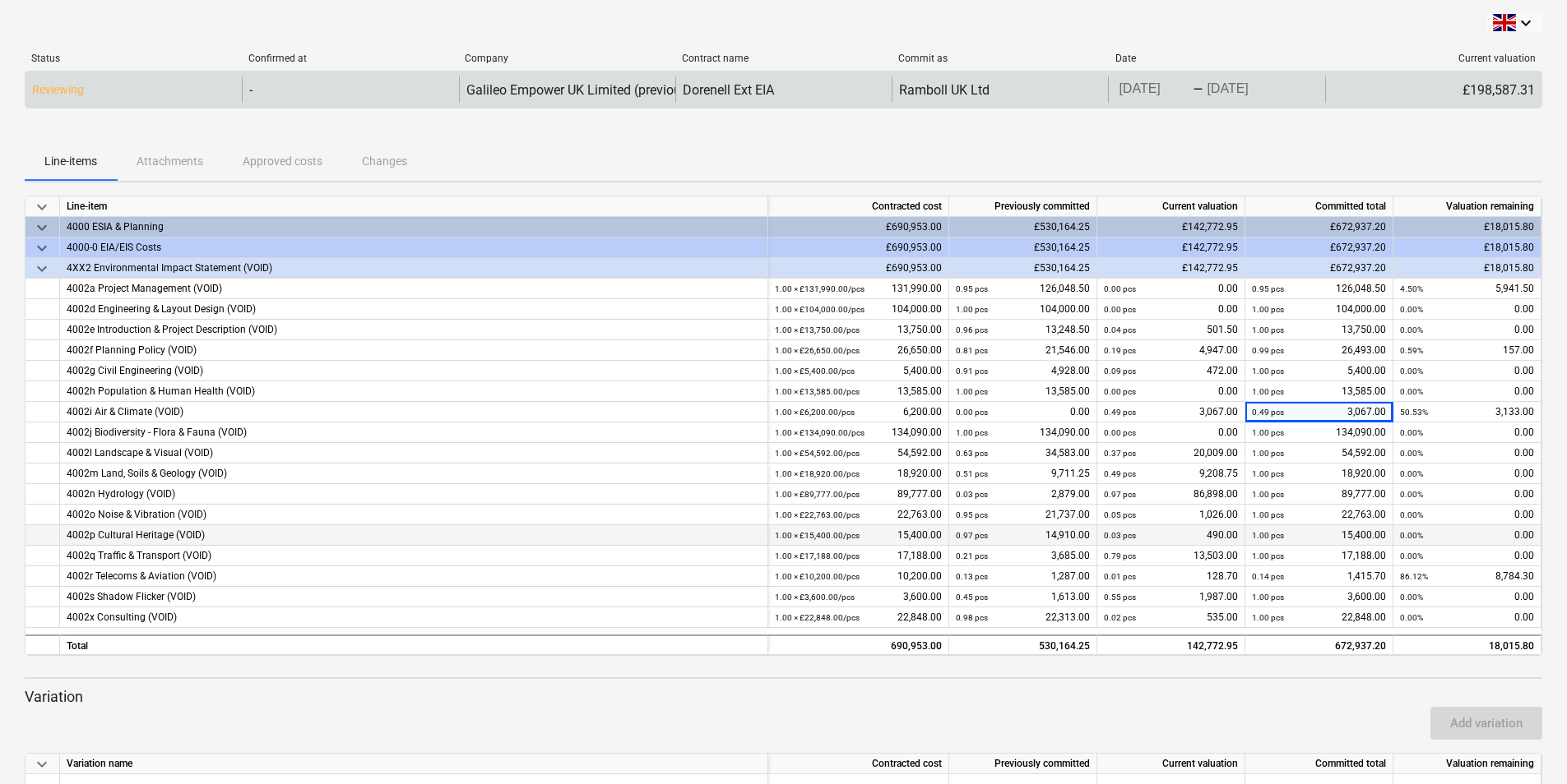
click at [1412, 97] on div "£198,587.31" at bounding box center [1434, 90] width 217 height 26
drag, startPoint x: 1412, startPoint y: 97, endPoint x: 1420, endPoint y: 79, distance: 19.7
click at [1420, 79] on div "£198,587.31" at bounding box center [1434, 90] width 217 height 26
click at [1491, 92] on div "£198,587.31" at bounding box center [1434, 90] width 217 height 26
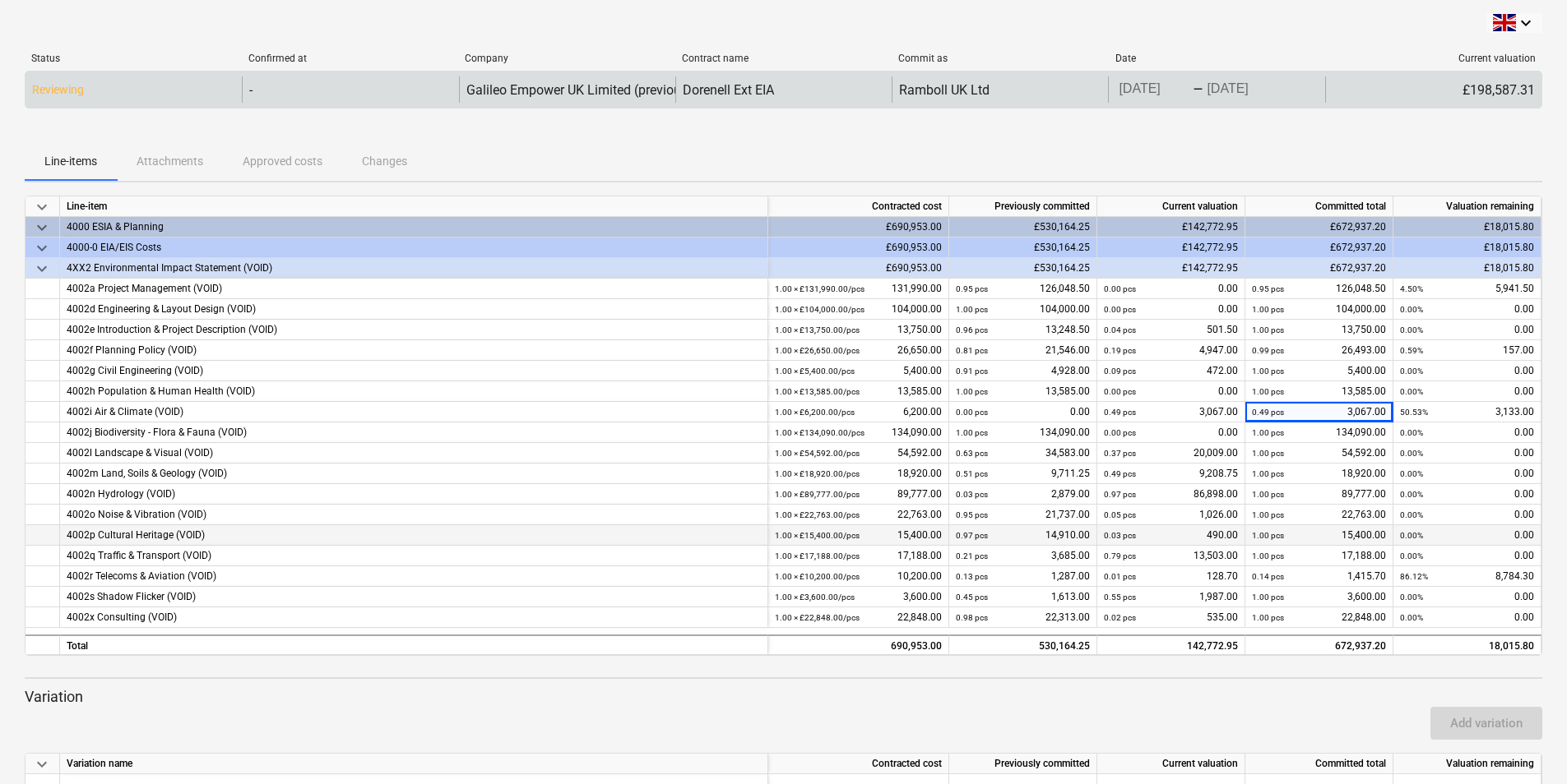
click at [1457, 90] on div "£198,587.31" at bounding box center [1434, 90] width 217 height 26
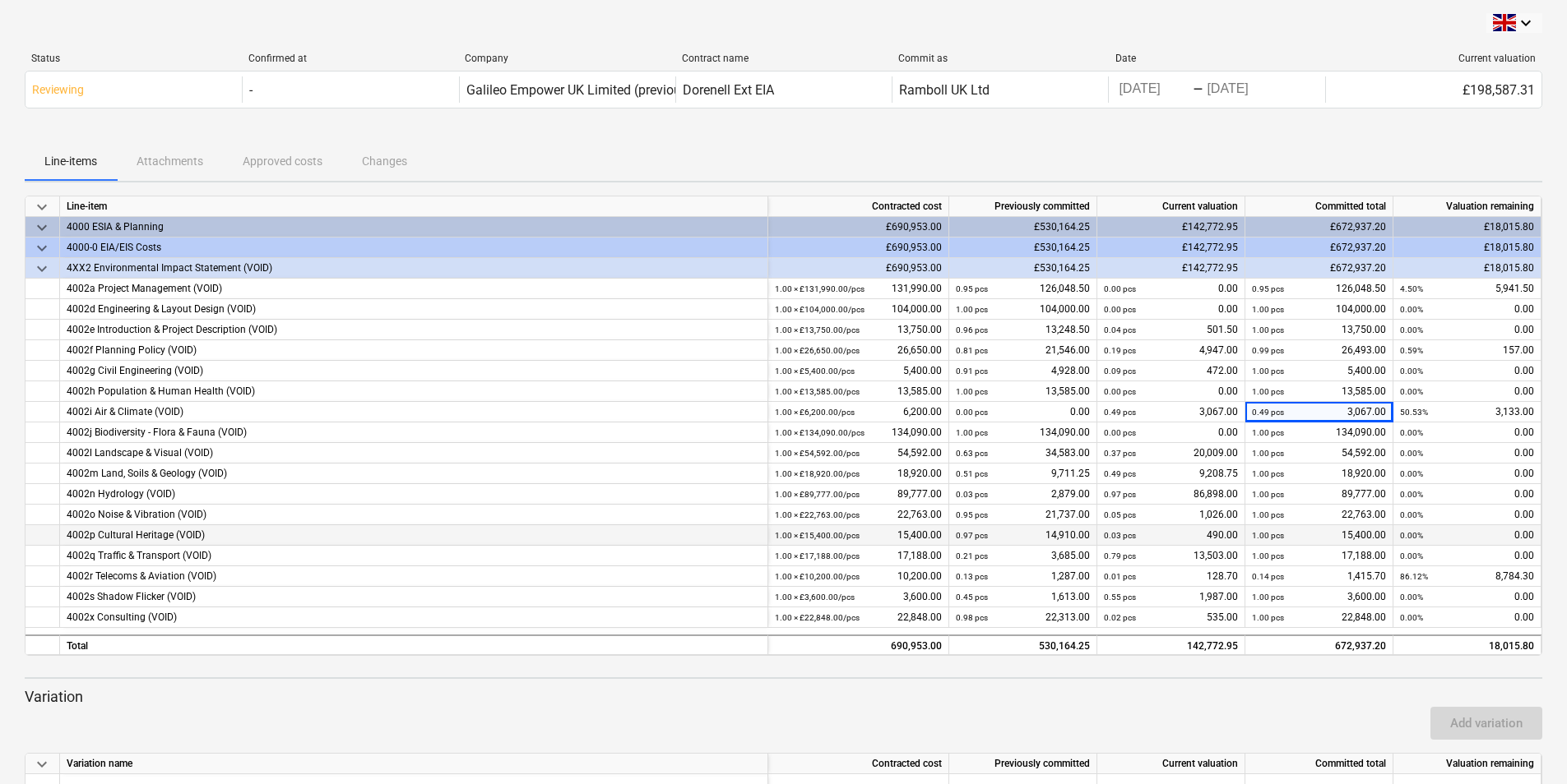
drag, startPoint x: 1457, startPoint y: 90, endPoint x: 1350, endPoint y: 143, distance: 119.4
click at [1350, 143] on div "Line-items Attachments Approved costs Changes" at bounding box center [784, 161] width 1518 height 40
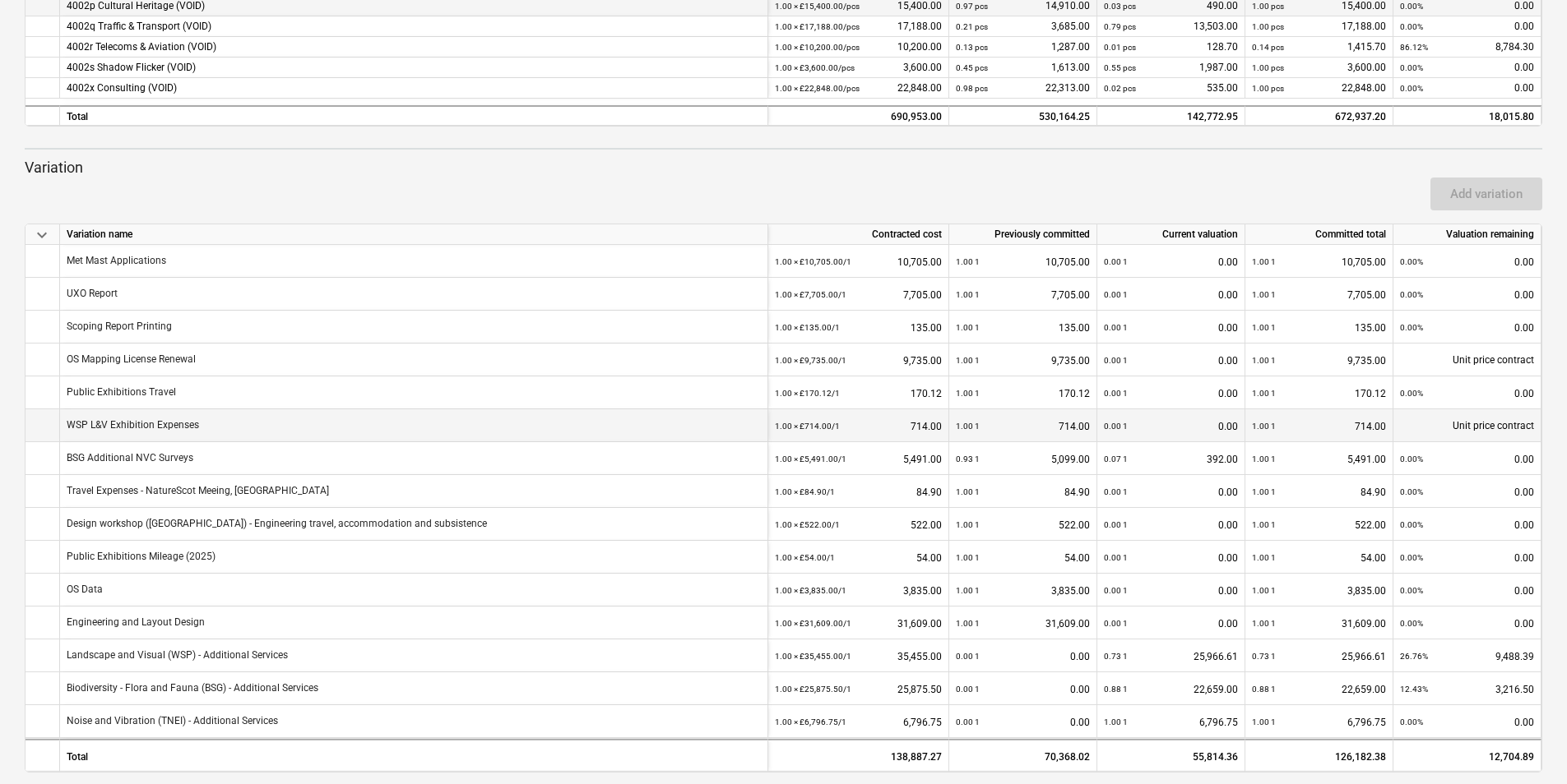
scroll to position [544, 0]
